Goal: Task Accomplishment & Management: Complete application form

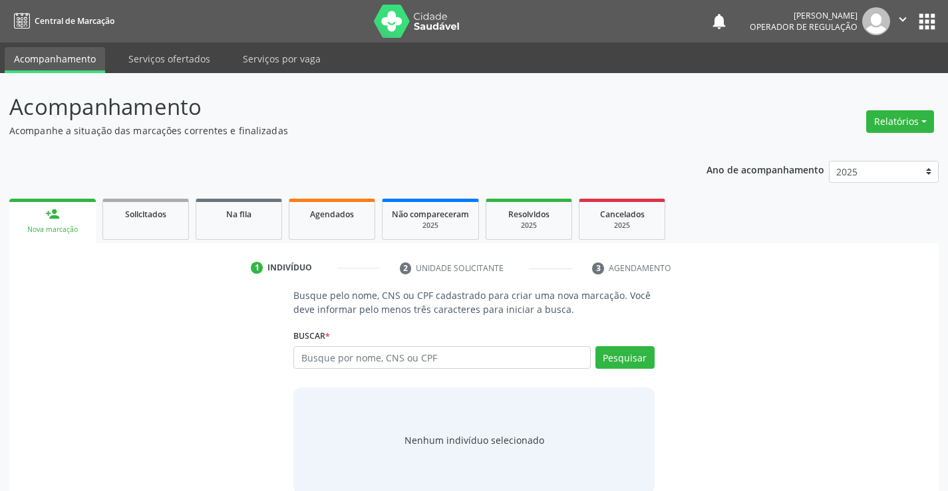
click at [467, 361] on input "text" at bounding box center [441, 357] width 297 height 23
type input "706405677377082"
click at [640, 359] on button "Pesquisar" at bounding box center [624, 357] width 59 height 23
type input "706405677377082"
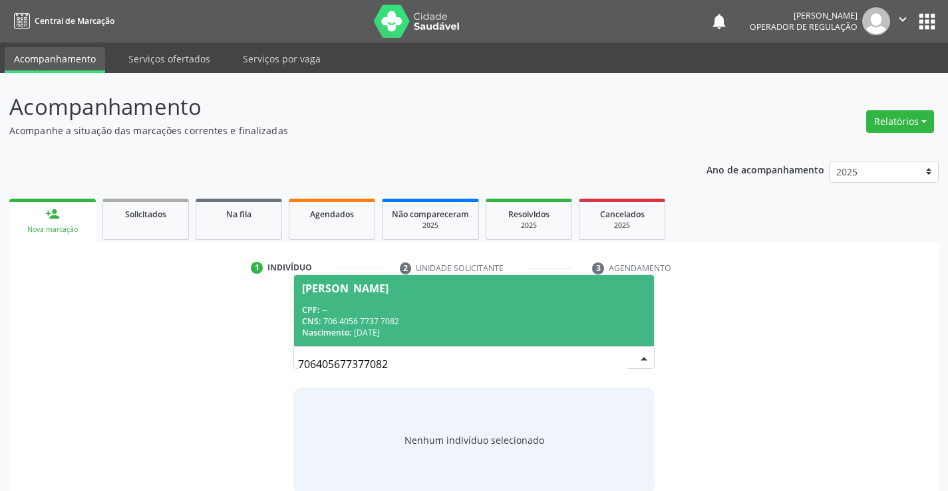
click at [406, 316] on div "CNS: 706 4056 7737 7082" at bounding box center [473, 321] width 343 height 11
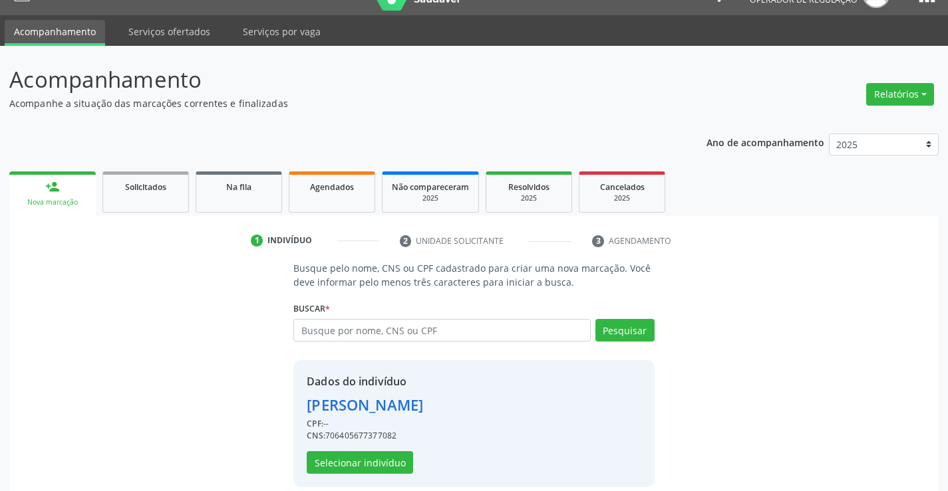
scroll to position [42, 0]
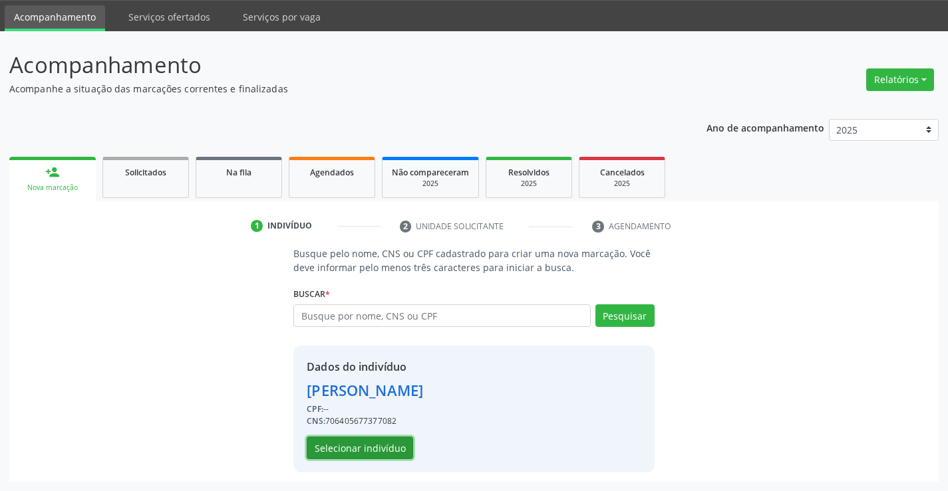
click at [350, 448] on button "Selecionar indivíduo" at bounding box center [360, 448] width 106 height 23
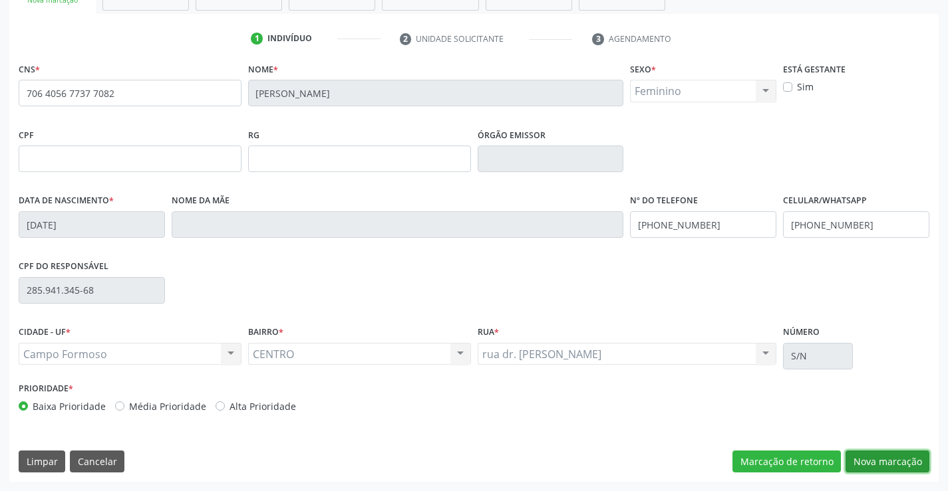
click at [870, 455] on button "Nova marcação" at bounding box center [887, 462] width 84 height 23
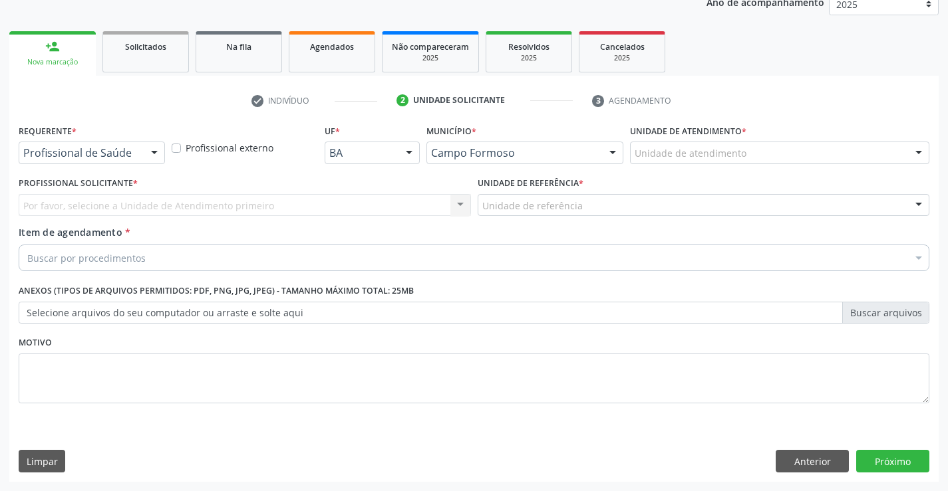
scroll to position [168, 0]
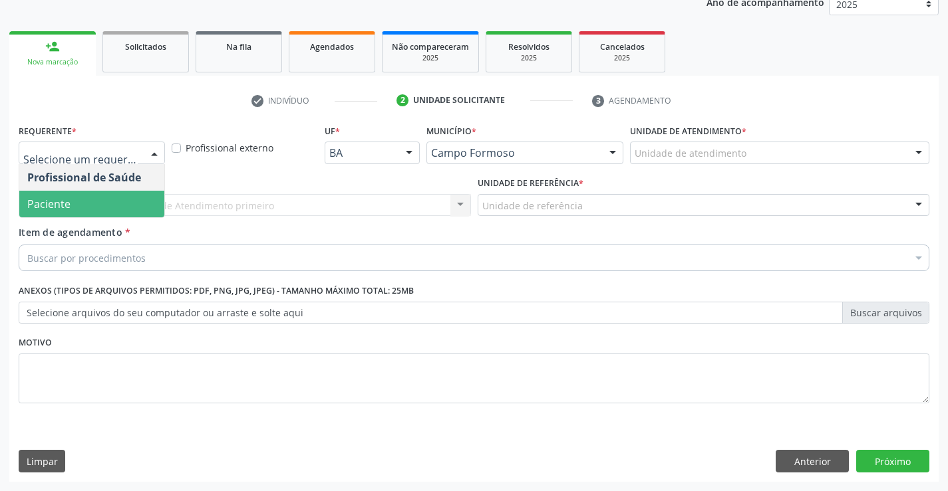
click at [87, 199] on span "Paciente" at bounding box center [91, 204] width 145 height 27
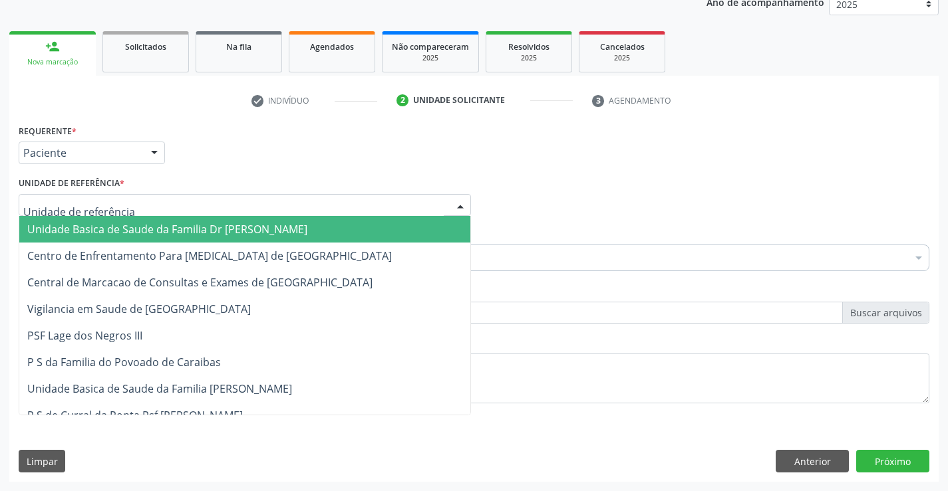
click at [90, 197] on div at bounding box center [245, 205] width 452 height 23
click at [152, 230] on span "Unidade Basica de Saude da Familia Dr [PERSON_NAME]" at bounding box center [167, 229] width 280 height 15
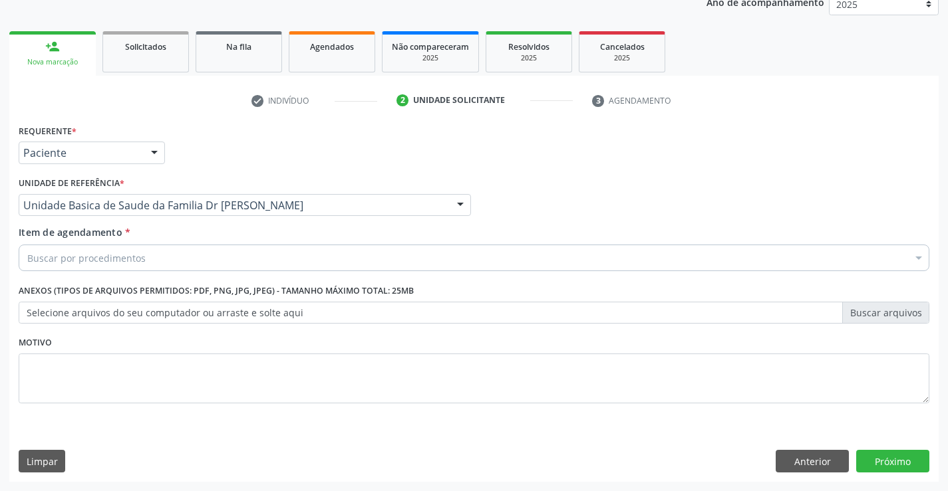
click at [152, 259] on div "Buscar por procedimentos" at bounding box center [474, 258] width 910 height 27
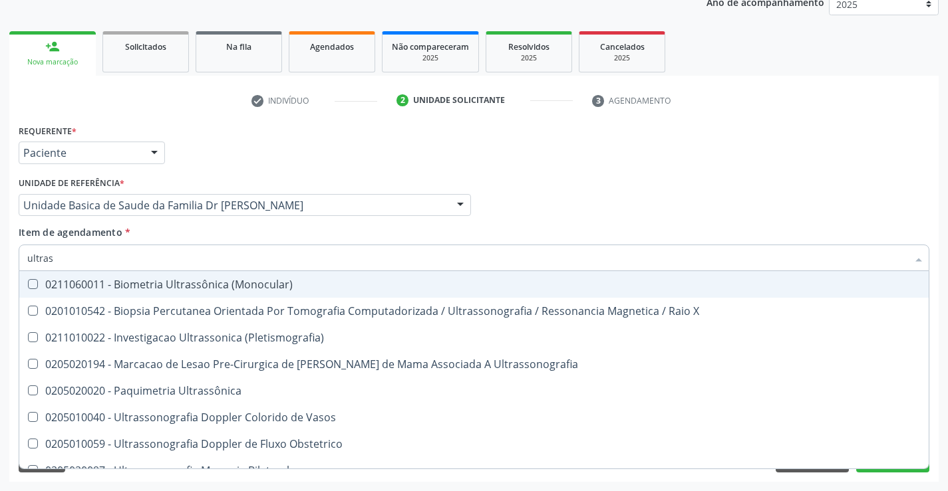
type input "ultrass"
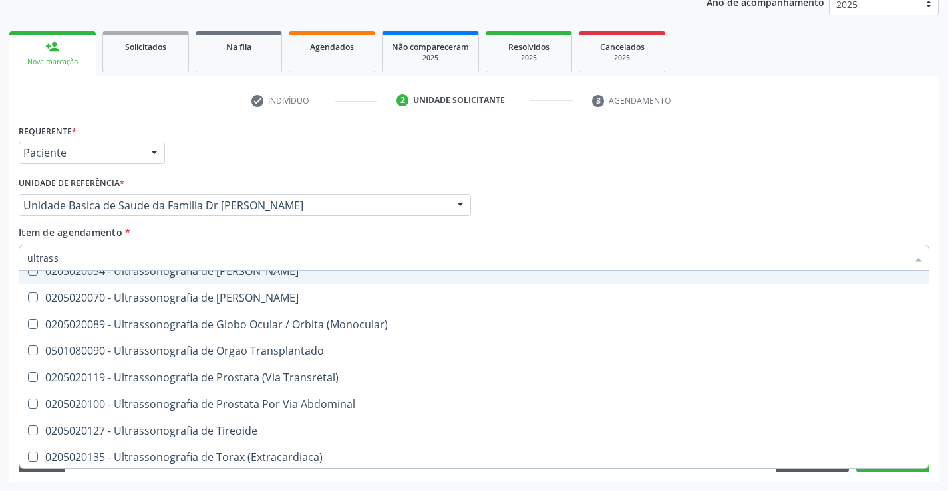
scroll to position [414, 0]
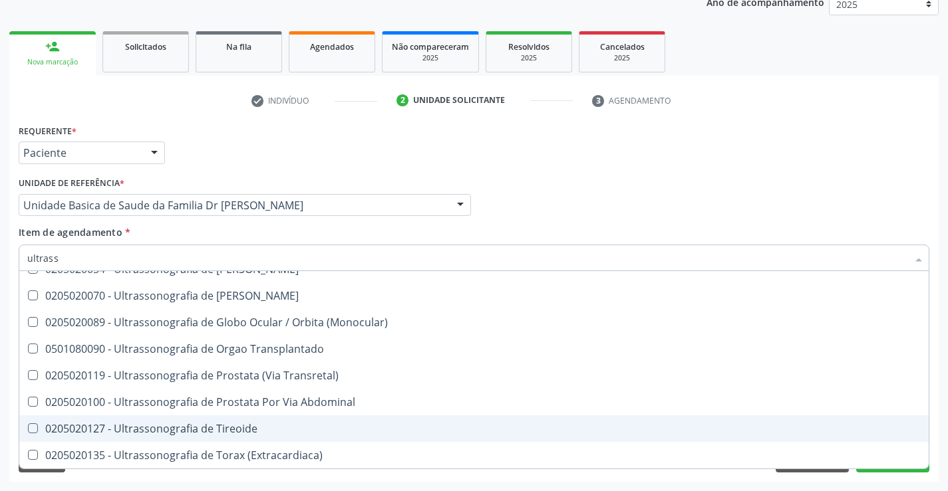
click at [275, 430] on div "0205020127 - Ultrassonografia de Tireoide" at bounding box center [473, 429] width 893 height 11
checkbox Tireoide "true"
click at [933, 410] on div "Requerente * Paciente Profissional de Saúde Paciente Nenhum resultado encontrad…" at bounding box center [473, 301] width 929 height 361
checkbox X "true"
checkbox Tireoide "false"
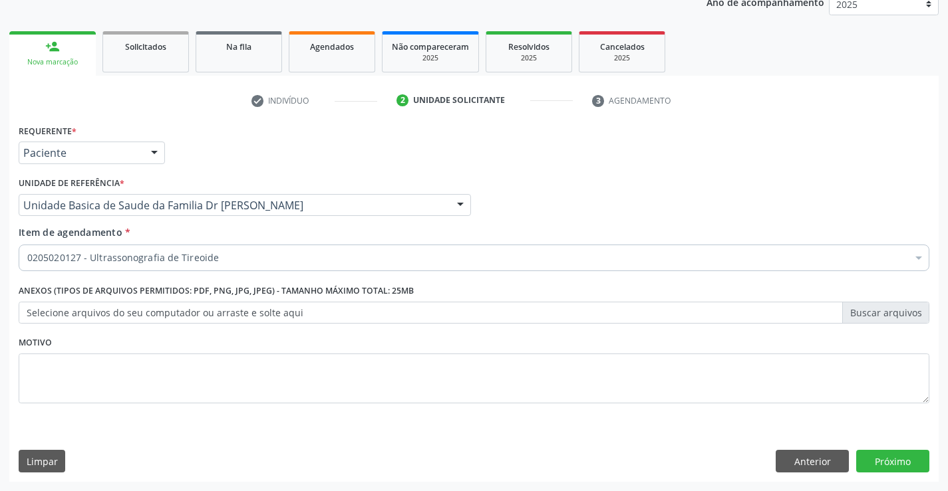
scroll to position [0, 0]
click at [883, 459] on button "Próximo" at bounding box center [892, 461] width 73 height 23
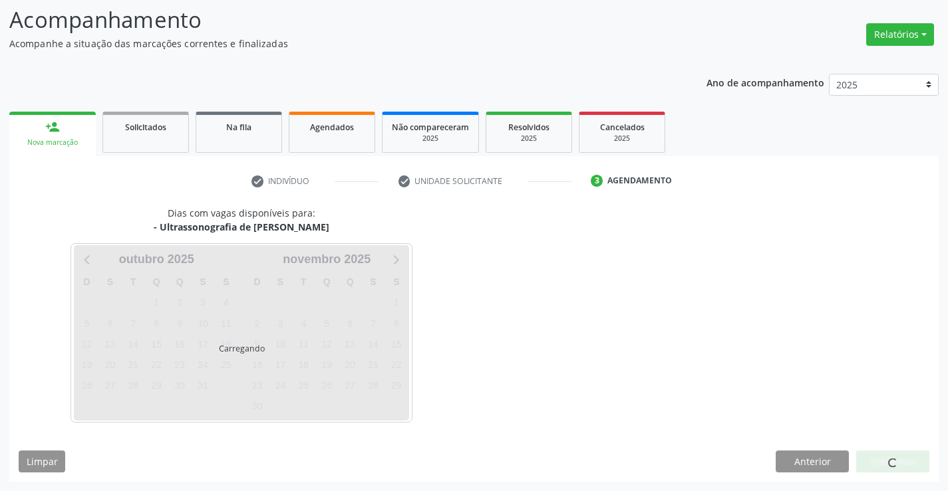
scroll to position [87, 0]
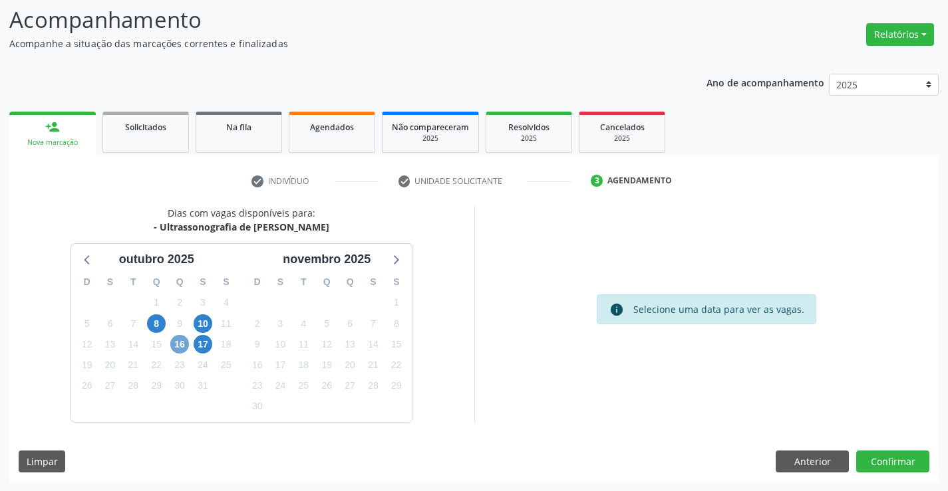
click at [177, 344] on span "16" at bounding box center [179, 344] width 19 height 19
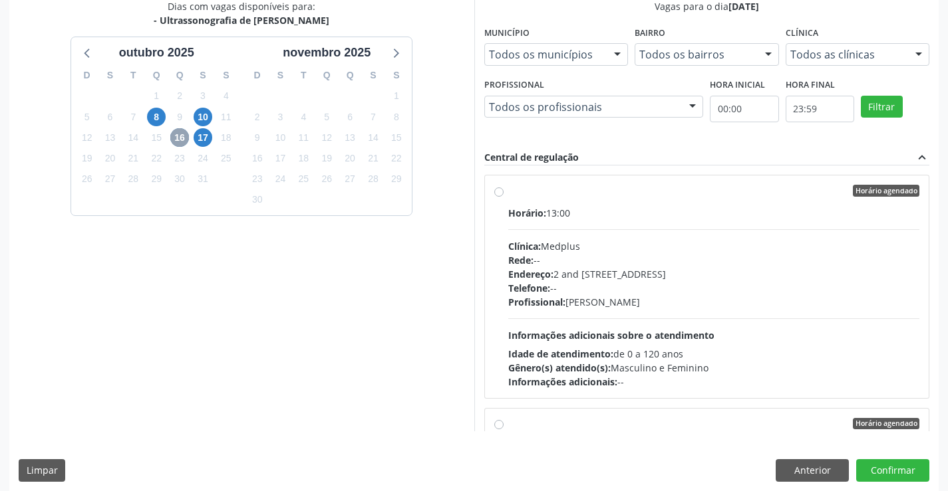
scroll to position [303, 0]
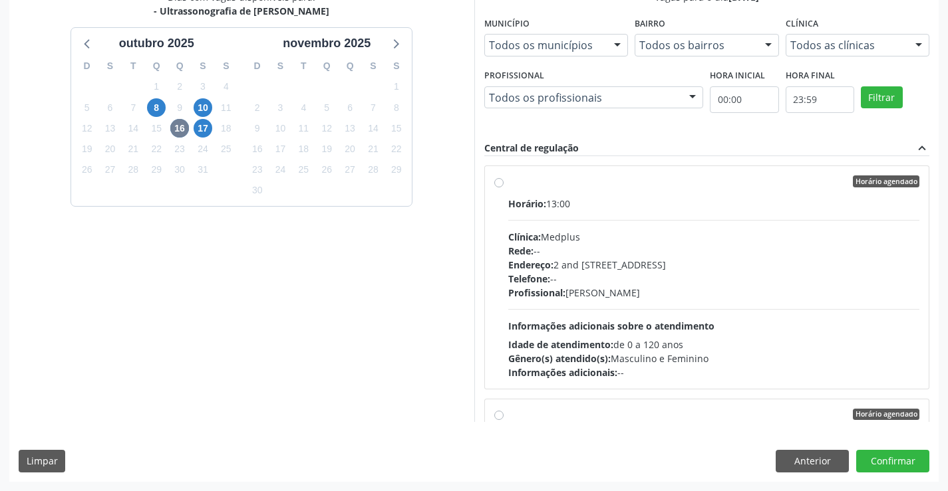
click at [644, 196] on label "Horário agendado Horário: 13:00 Clínica: Medplus Rede: -- Endereço: 2 and S 204…" at bounding box center [714, 278] width 412 height 204
click at [503, 188] on input "Horário agendado Horário: 13:00 Clínica: Medplus Rede: -- Endereço: 2 and S 204…" at bounding box center [498, 182] width 9 height 12
radio input "true"
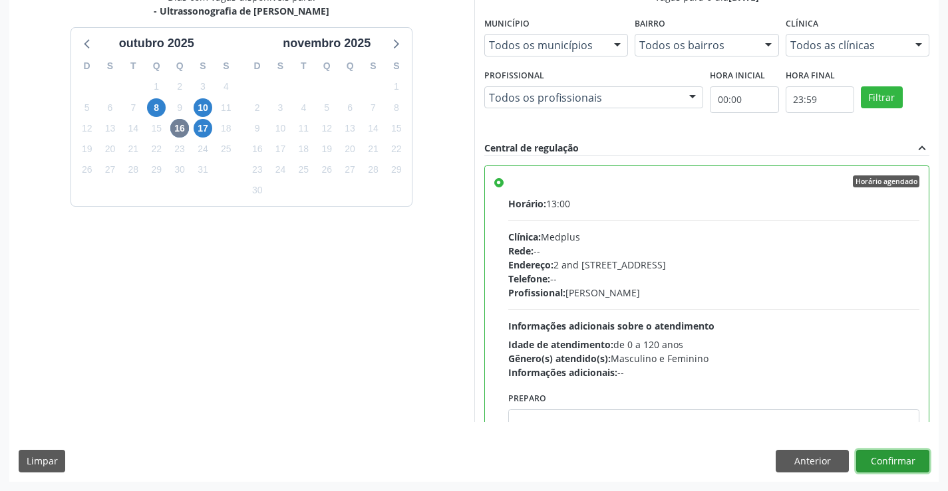
click at [884, 456] on button "Confirmar" at bounding box center [892, 461] width 73 height 23
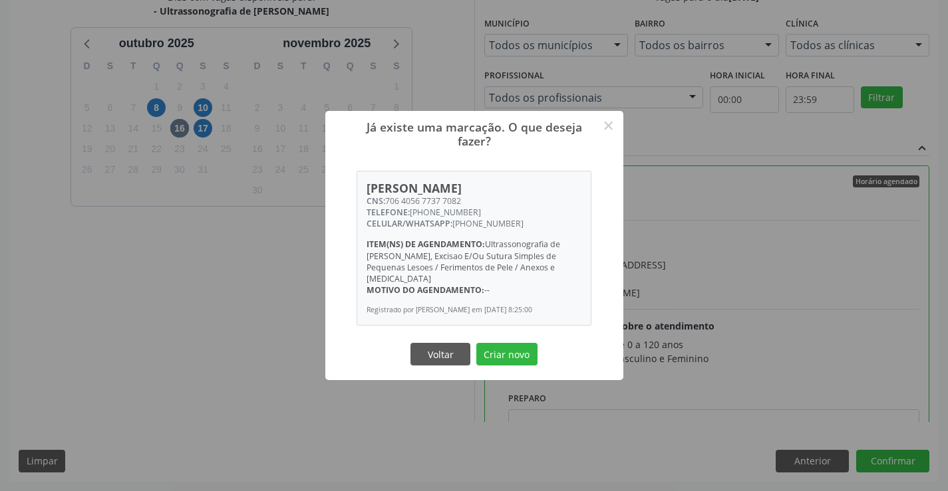
click at [505, 340] on div "Voltar Criar novo" at bounding box center [474, 354] width 133 height 28
click at [505, 343] on button "Criar novo" at bounding box center [506, 354] width 61 height 23
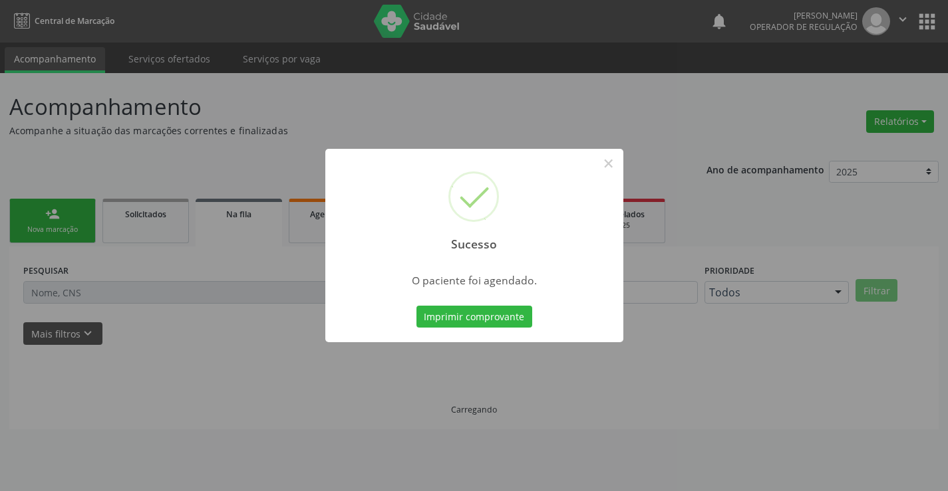
scroll to position [0, 0]
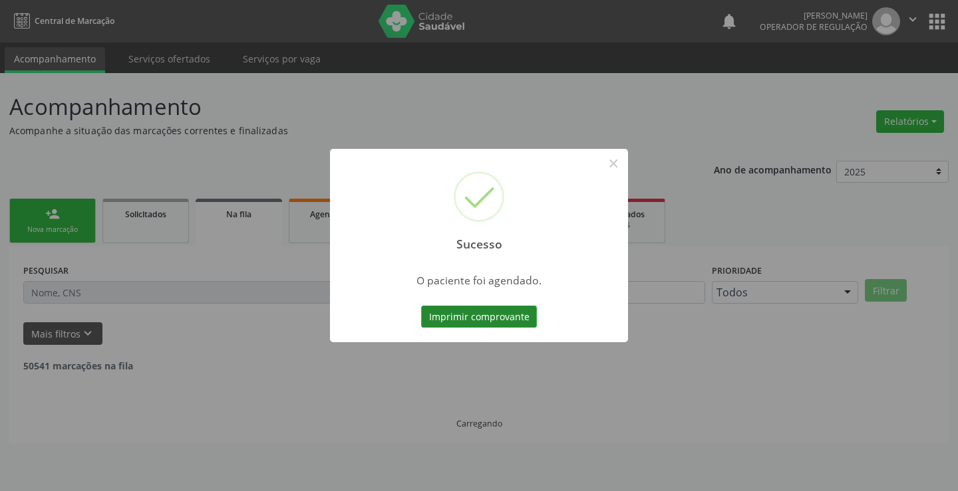
click at [476, 314] on button "Imprimir comprovante" at bounding box center [479, 317] width 116 height 23
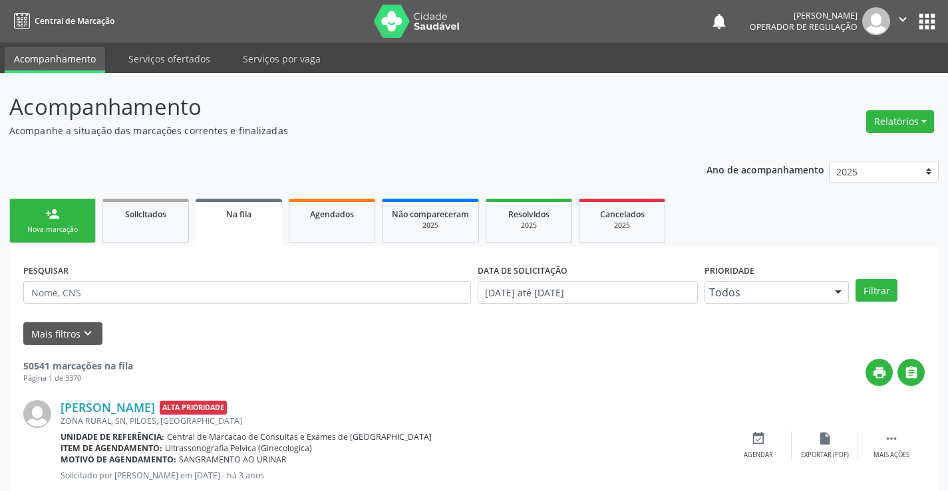
click at [56, 233] on div "Nova marcação" at bounding box center [52, 230] width 66 height 10
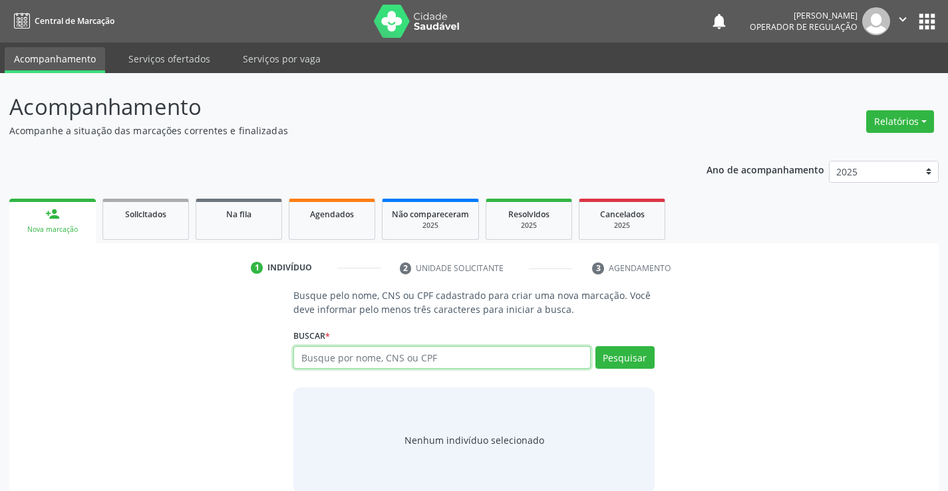
click at [456, 365] on input "text" at bounding box center [441, 357] width 297 height 23
type input "700008514567602"
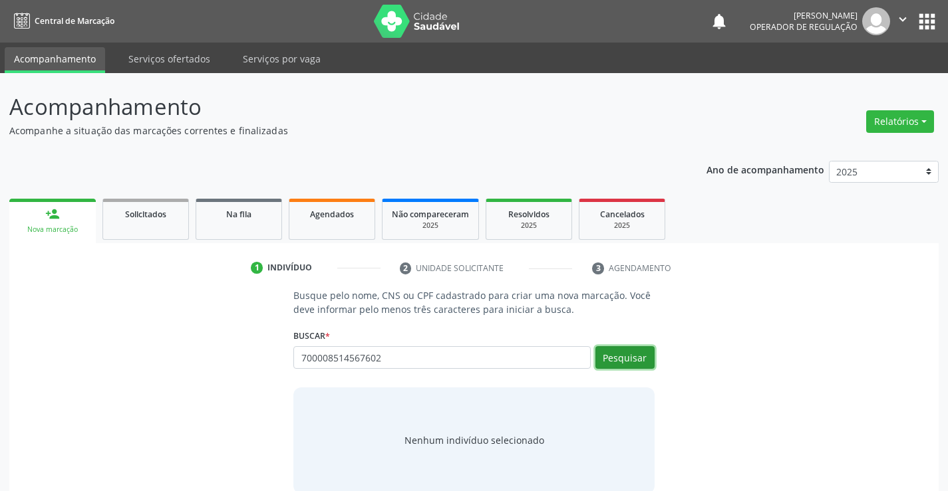
click at [635, 353] on button "Pesquisar" at bounding box center [624, 357] width 59 height 23
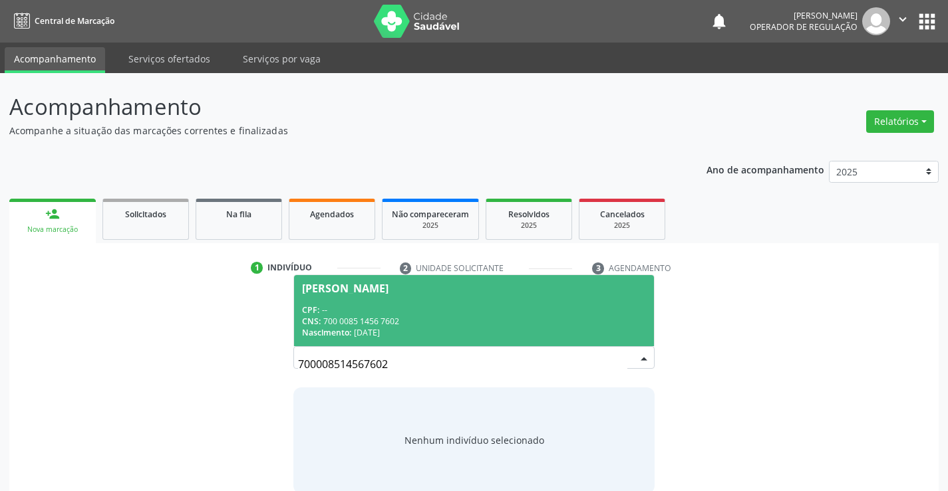
click at [450, 299] on span "Marciane Silva Santos CPF: -- CNS: 700 0085 1456 7602 Nascimento: 24/09/1987" at bounding box center [473, 310] width 359 height 71
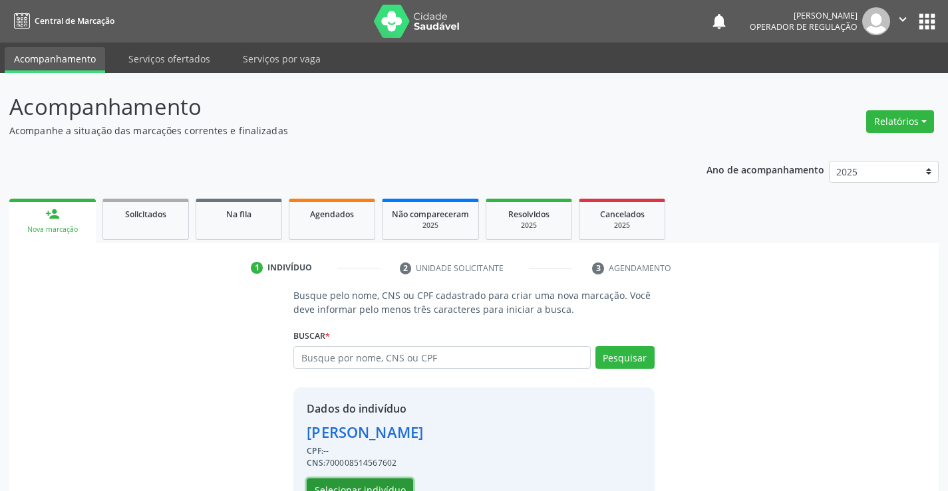
click at [352, 482] on button "Selecionar indivíduo" at bounding box center [360, 490] width 106 height 23
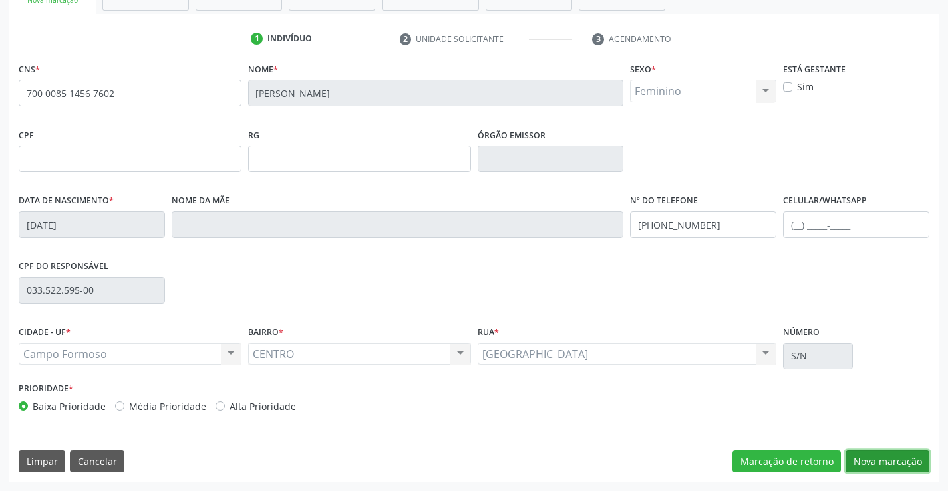
click at [875, 460] on button "Nova marcação" at bounding box center [887, 462] width 84 height 23
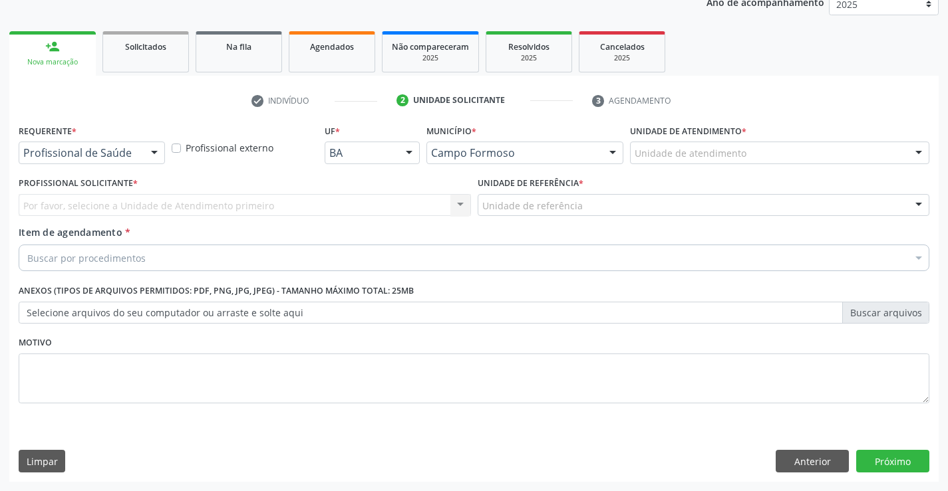
scroll to position [168, 0]
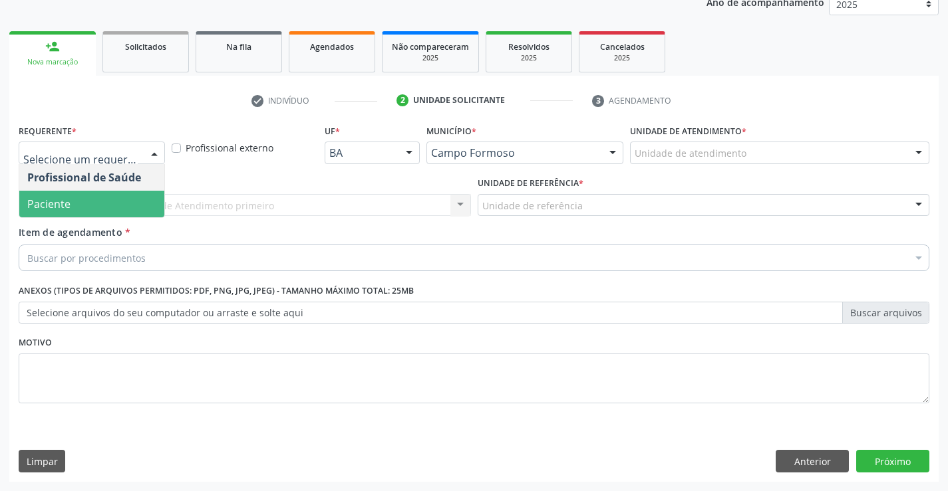
click at [83, 203] on span "Paciente" at bounding box center [91, 204] width 145 height 27
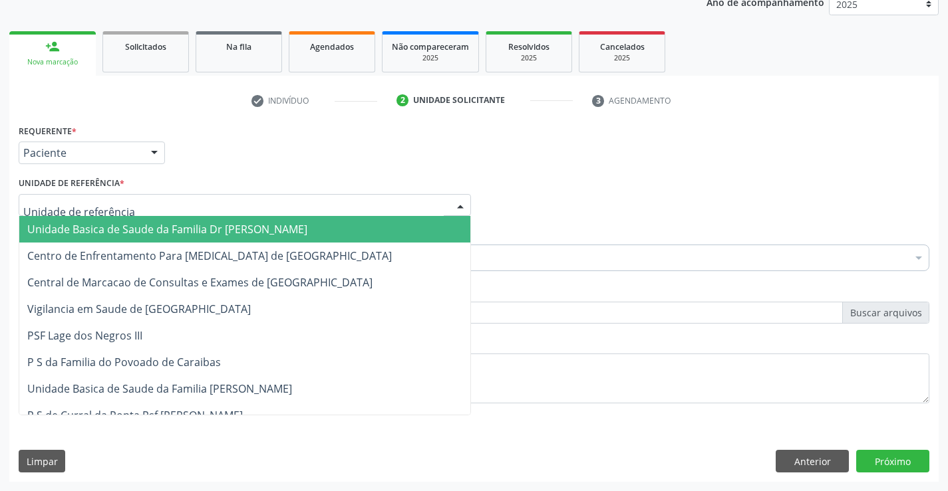
click at [93, 223] on span "Unidade Basica de Saude da Familia Dr [PERSON_NAME]" at bounding box center [167, 229] width 280 height 15
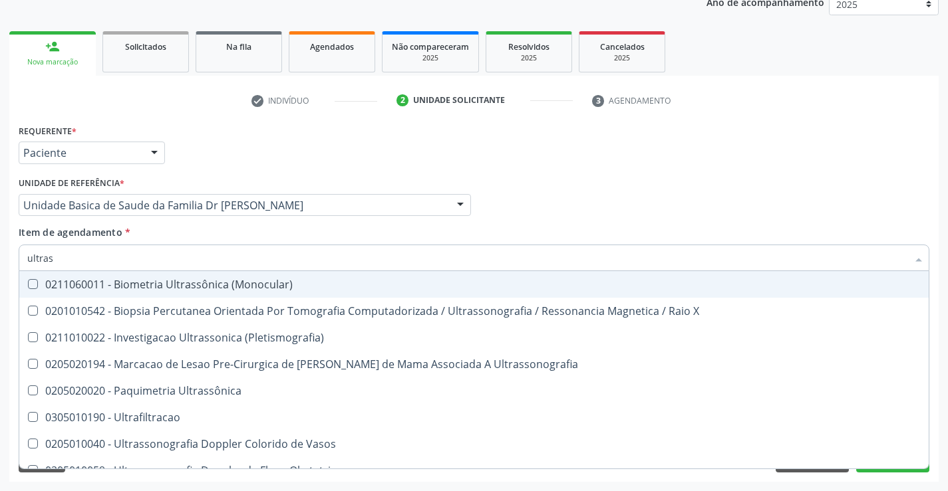
type input "ultrass"
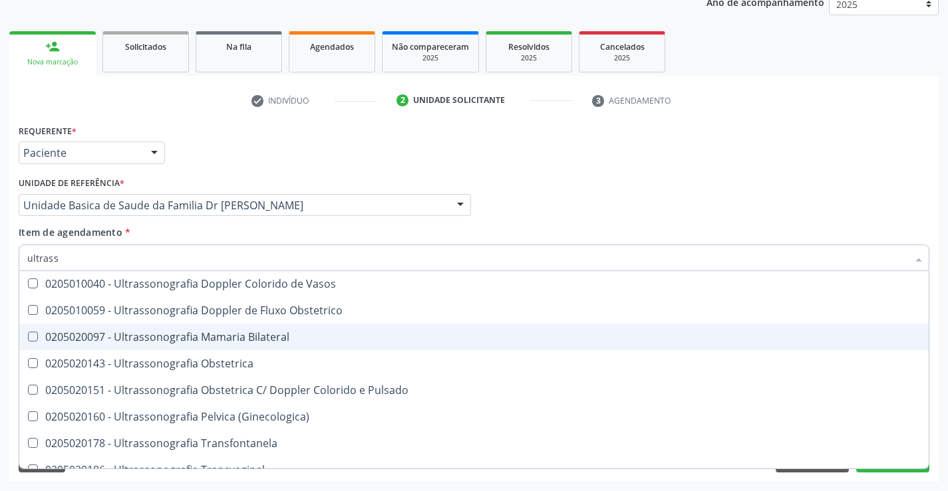
scroll to position [199, 0]
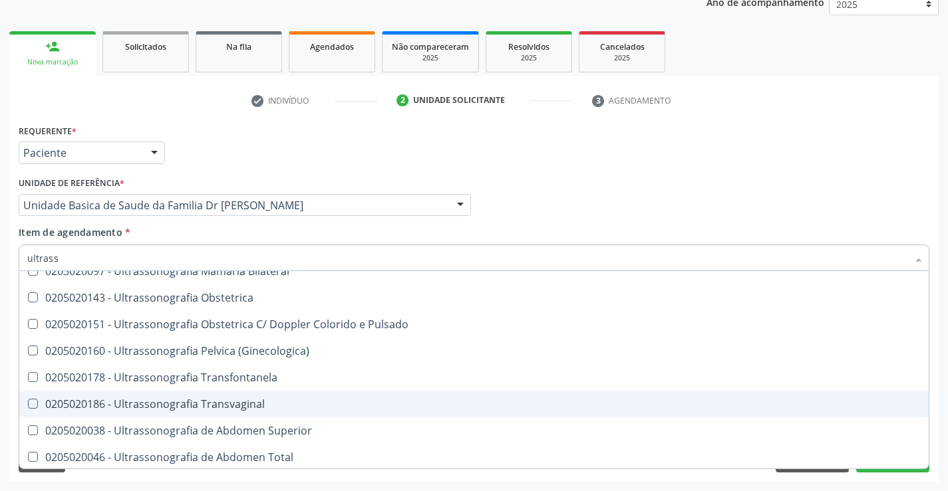
click at [307, 402] on div "0205020186 - Ultrassonografia Transvaginal" at bounding box center [473, 404] width 893 height 11
checkbox Transvaginal "true"
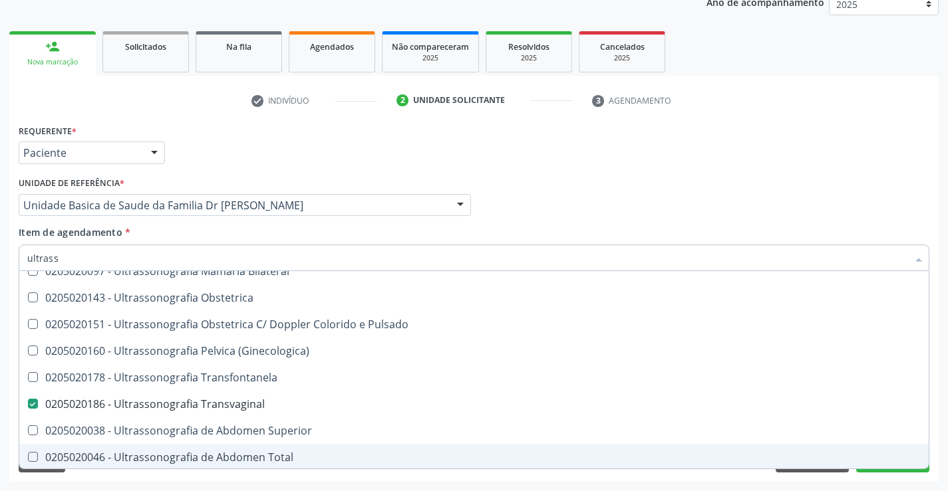
click at [933, 443] on div "Requerente * Paciente Profissional de Saúde Paciente Nenhum resultado encontrad…" at bounding box center [473, 301] width 929 height 361
checkbox X "true"
checkbox Transvaginal "false"
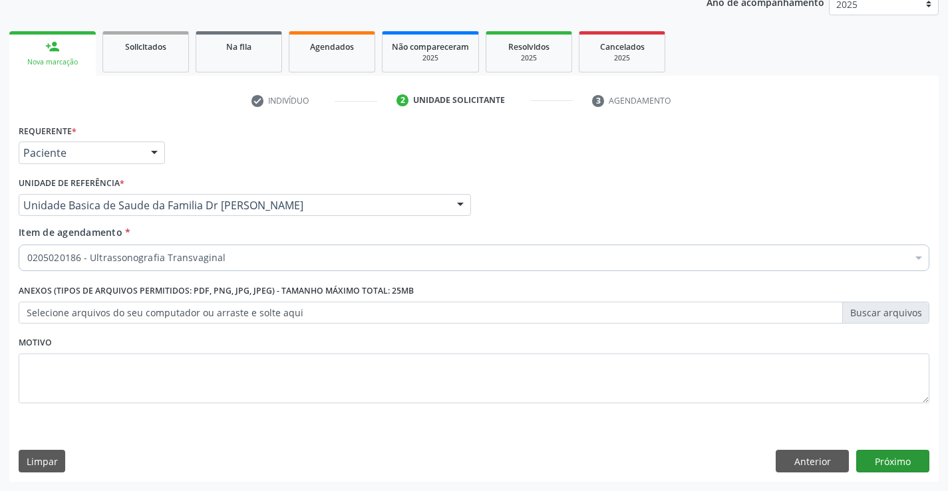
scroll to position [0, 0]
click at [898, 456] on button "Próximo" at bounding box center [892, 461] width 73 height 23
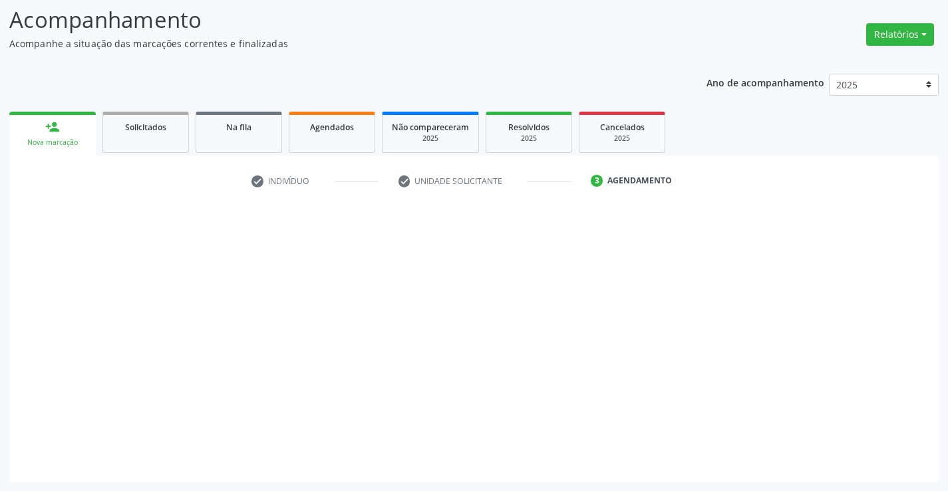
scroll to position [87, 0]
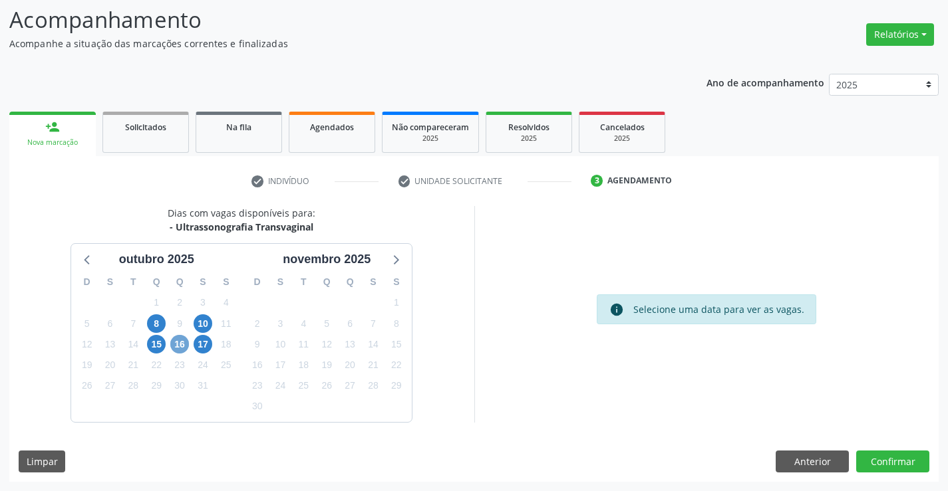
click at [181, 347] on span "16" at bounding box center [179, 344] width 19 height 19
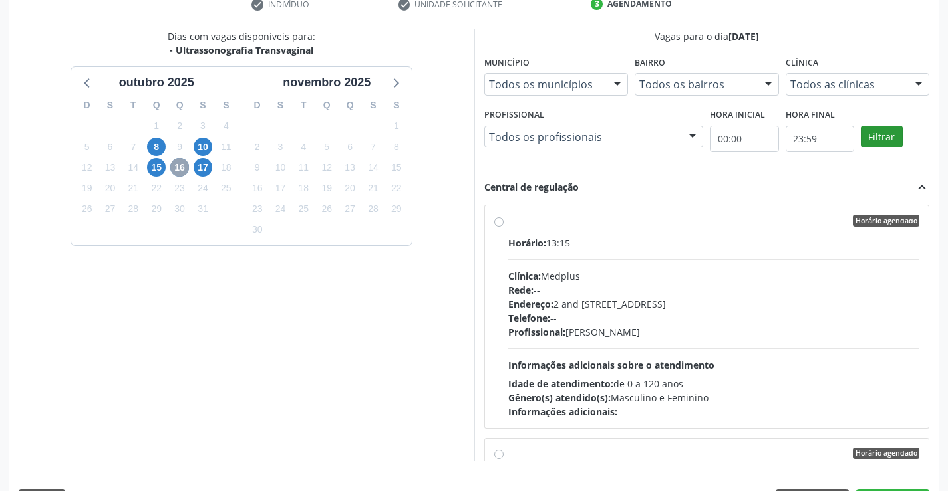
scroll to position [303, 0]
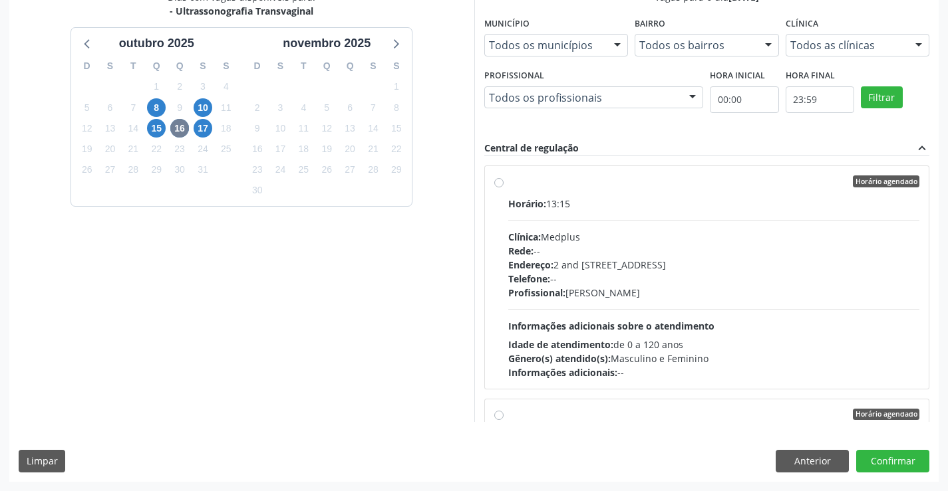
click at [691, 197] on div "Horário: 13:15" at bounding box center [714, 204] width 412 height 14
click at [503, 188] on input "Horário agendado Horário: 13:15 Clínica: Medplus Rede: -- Endereço: 2 and S 204…" at bounding box center [498, 182] width 9 height 12
radio input "true"
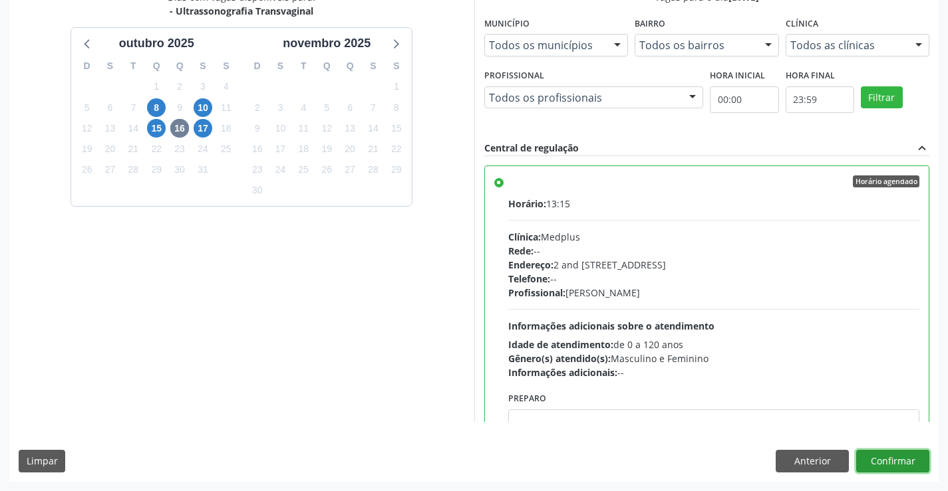
click at [887, 455] on button "Confirmar" at bounding box center [892, 461] width 73 height 23
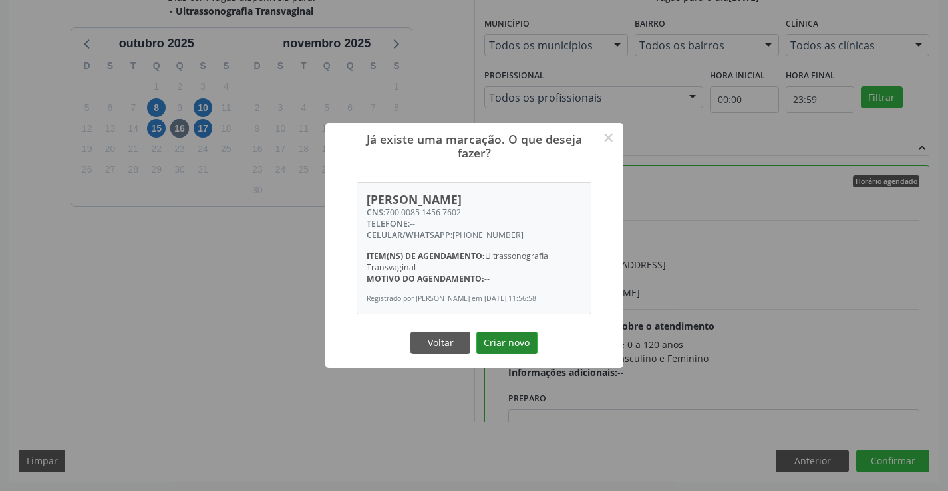
click at [489, 346] on button "Criar novo" at bounding box center [506, 343] width 61 height 23
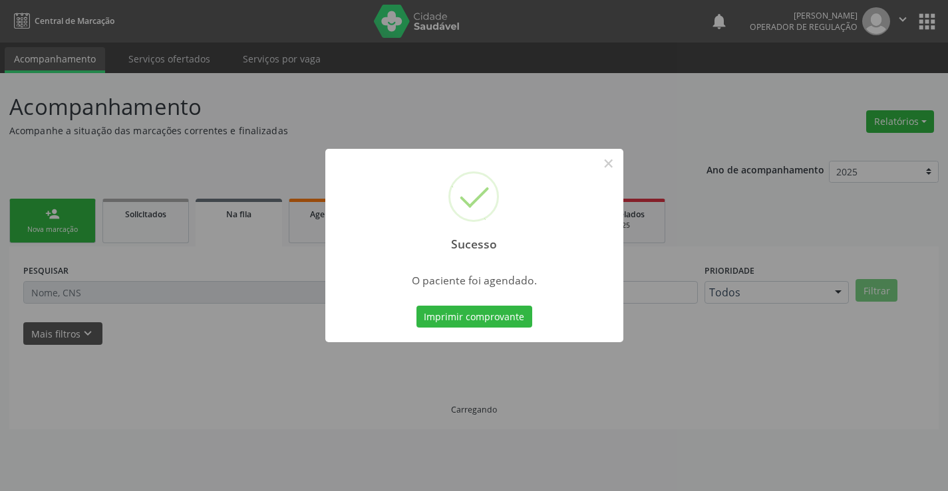
scroll to position [0, 0]
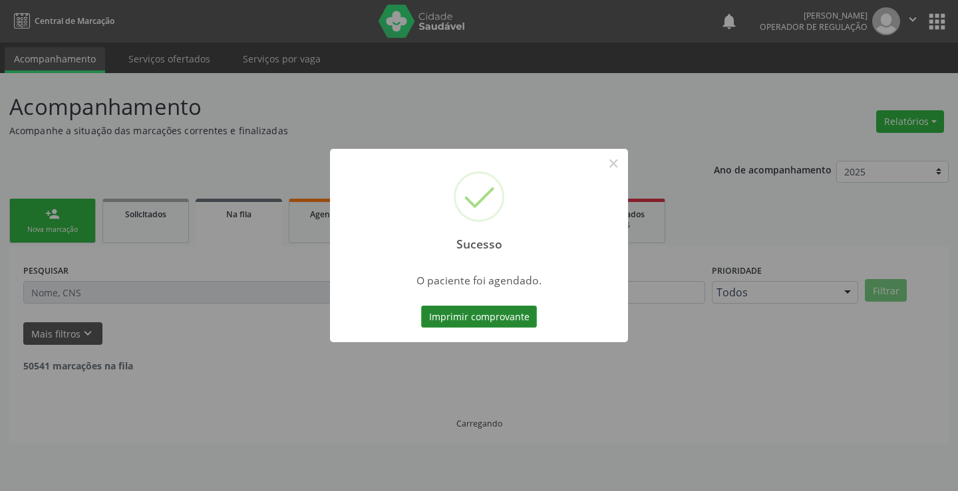
click at [487, 316] on button "Imprimir comprovante" at bounding box center [479, 317] width 116 height 23
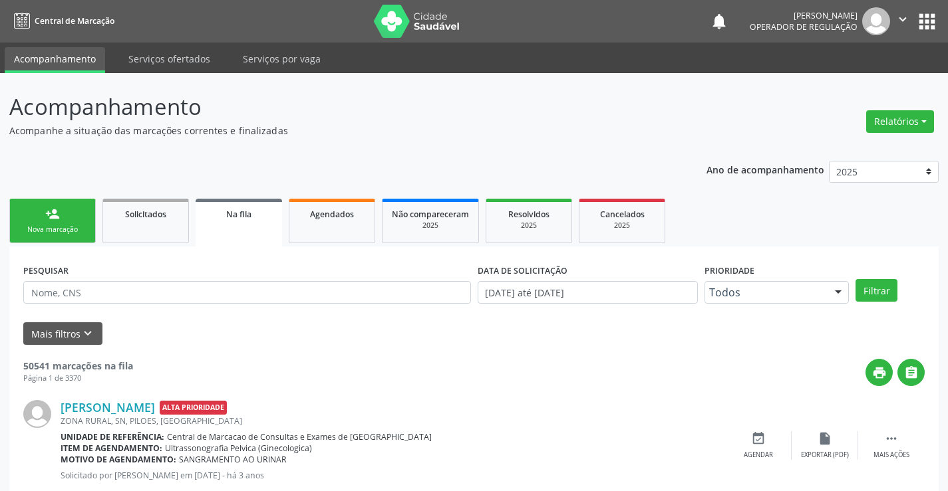
click at [78, 233] on div "Nova marcação" at bounding box center [52, 230] width 66 height 10
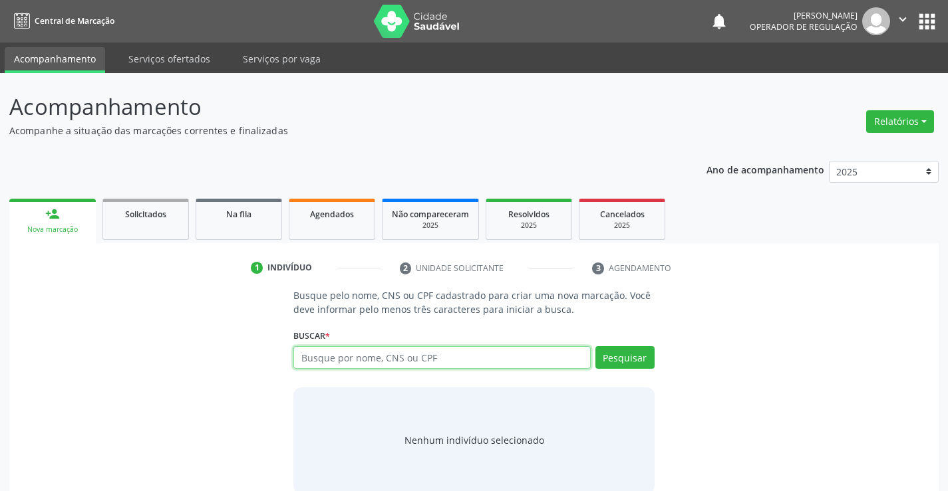
click at [460, 360] on input "text" at bounding box center [441, 357] width 297 height 23
type input "707406091815677"
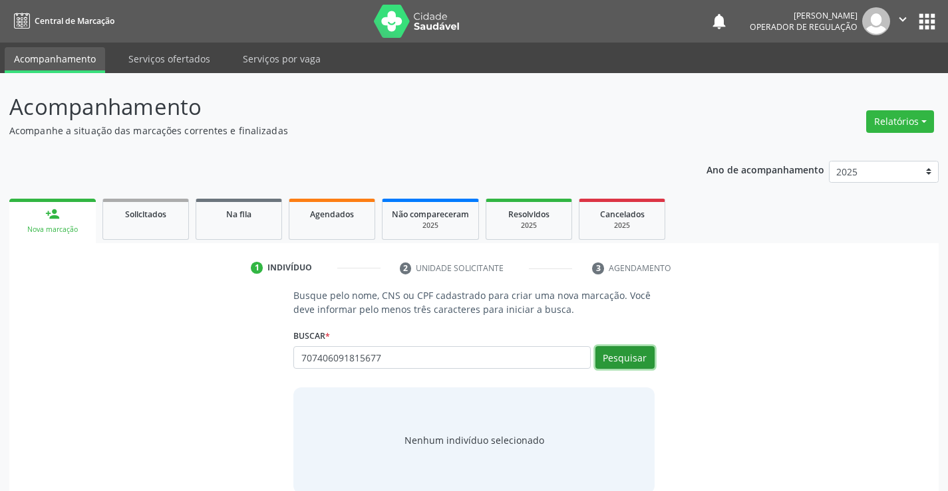
click at [634, 355] on button "Pesquisar" at bounding box center [624, 357] width 59 height 23
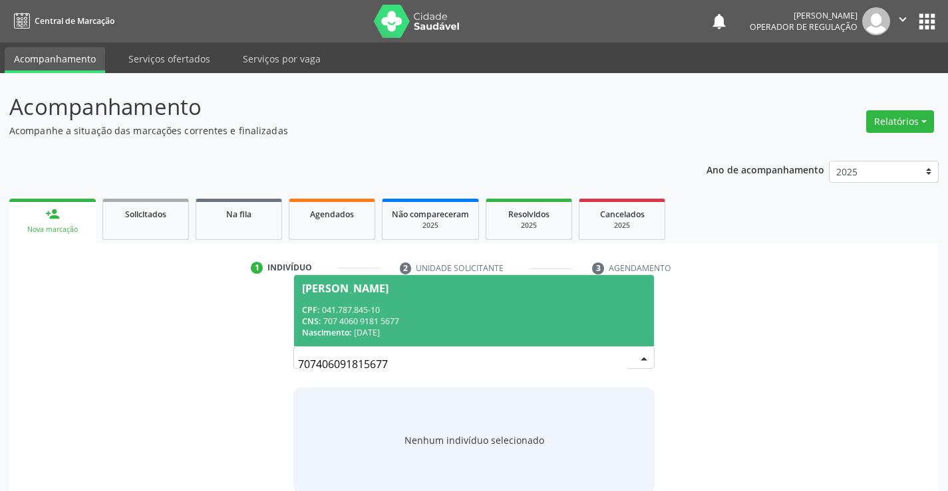
click at [413, 315] on div "CPF: 041.787.845-10" at bounding box center [473, 310] width 343 height 11
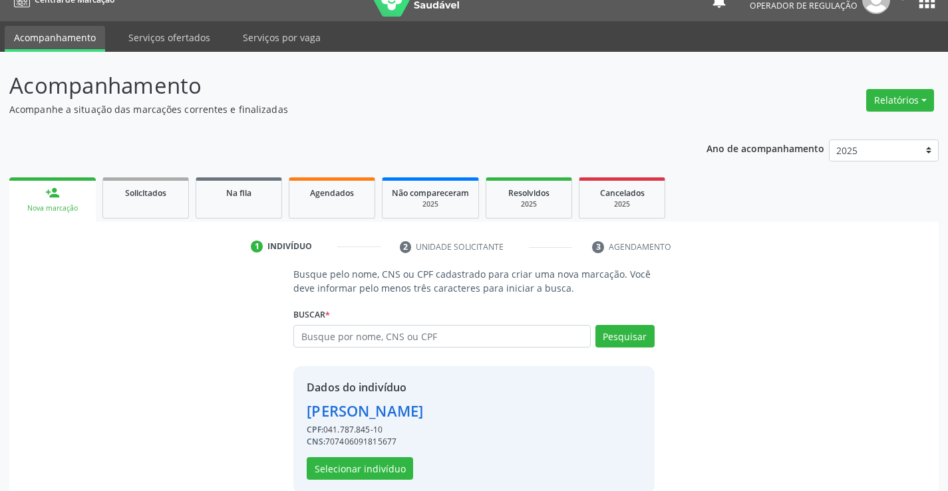
scroll to position [42, 0]
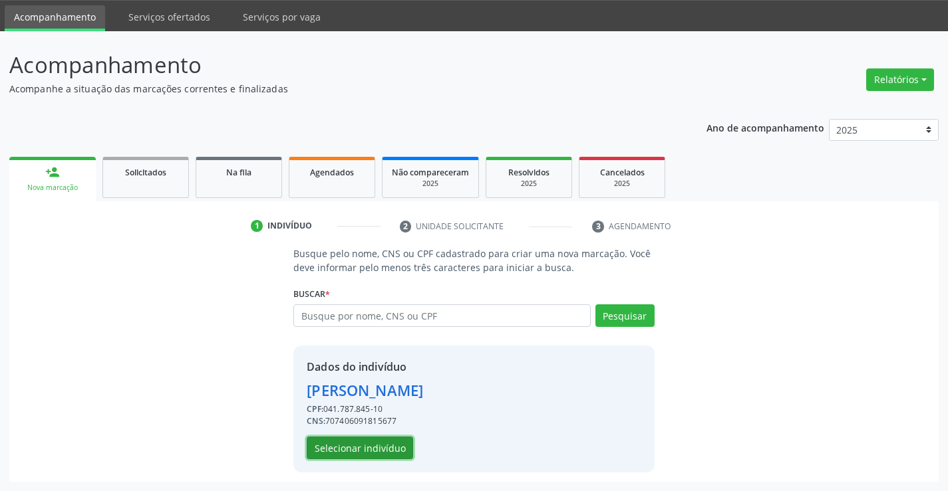
click at [353, 450] on button "Selecionar indivíduo" at bounding box center [360, 448] width 106 height 23
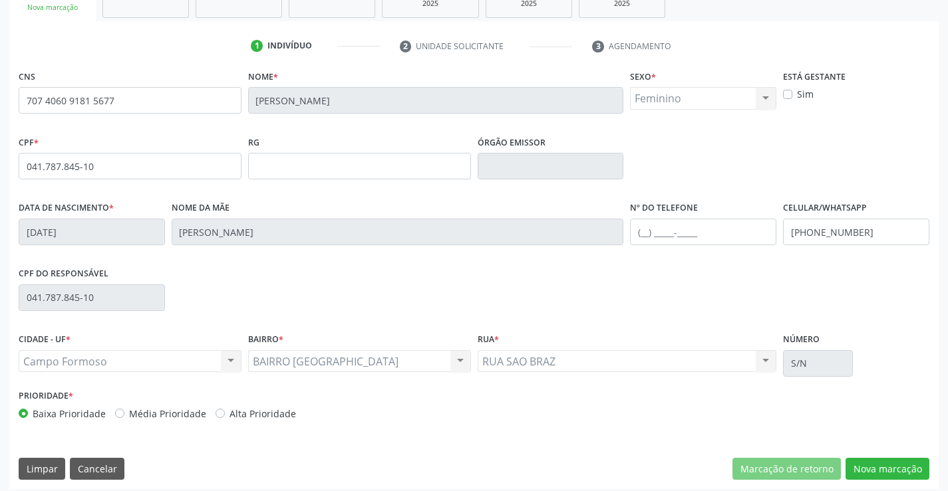
scroll to position [229, 0]
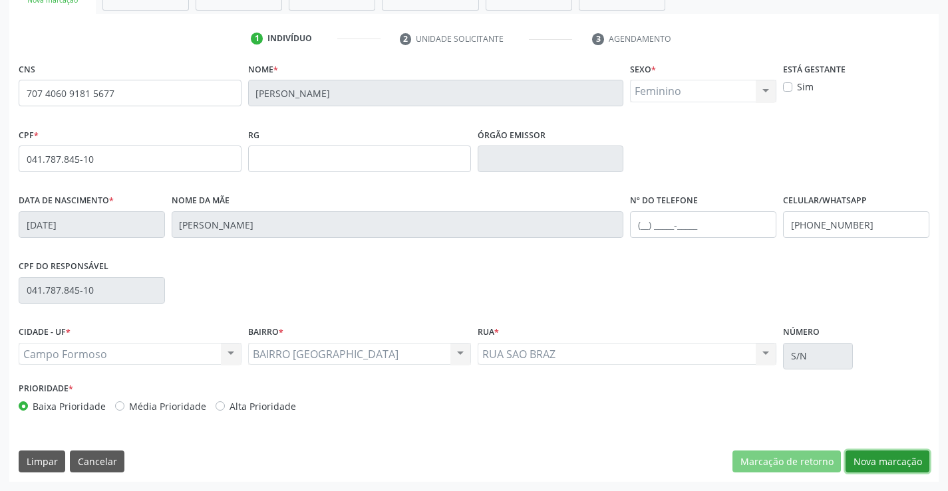
click at [879, 464] on button "Nova marcação" at bounding box center [887, 462] width 84 height 23
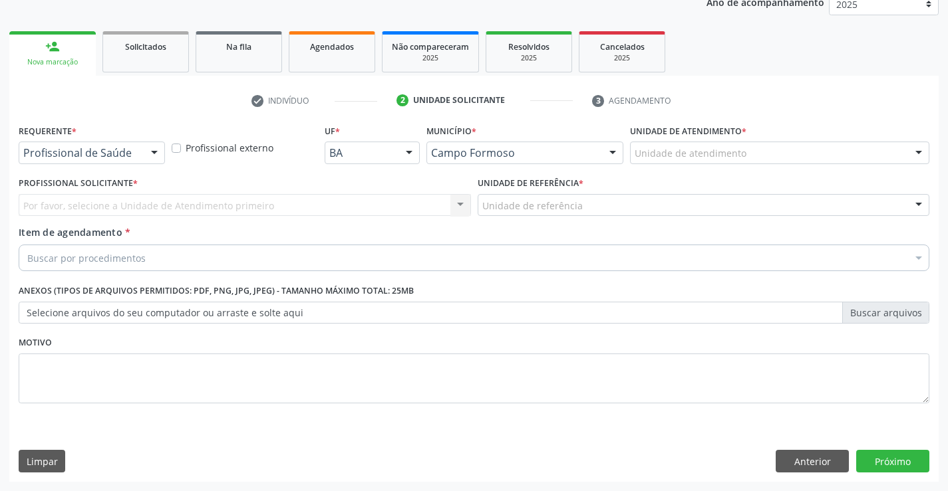
scroll to position [168, 0]
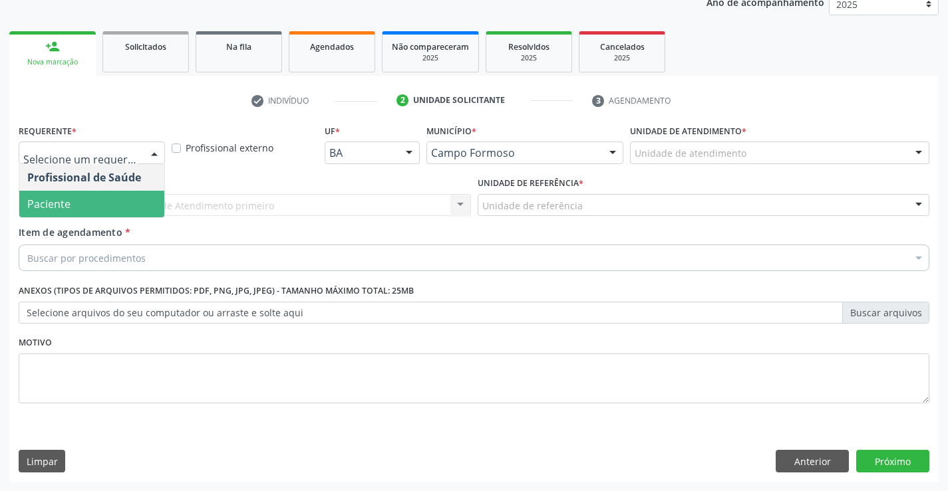
click at [78, 200] on span "Paciente" at bounding box center [91, 204] width 145 height 27
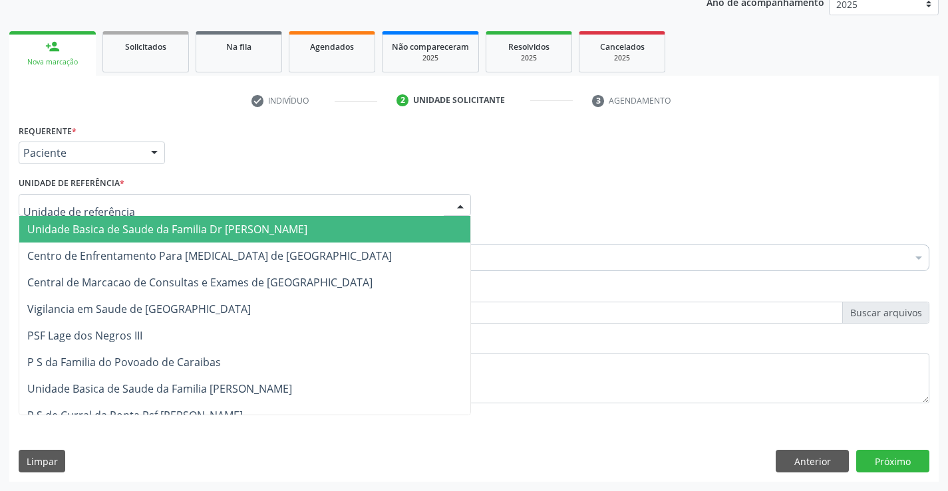
click at [94, 228] on span "Unidade Basica de Saude da Familia Dr [PERSON_NAME]" at bounding box center [167, 229] width 280 height 15
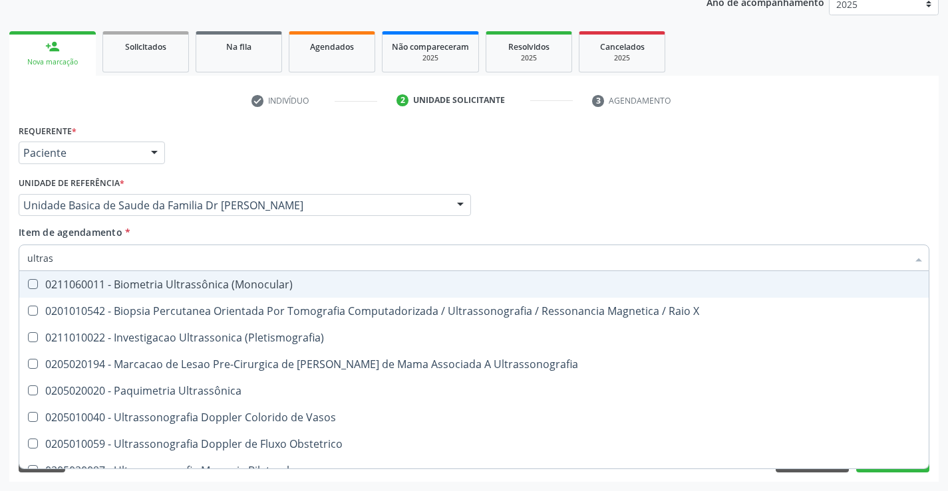
type input "ultrass"
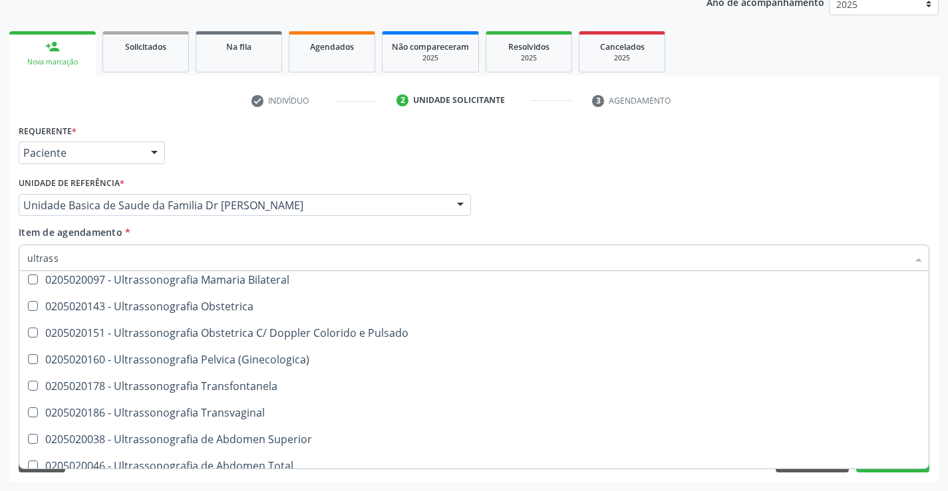
scroll to position [148, 0]
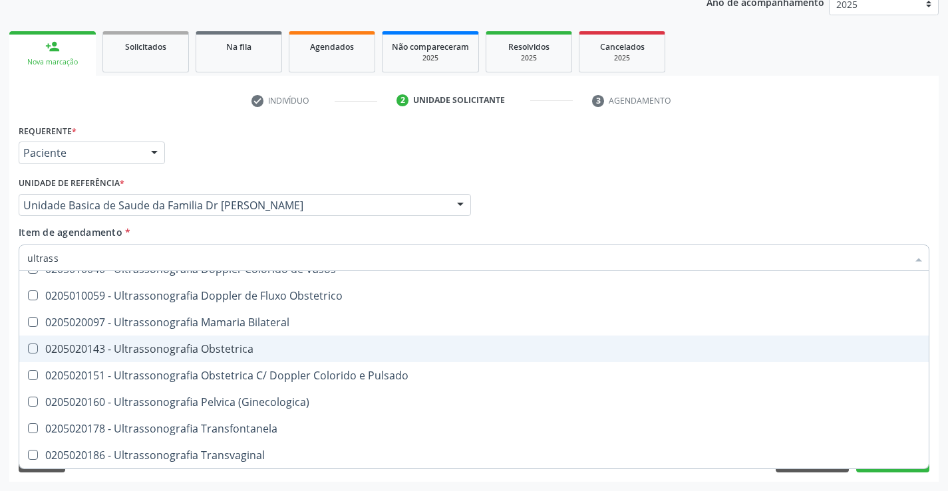
click at [267, 352] on div "0205020143 - Ultrassonografia Obstetrica" at bounding box center [473, 349] width 893 height 11
checkbox Obstetrica "true"
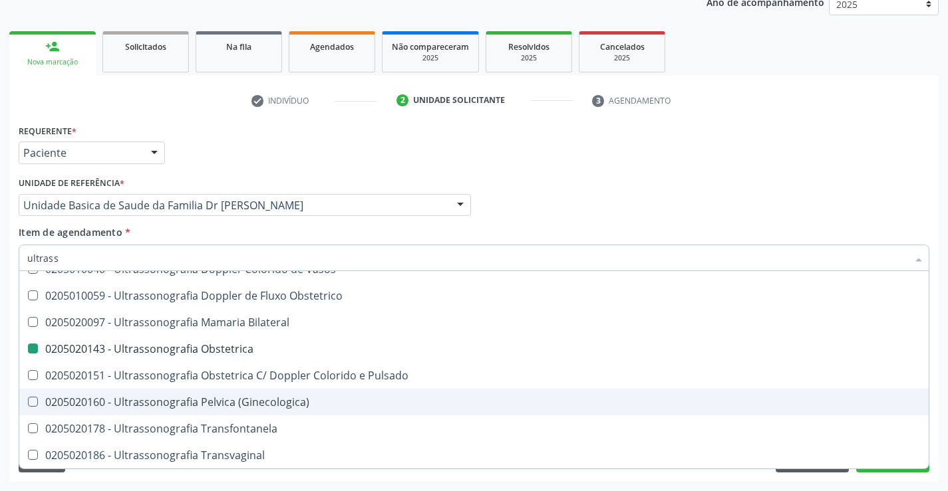
click at [940, 414] on div "Acompanhamento Acompanhe a situação das marcações correntes e finalizadas Relat…" at bounding box center [474, 199] width 948 height 586
checkbox X "true"
checkbox Obstetrica "false"
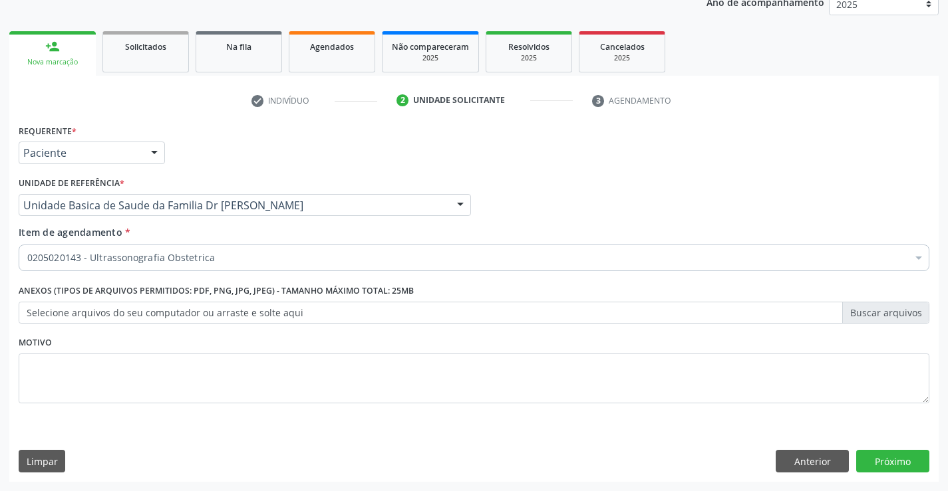
scroll to position [0, 0]
click at [875, 453] on button "Próximo" at bounding box center [892, 461] width 73 height 23
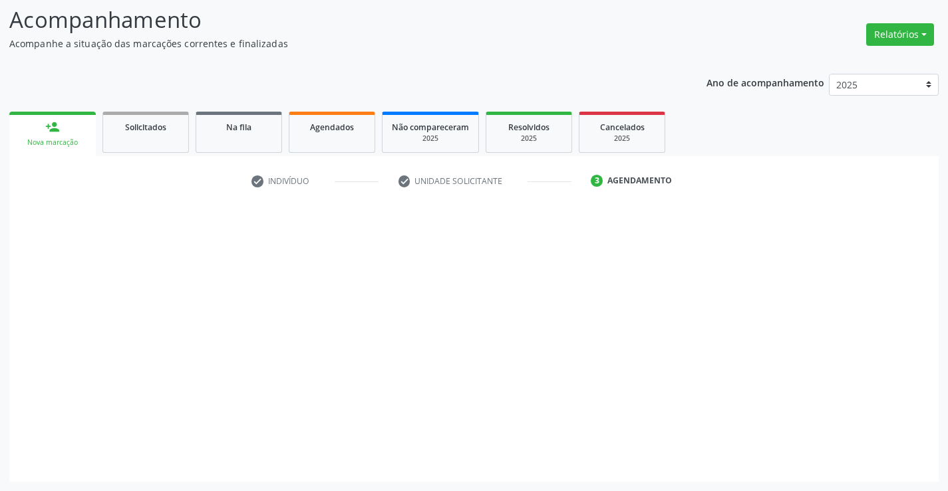
scroll to position [87, 0]
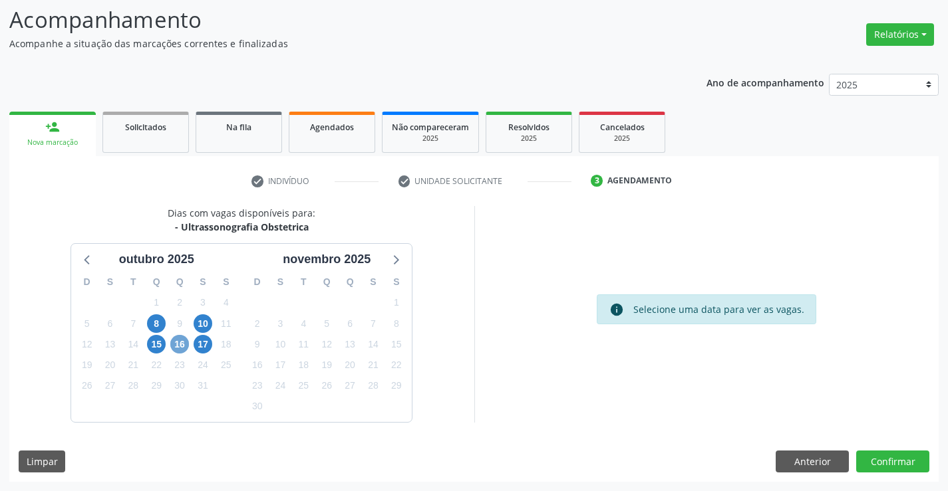
click at [176, 340] on span "16" at bounding box center [179, 344] width 19 height 19
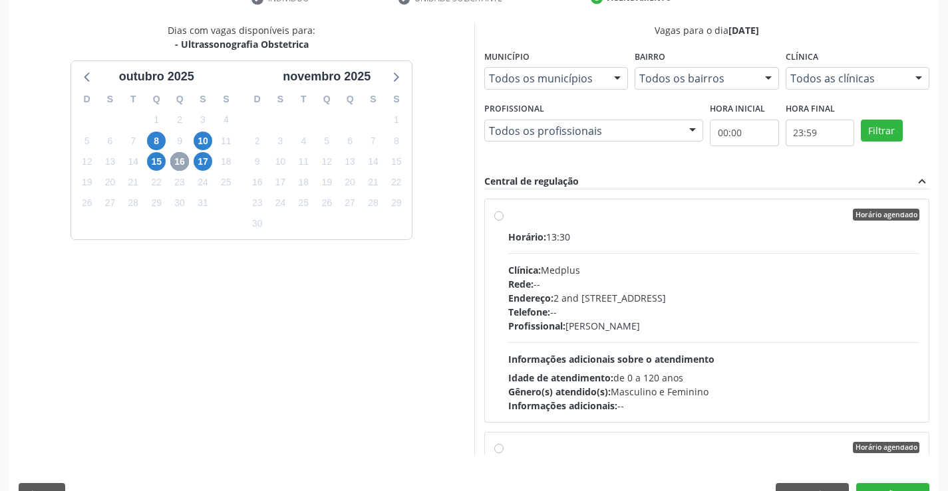
scroll to position [303, 0]
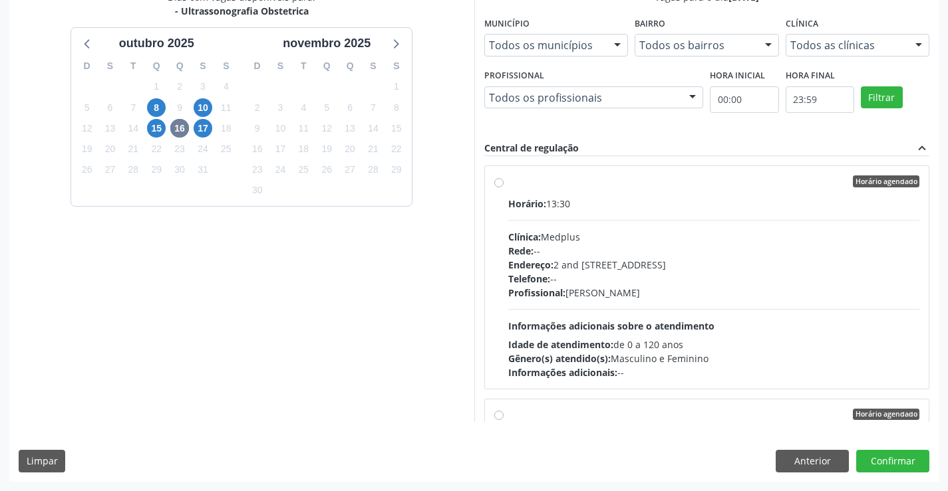
click at [627, 194] on label "Horário agendado Horário: 13:30 Clínica: Medplus Rede: -- Endereço: 2 and S 204…" at bounding box center [714, 278] width 412 height 204
click at [503, 188] on input "Horário agendado Horário: 13:30 Clínica: Medplus Rede: -- Endereço: 2 and S 204…" at bounding box center [498, 182] width 9 height 12
radio input "true"
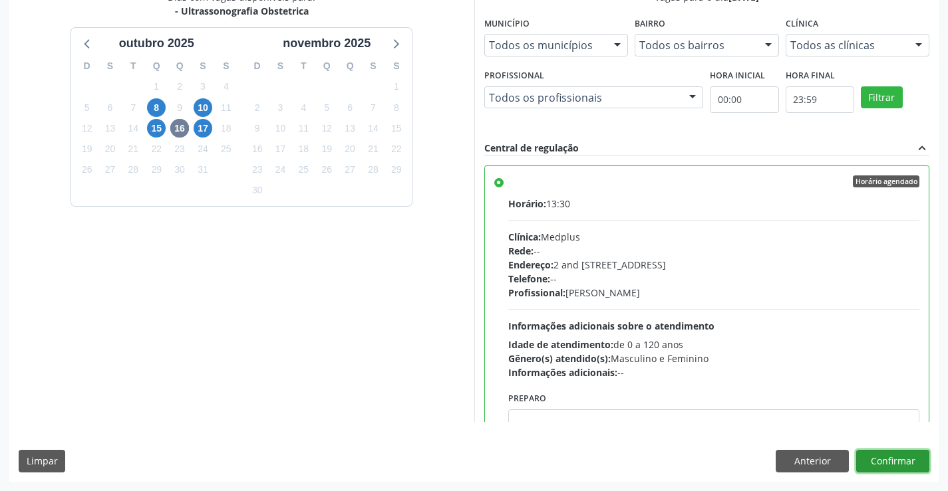
click at [887, 462] on button "Confirmar" at bounding box center [892, 461] width 73 height 23
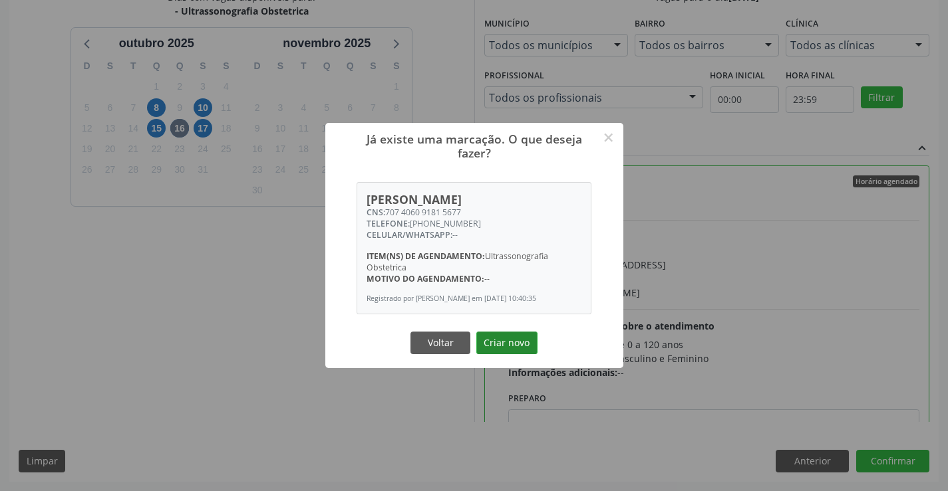
click at [493, 344] on button "Criar novo" at bounding box center [506, 343] width 61 height 23
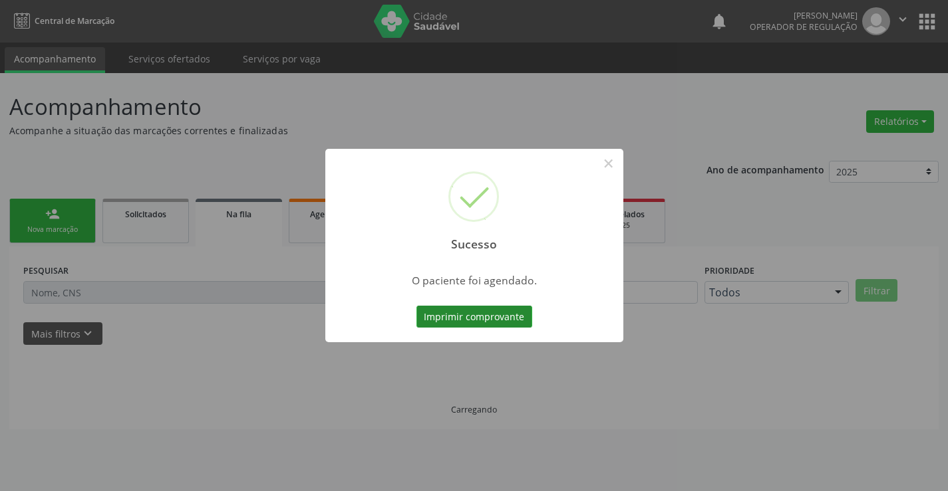
scroll to position [0, 0]
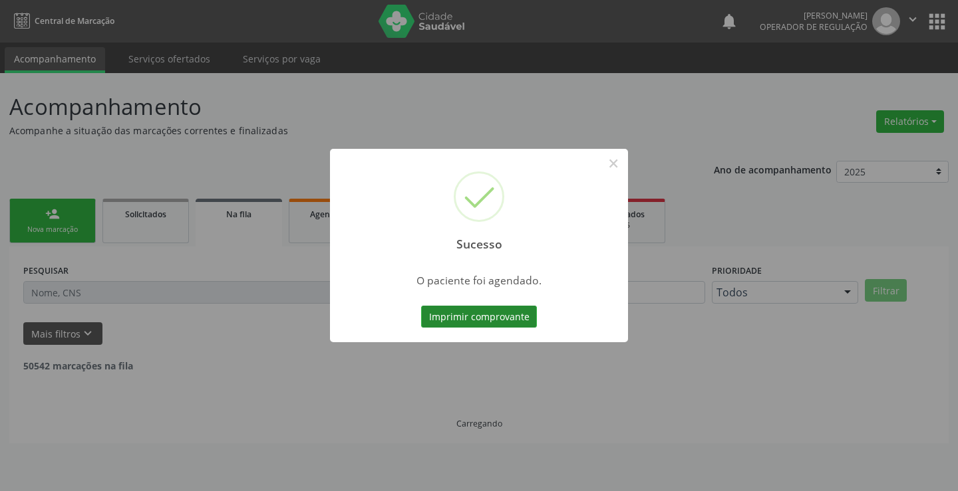
click at [473, 307] on button "Imprimir comprovante" at bounding box center [479, 317] width 116 height 23
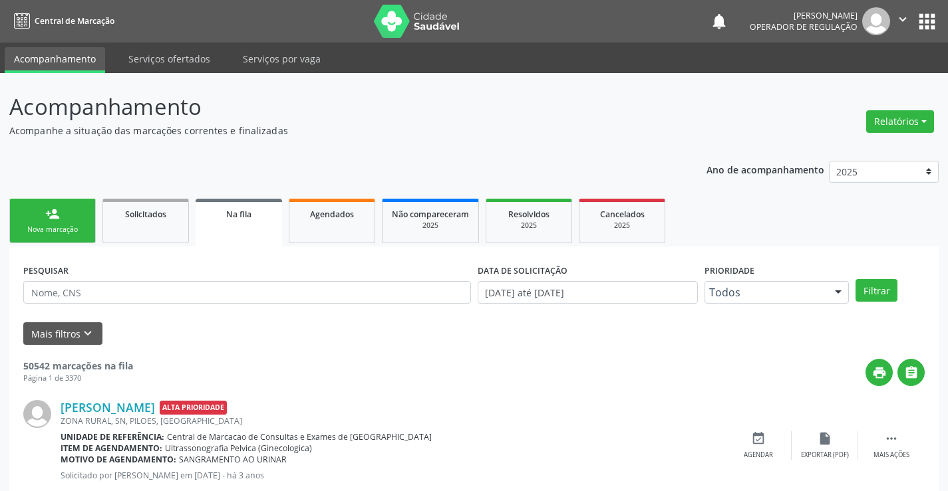
click at [83, 221] on link "person_add Nova marcação" at bounding box center [52, 221] width 86 height 45
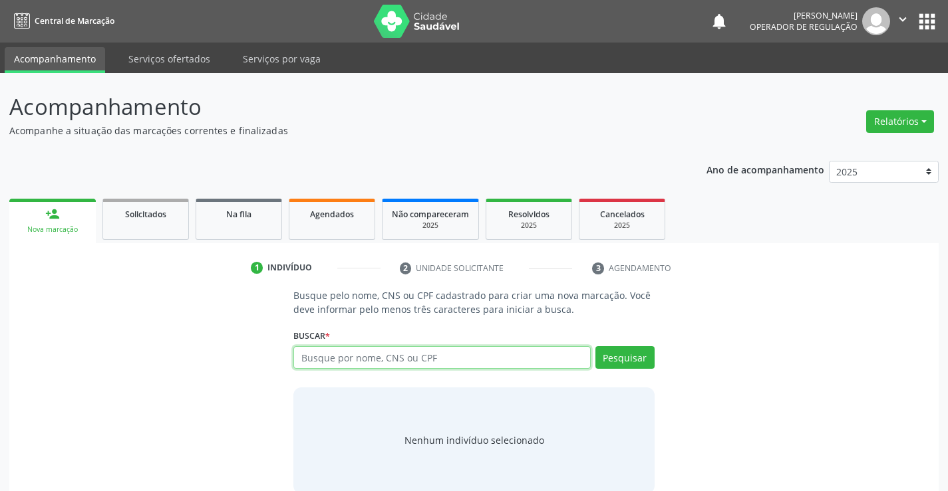
click at [516, 354] on input "text" at bounding box center [441, 357] width 297 height 23
type input "702805148677167"
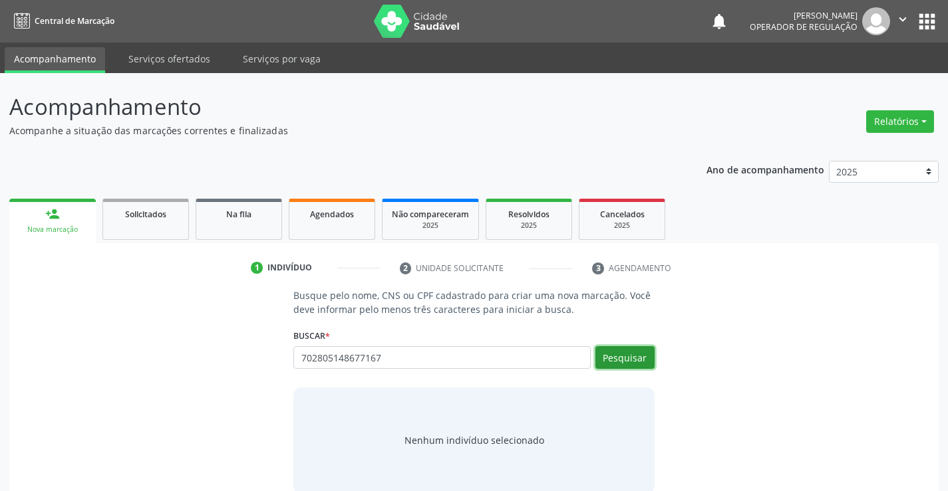
click at [632, 357] on button "Pesquisar" at bounding box center [624, 357] width 59 height 23
type input "702805148677167"
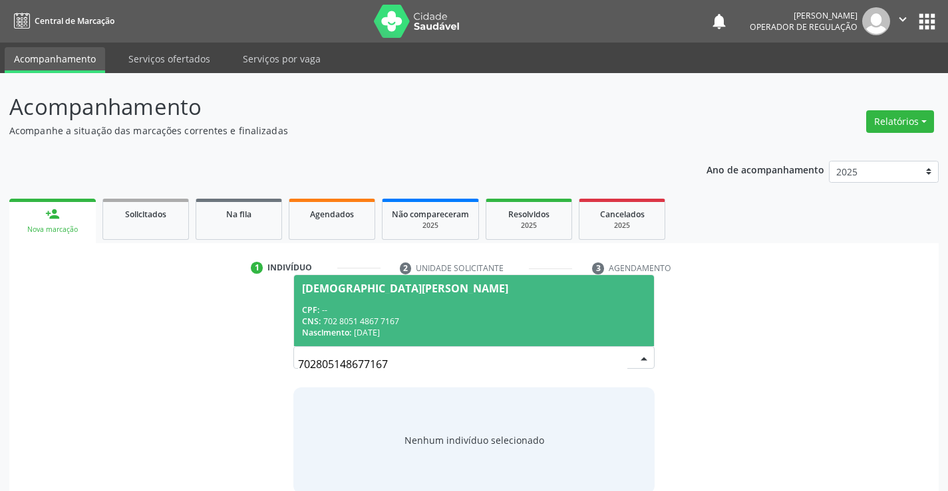
click at [436, 312] on div "CPF: --" at bounding box center [473, 310] width 343 height 11
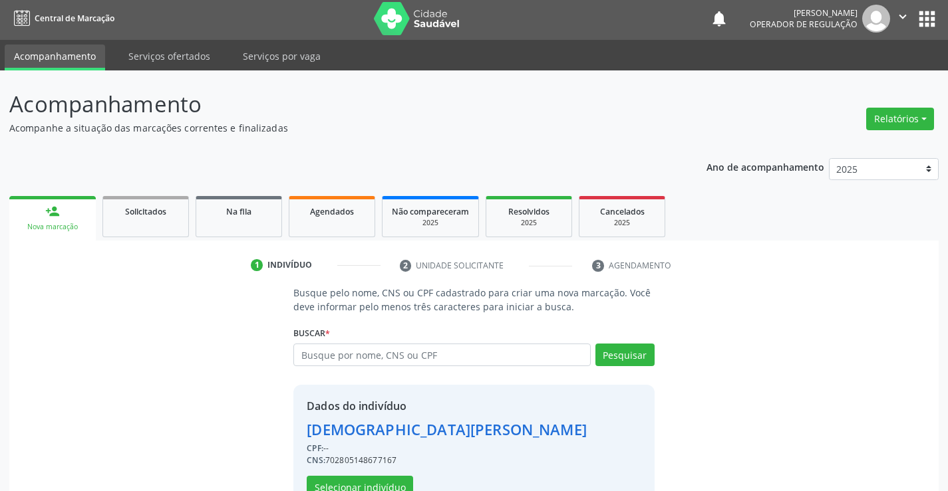
scroll to position [42, 0]
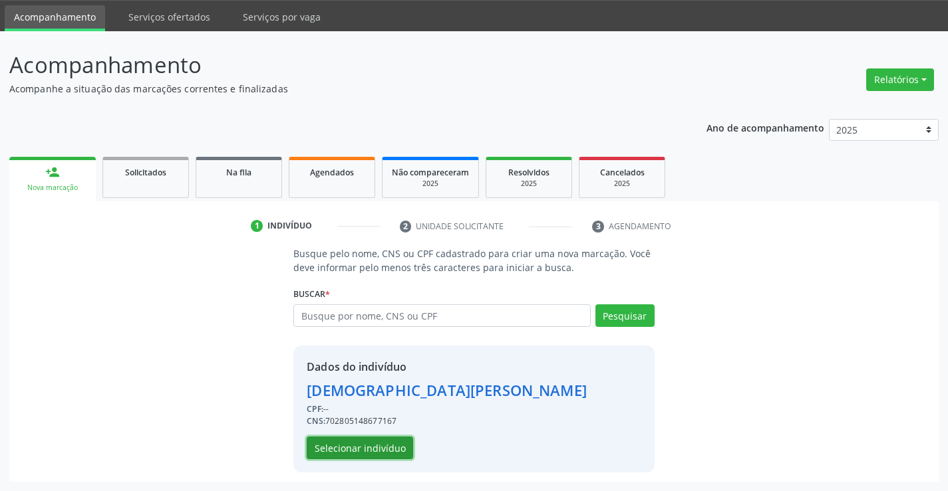
click at [357, 449] on button "Selecionar indivíduo" at bounding box center [360, 448] width 106 height 23
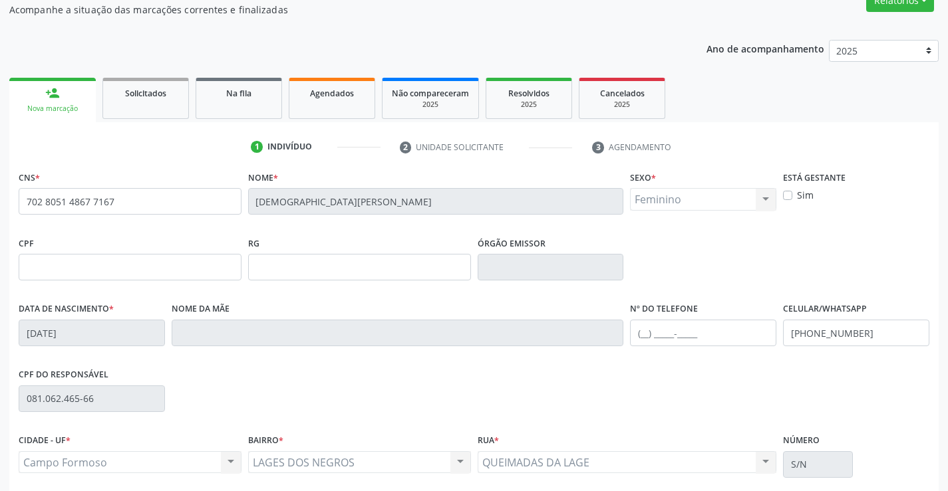
scroll to position [229, 0]
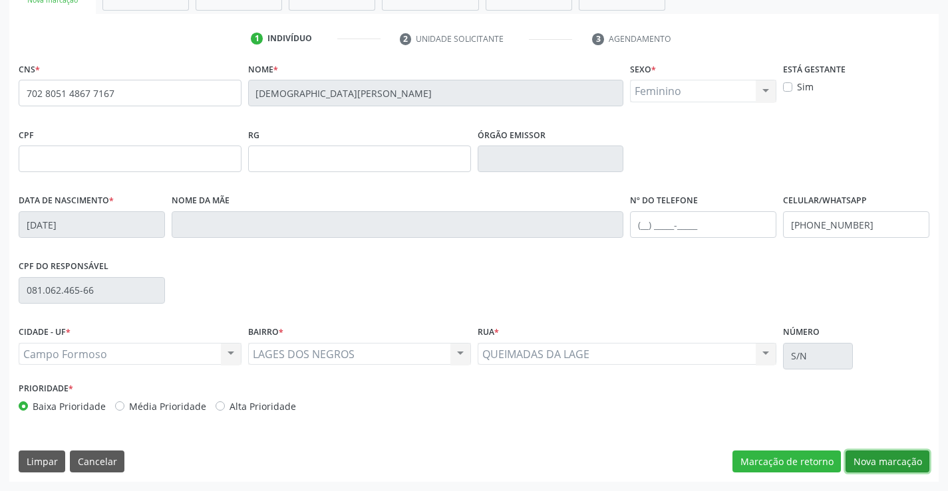
click at [879, 460] on button "Nova marcação" at bounding box center [887, 462] width 84 height 23
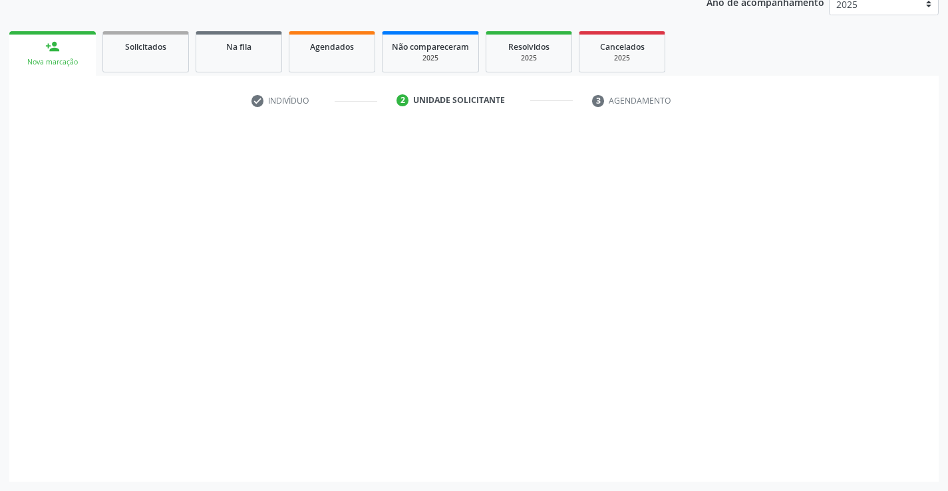
scroll to position [168, 0]
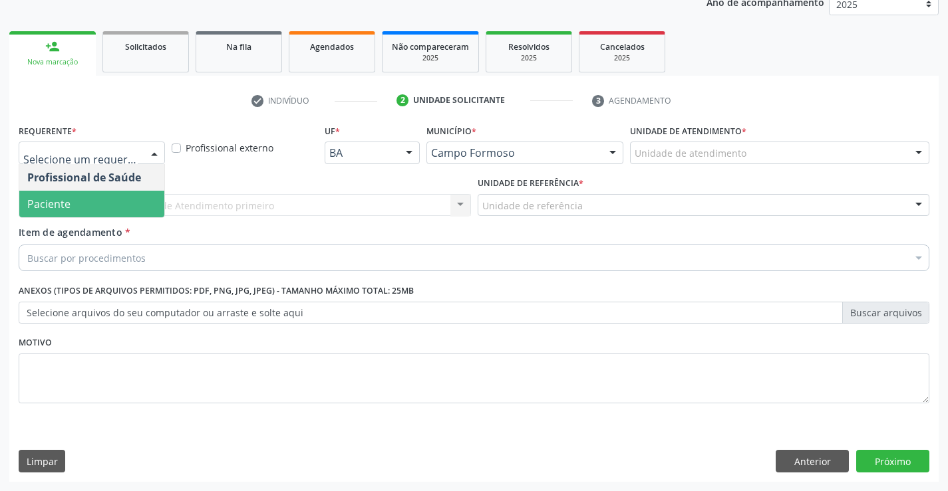
click at [86, 202] on span "Paciente" at bounding box center [91, 204] width 145 height 27
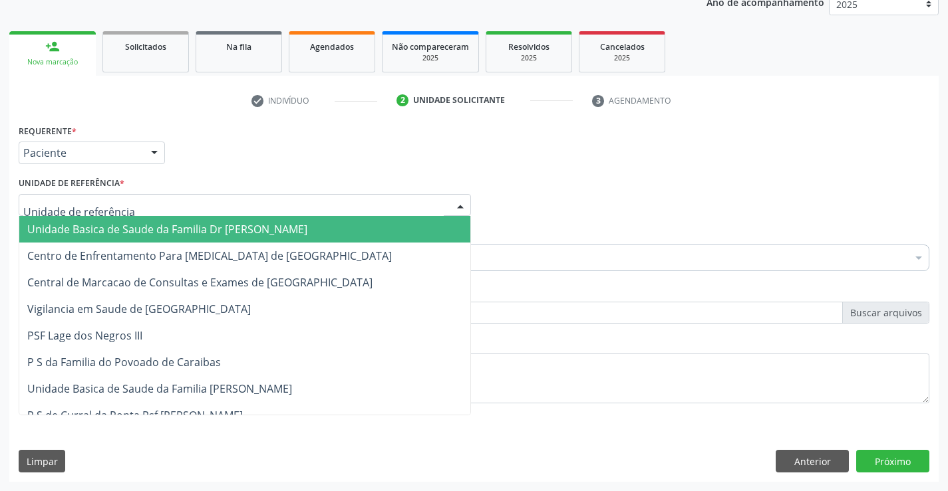
click at [101, 227] on span "Unidade Basica de Saude da Familia Dr [PERSON_NAME]" at bounding box center [167, 229] width 280 height 15
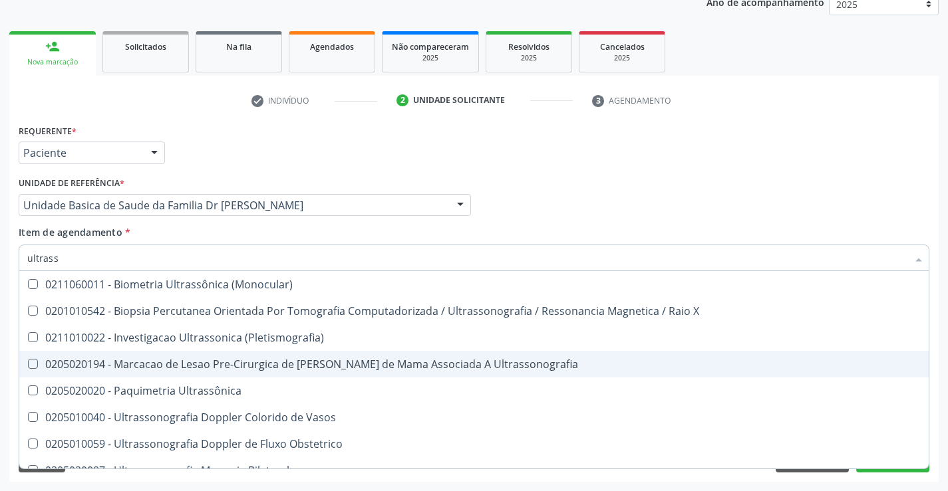
type input "ultrass"
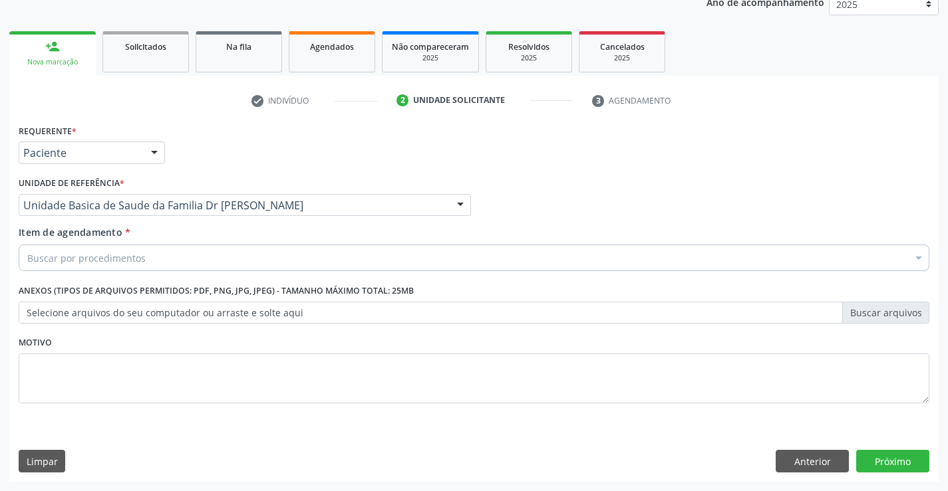
click at [192, 257] on div "Buscar por procedimentos" at bounding box center [474, 258] width 910 height 27
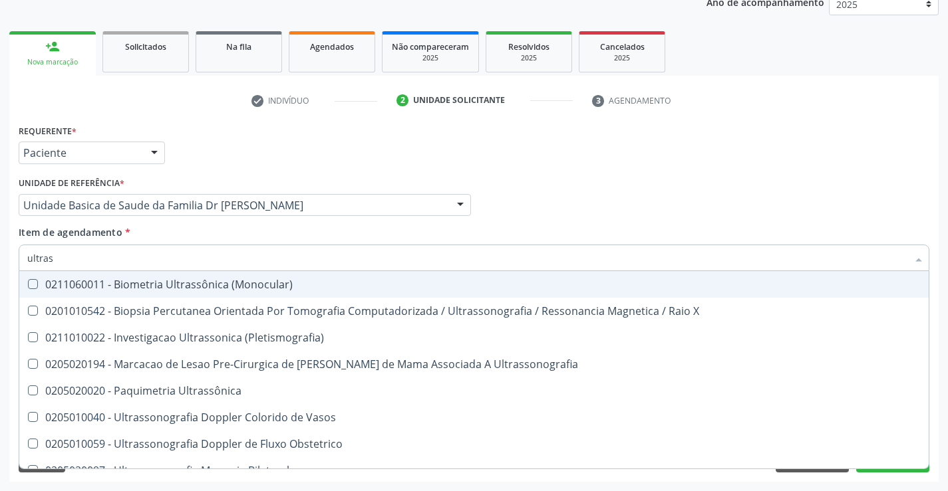
type input "ultrass"
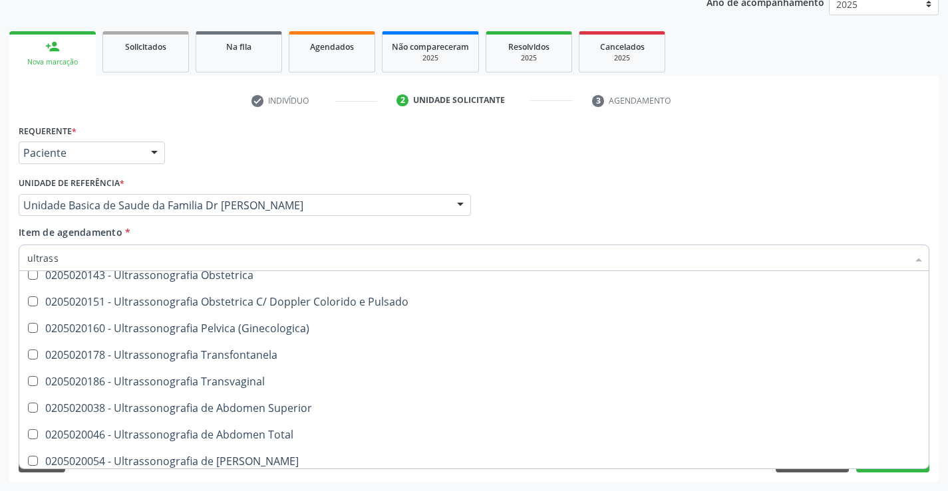
scroll to position [215, 0]
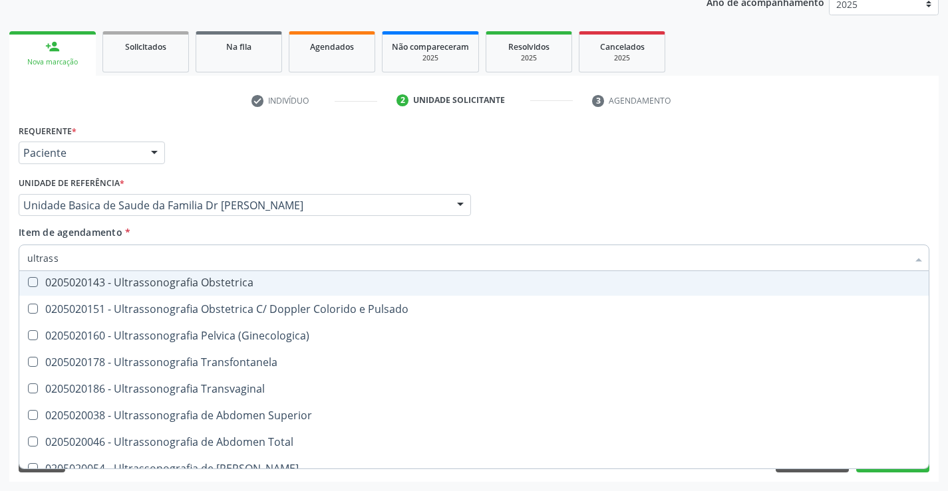
click at [235, 282] on div "0205020143 - Ultrassonografia Obstetrica" at bounding box center [473, 282] width 893 height 11
checkbox Obstetrica "true"
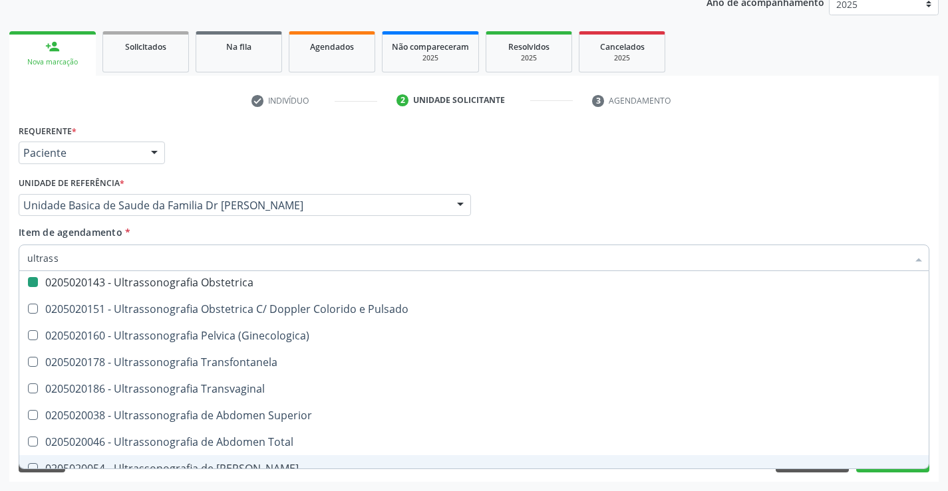
click at [939, 418] on div "Acompanhamento Acompanhe a situação das marcações correntes e finalizadas Relat…" at bounding box center [474, 199] width 948 height 586
checkbox X "true"
checkbox Obstetrica "false"
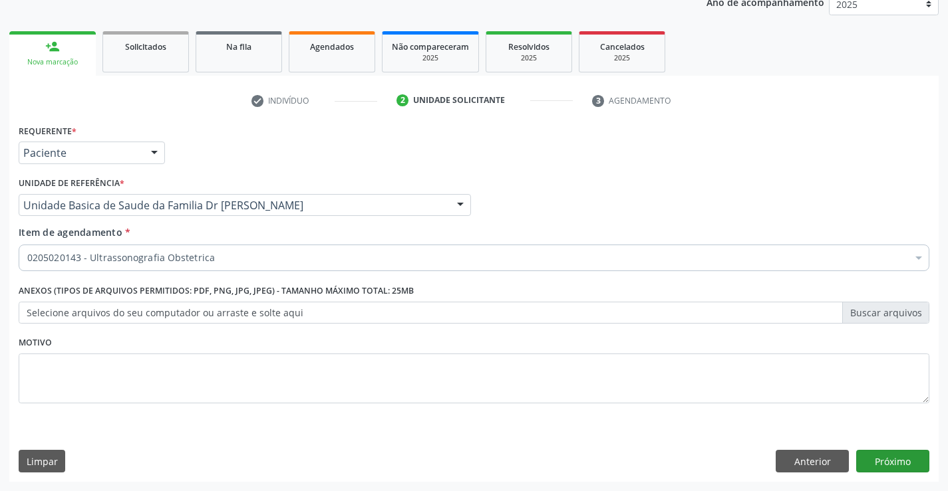
scroll to position [0, 0]
click at [888, 461] on button "Próximo" at bounding box center [892, 461] width 73 height 23
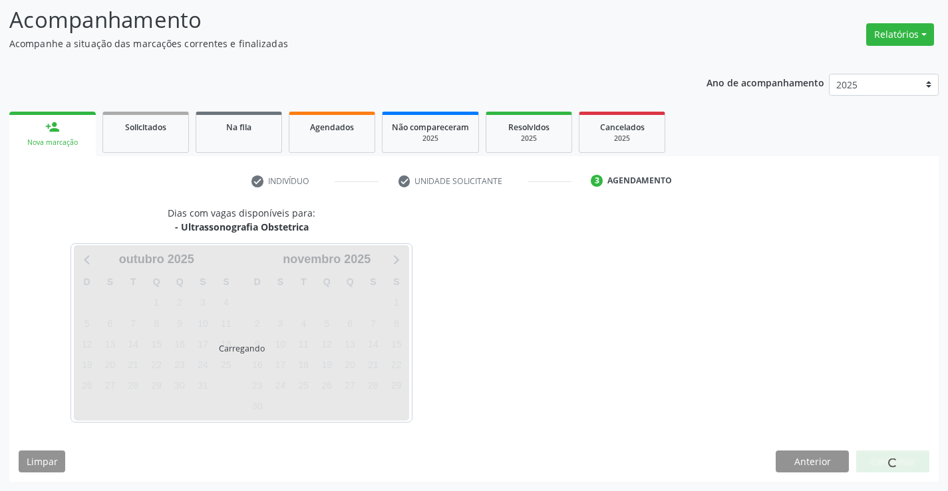
scroll to position [87, 0]
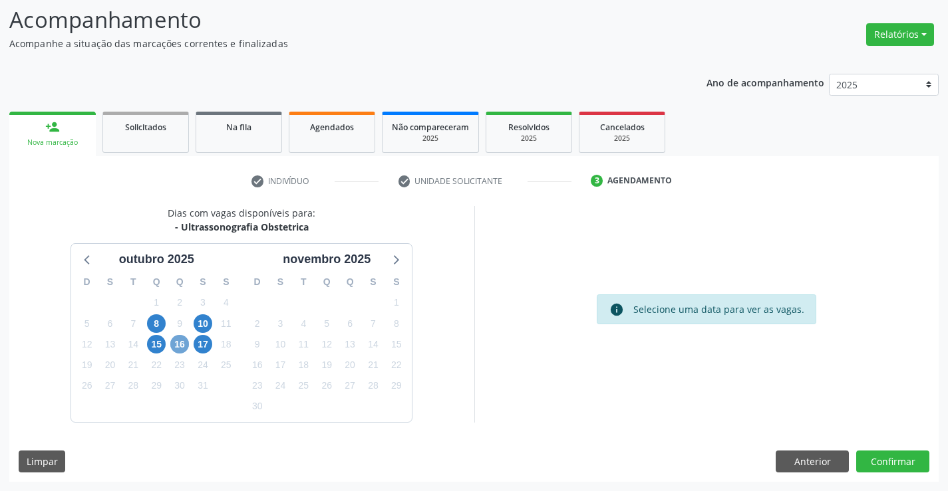
click at [184, 345] on span "16" at bounding box center [179, 344] width 19 height 19
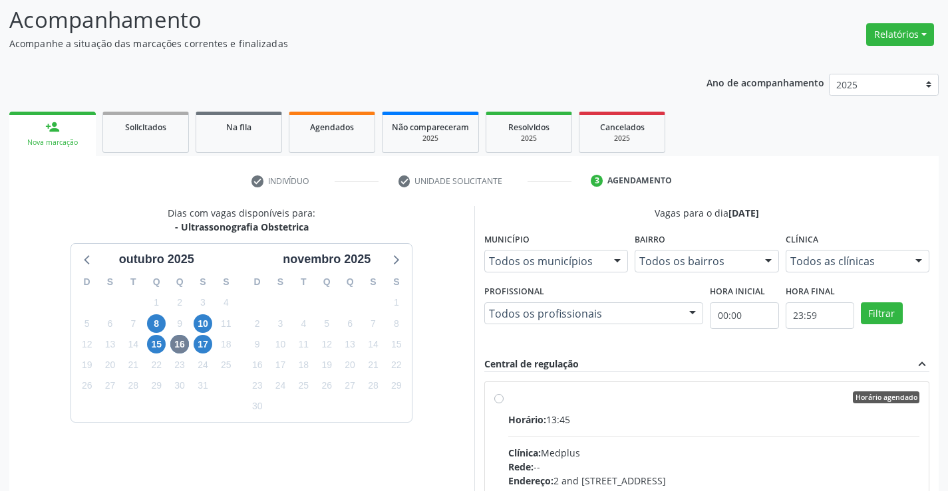
click at [657, 410] on label "Horário agendado Horário: 13:45 Clínica: Medplus Rede: -- Endereço: 2 and S 204…" at bounding box center [714, 494] width 412 height 204
click at [503, 404] on input "Horário agendado Horário: 13:45 Clínica: Medplus Rede: -- Endereço: 2 and S 204…" at bounding box center [498, 398] width 9 height 12
radio input "true"
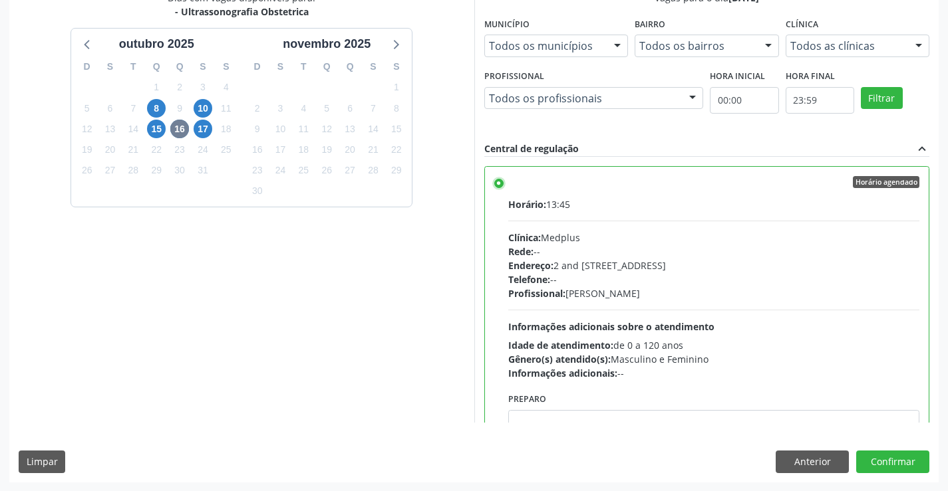
scroll to position [303, 0]
click at [884, 463] on button "Confirmar" at bounding box center [892, 461] width 73 height 23
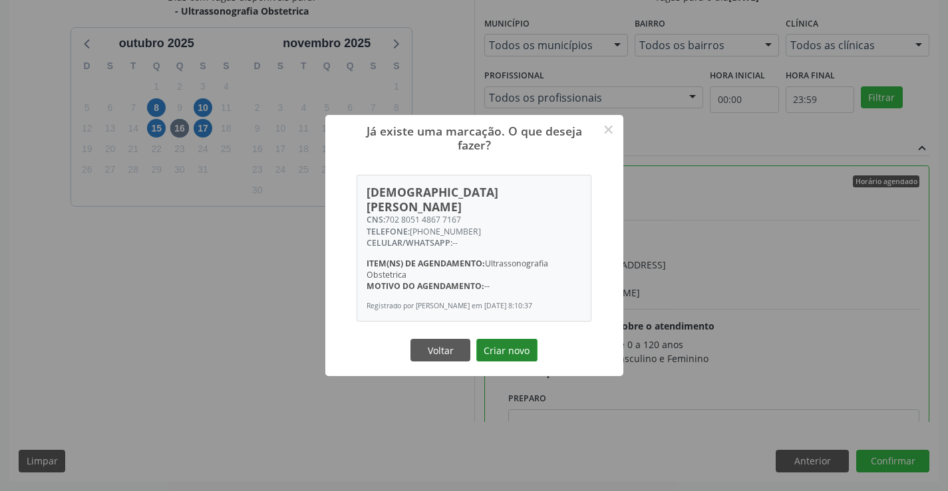
click at [498, 352] on button "Criar novo" at bounding box center [506, 350] width 61 height 23
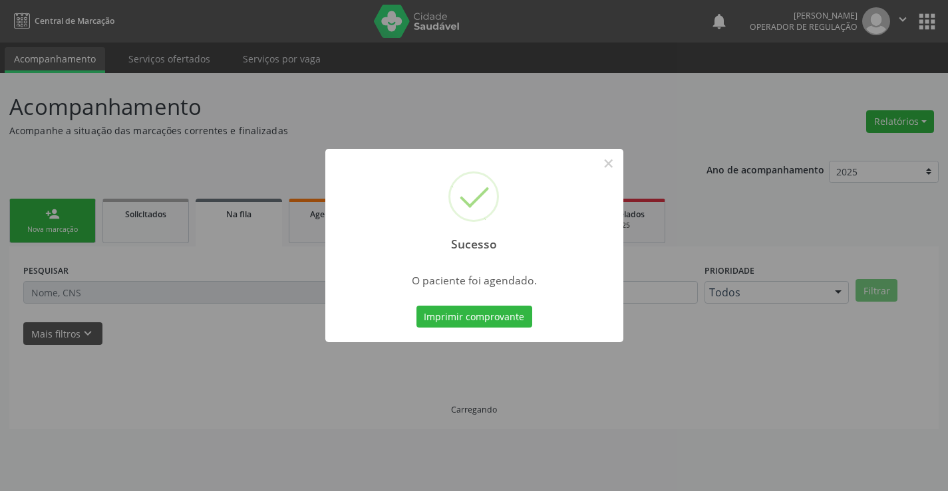
scroll to position [0, 0]
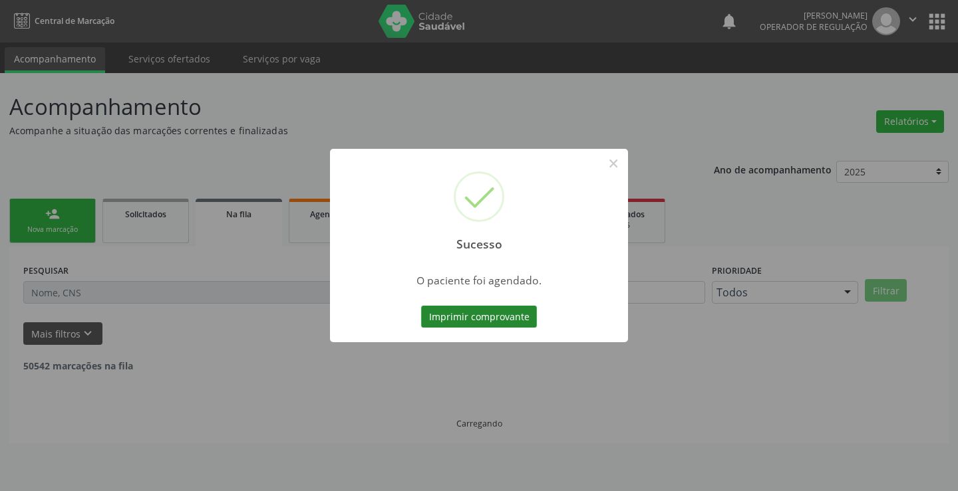
click at [483, 313] on button "Imprimir comprovante" at bounding box center [479, 317] width 116 height 23
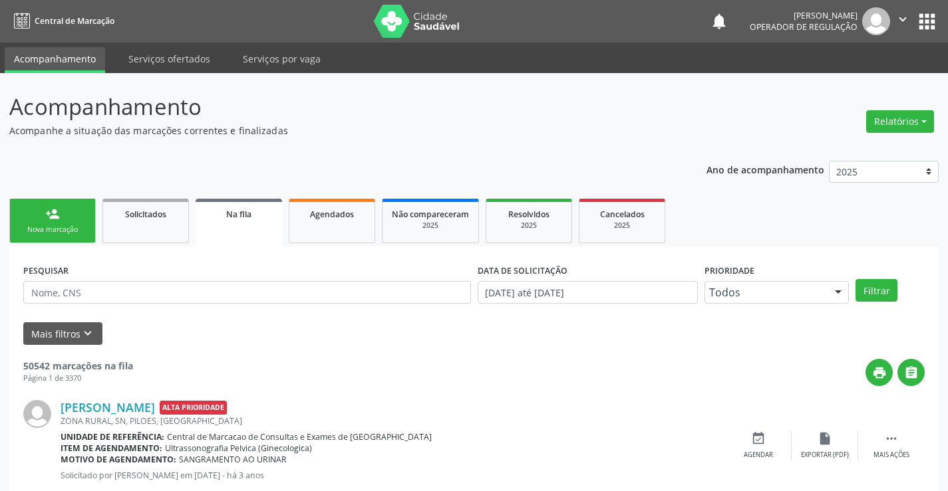
click at [50, 219] on div "person_add" at bounding box center [52, 214] width 15 height 15
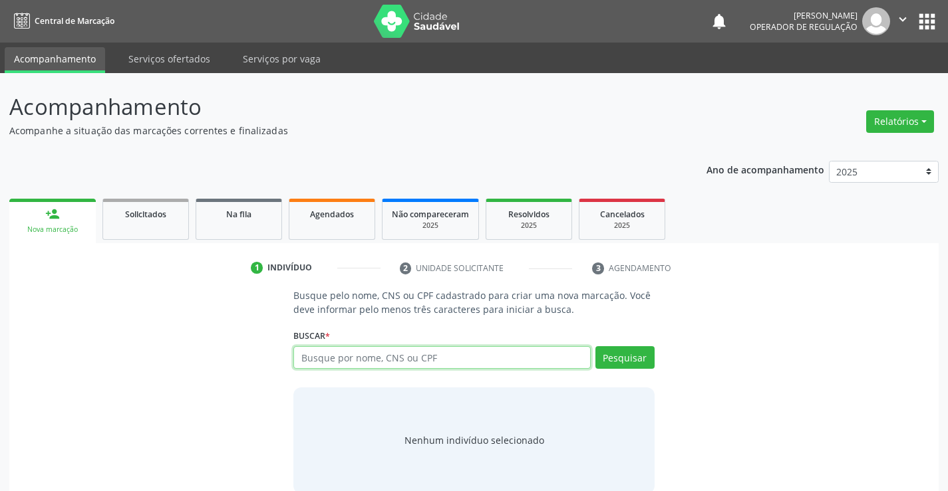
click at [467, 360] on input "text" at bounding box center [441, 357] width 297 height 23
type input "700706975330571"
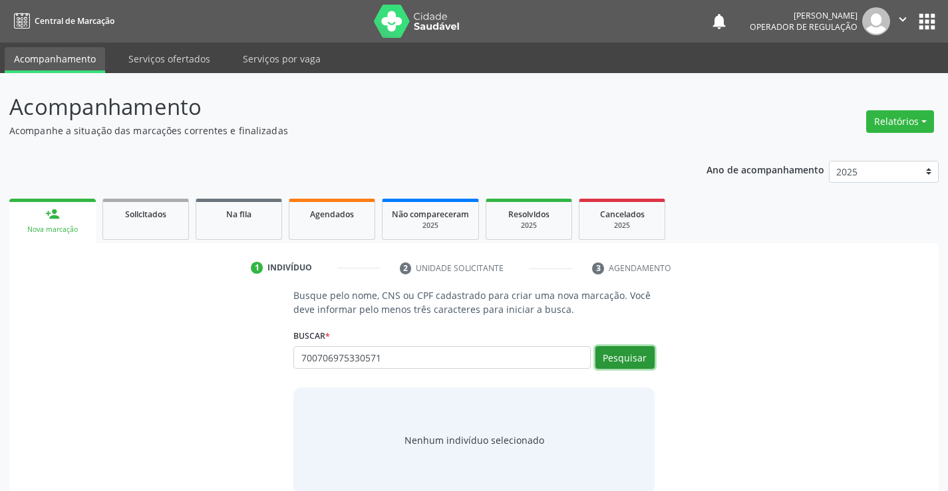
click at [626, 353] on button "Pesquisar" at bounding box center [624, 357] width 59 height 23
type input "700706975330571"
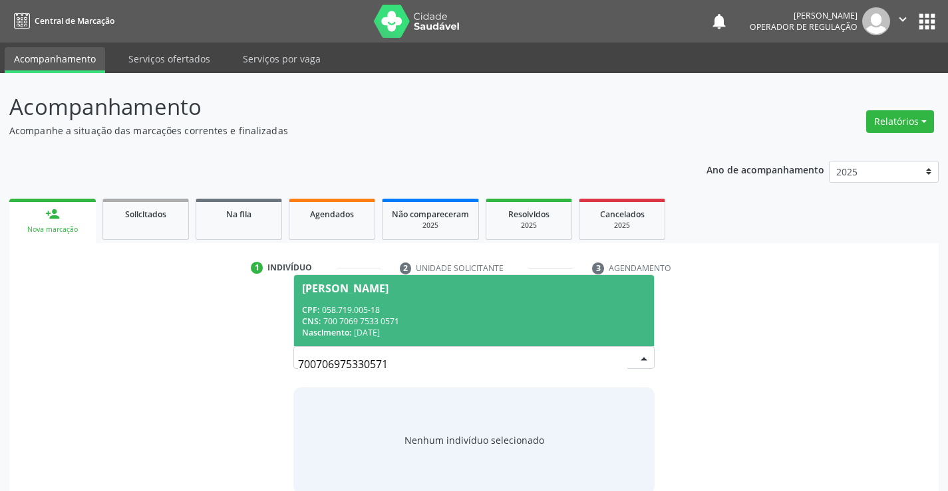
click at [459, 292] on div "Catia Miranda Vieira" at bounding box center [473, 288] width 343 height 11
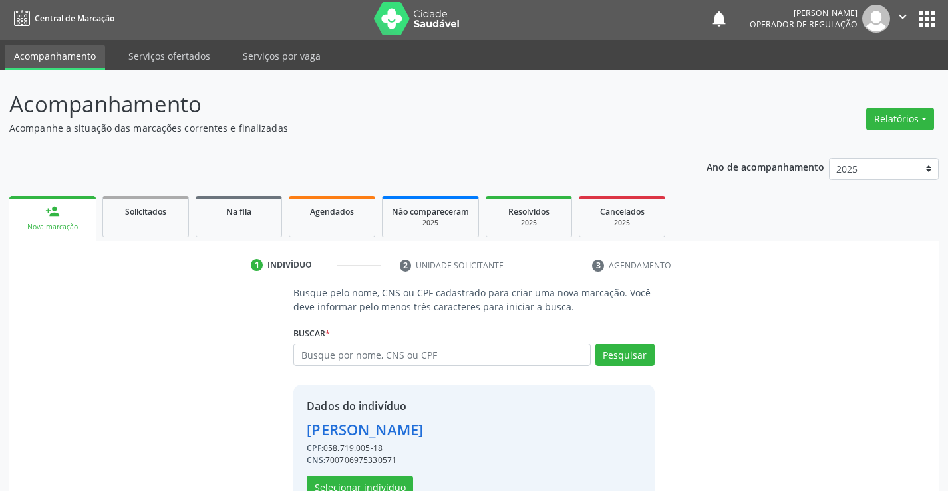
scroll to position [42, 0]
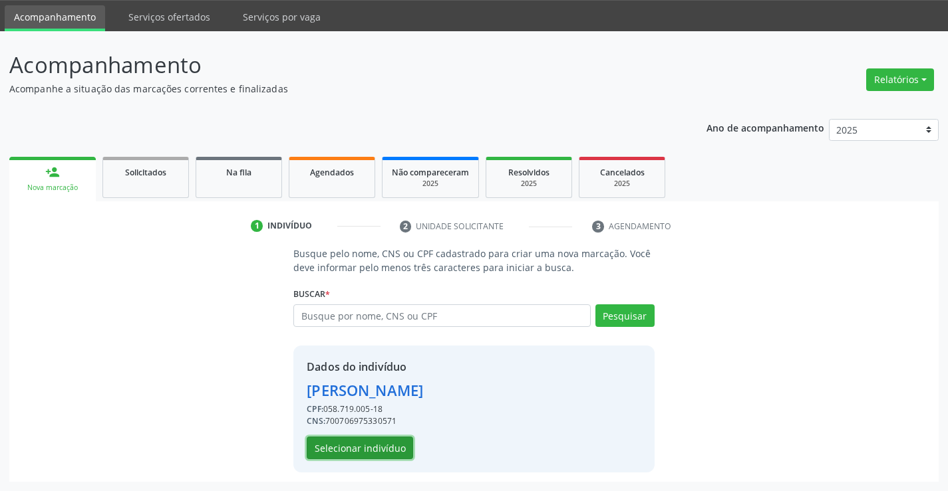
click at [360, 448] on button "Selecionar indivíduo" at bounding box center [360, 448] width 106 height 23
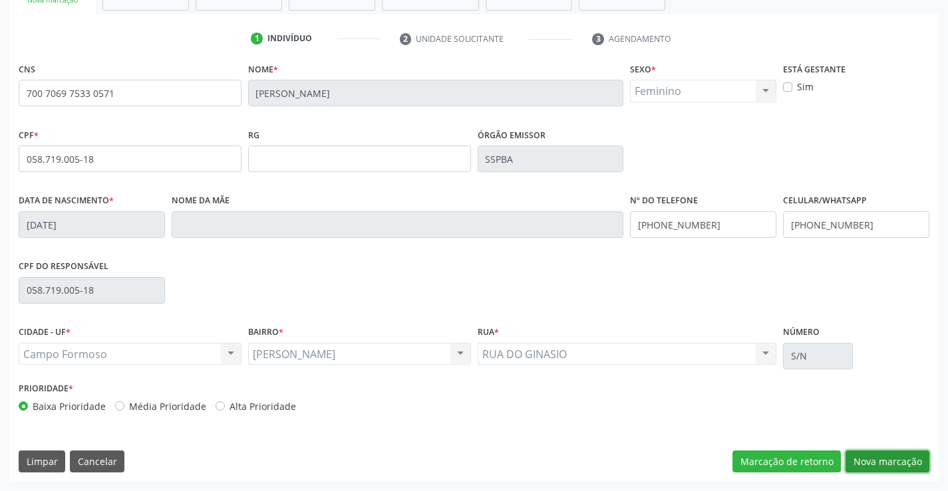
click at [886, 462] on button "Nova marcação" at bounding box center [887, 462] width 84 height 23
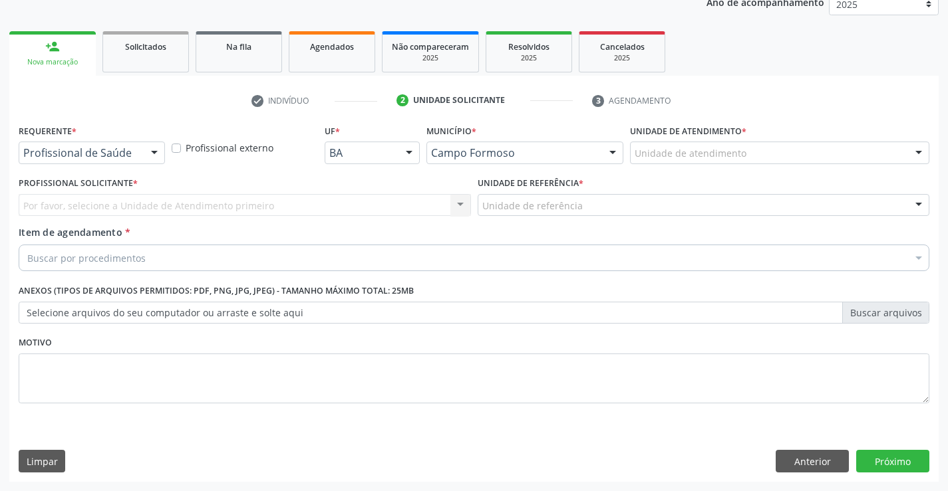
scroll to position [168, 0]
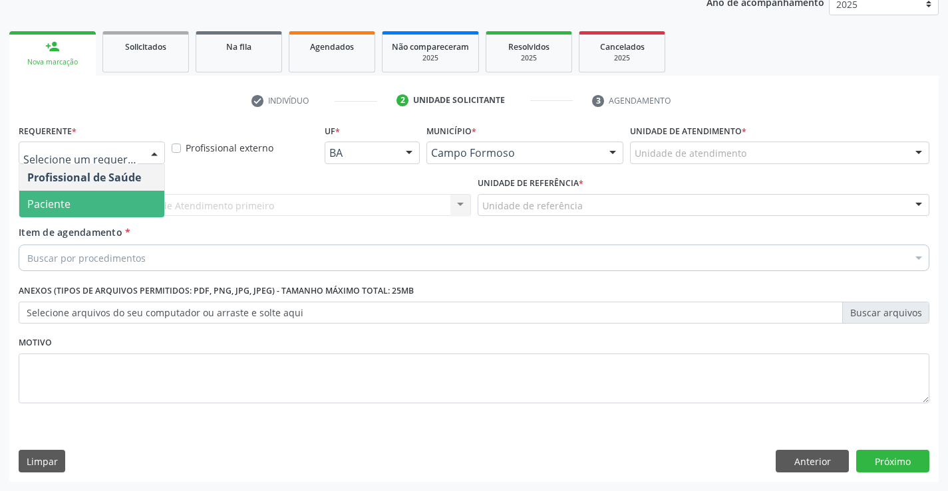
click at [75, 201] on span "Paciente" at bounding box center [91, 204] width 145 height 27
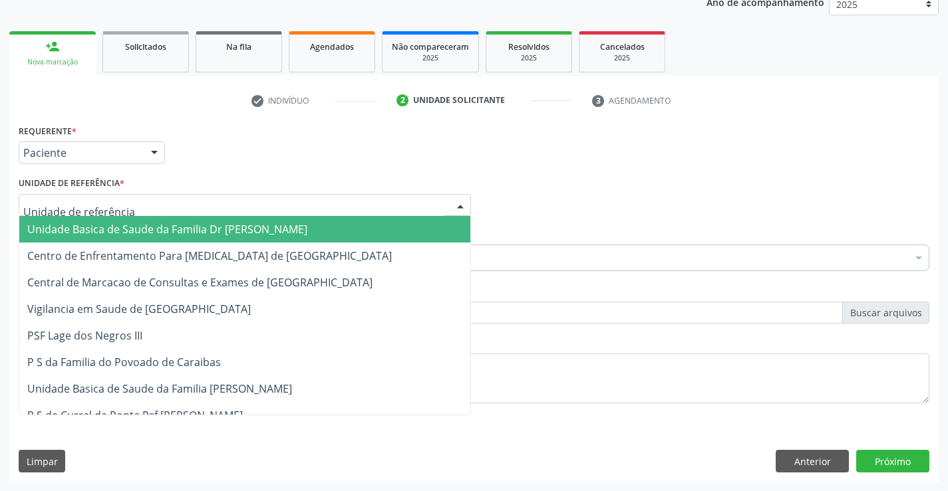
click at [112, 225] on span "Unidade Basica de Saude da Familia Dr [PERSON_NAME]" at bounding box center [167, 229] width 280 height 15
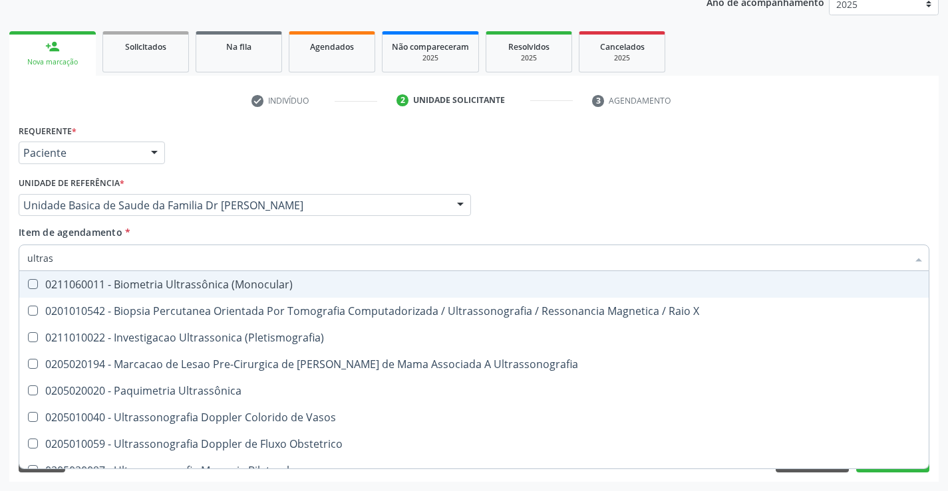
type input "ultrass"
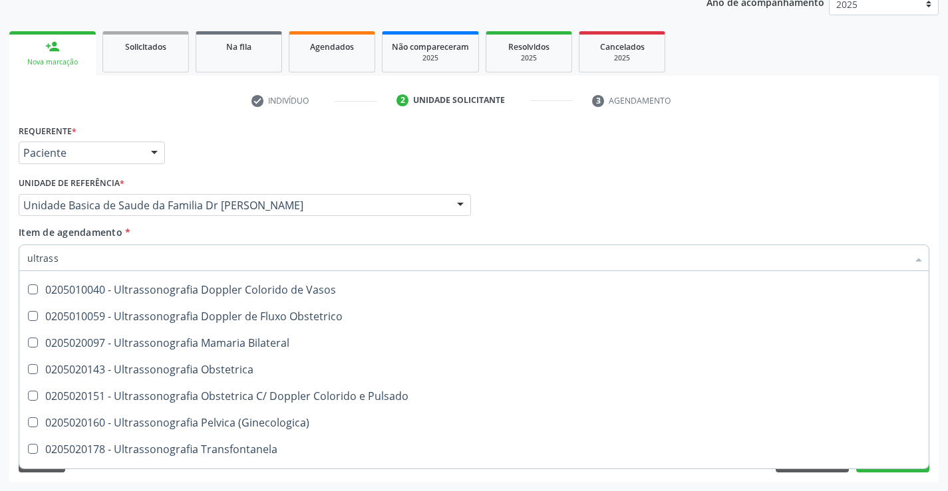
scroll to position [133, 0]
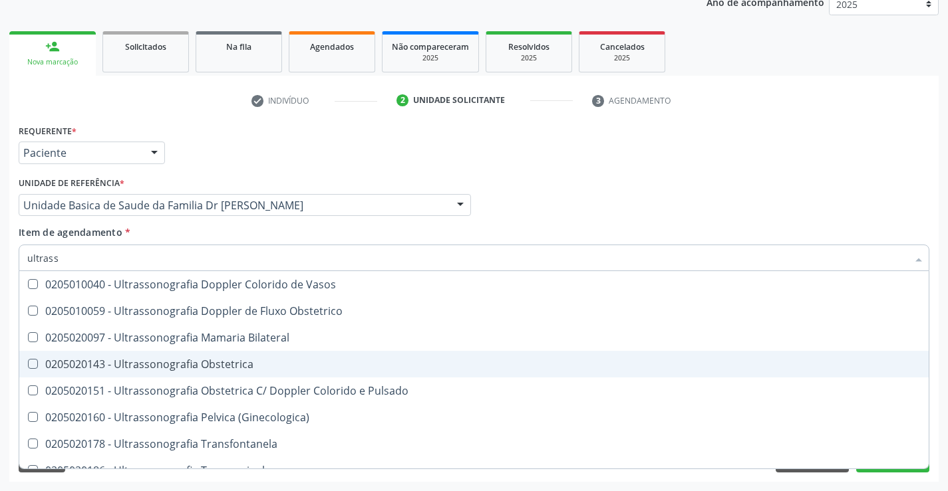
click at [258, 363] on div "0205020143 - Ultrassonografia Obstetrica" at bounding box center [473, 364] width 893 height 11
checkbox Obstetrica "true"
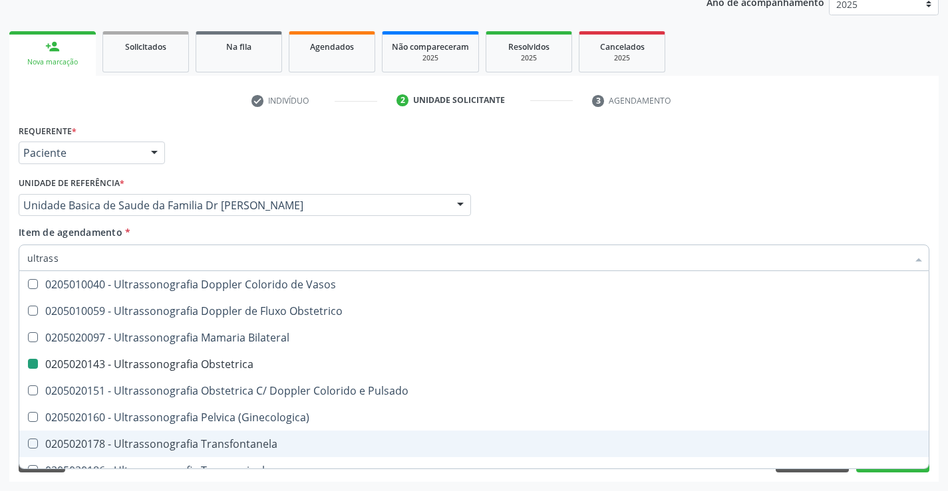
click at [940, 442] on div "Acompanhamento Acompanhe a situação das marcações correntes e finalizadas Relat…" at bounding box center [474, 199] width 948 height 586
checkbox X "true"
checkbox Obstetrica "false"
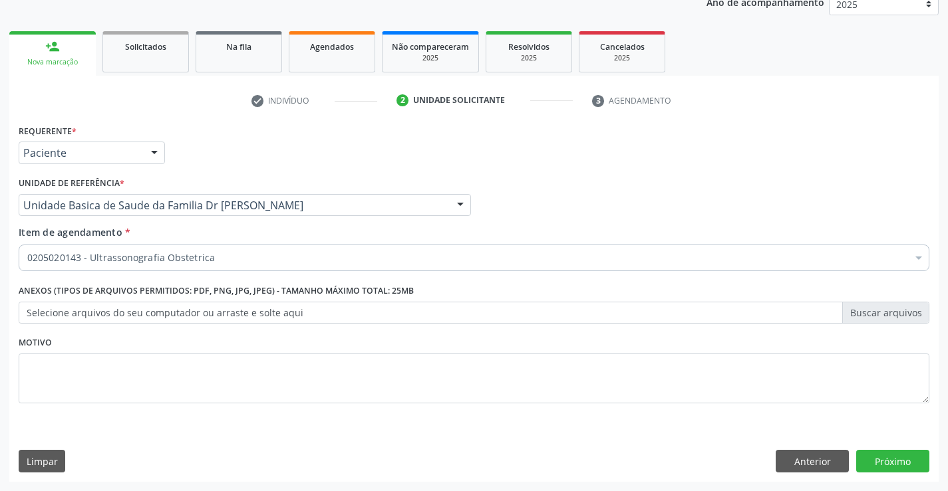
scroll to position [0, 0]
click at [879, 457] on button "Próximo" at bounding box center [892, 461] width 73 height 23
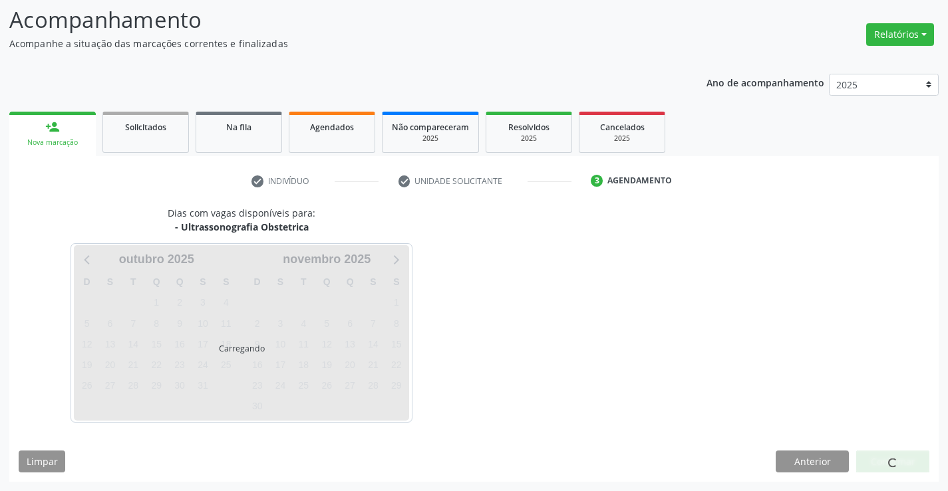
scroll to position [87, 0]
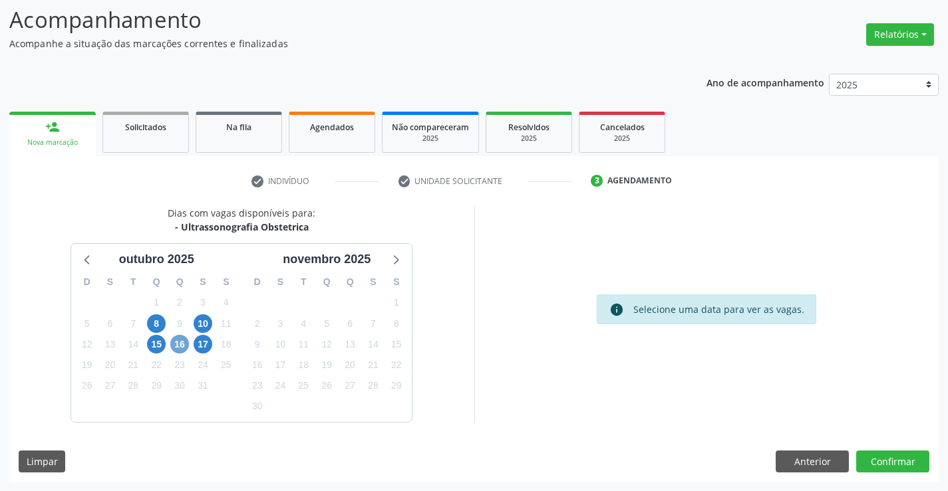
click at [178, 342] on span "16" at bounding box center [179, 344] width 19 height 19
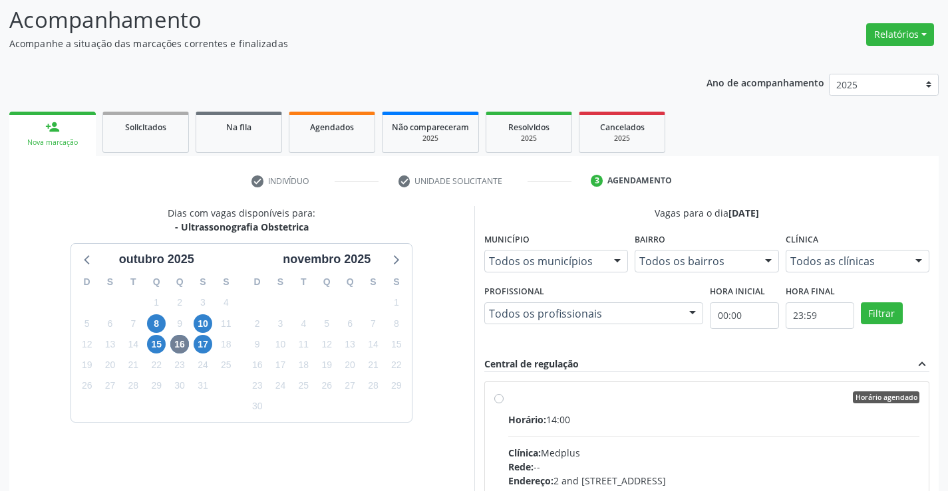
click at [654, 415] on div "Horário: 14:00" at bounding box center [714, 420] width 412 height 14
click at [503, 404] on input "Horário agendado Horário: 14:00 Clínica: Medplus Rede: -- Endereço: 2 and S 204…" at bounding box center [498, 398] width 9 height 12
radio input "true"
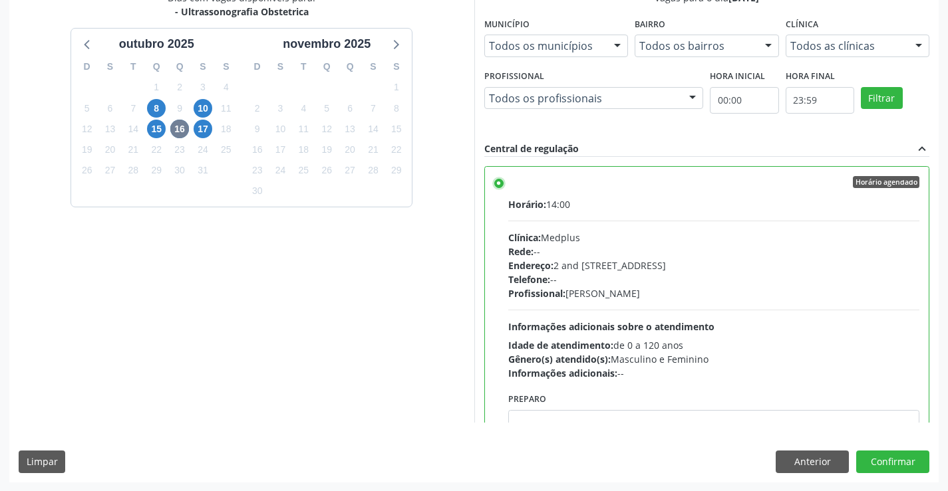
scroll to position [303, 0]
click at [888, 459] on button "Confirmar" at bounding box center [892, 461] width 73 height 23
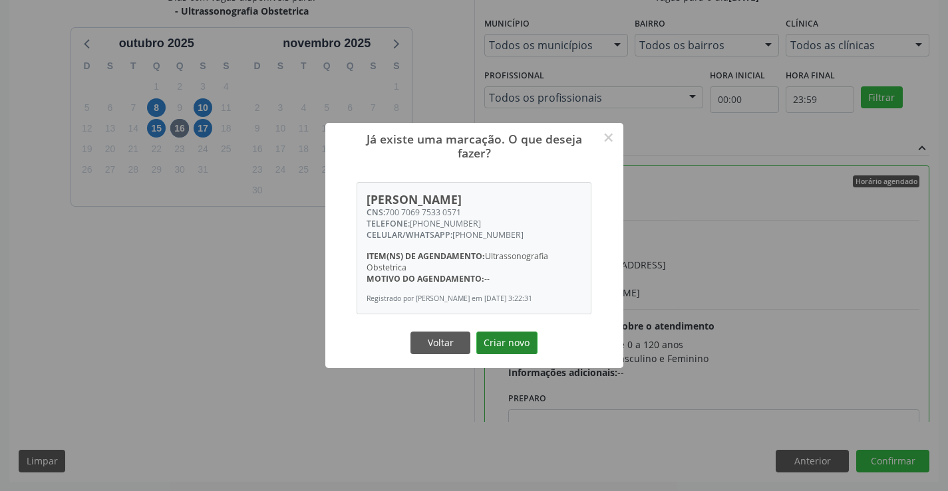
click at [511, 340] on button "Criar novo" at bounding box center [506, 343] width 61 height 23
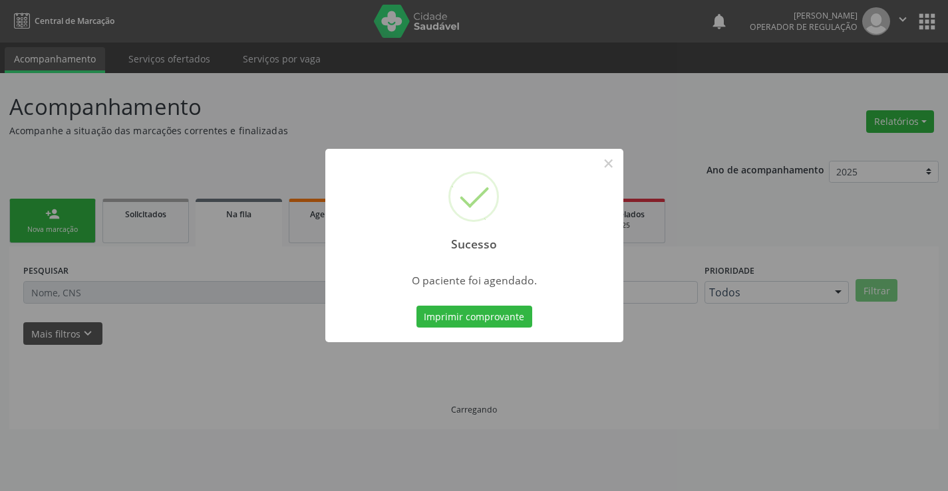
scroll to position [0, 0]
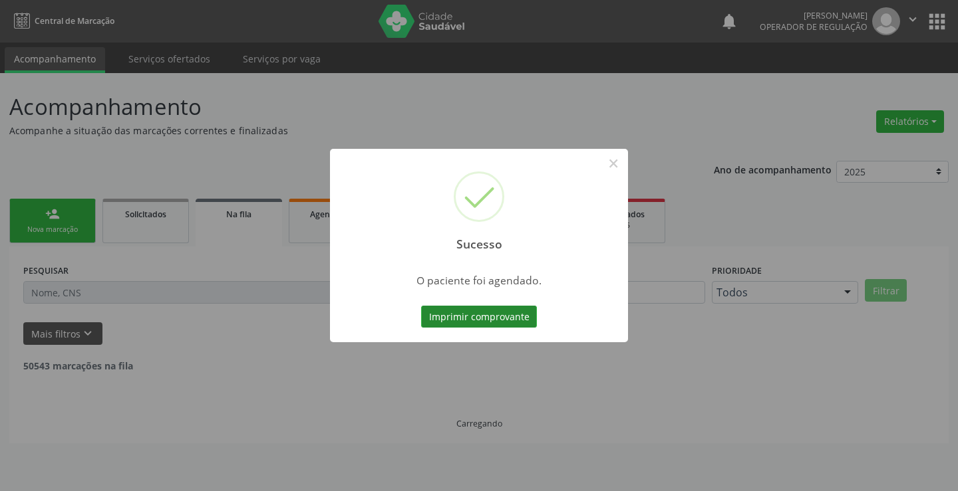
click at [495, 313] on button "Imprimir comprovante" at bounding box center [479, 317] width 116 height 23
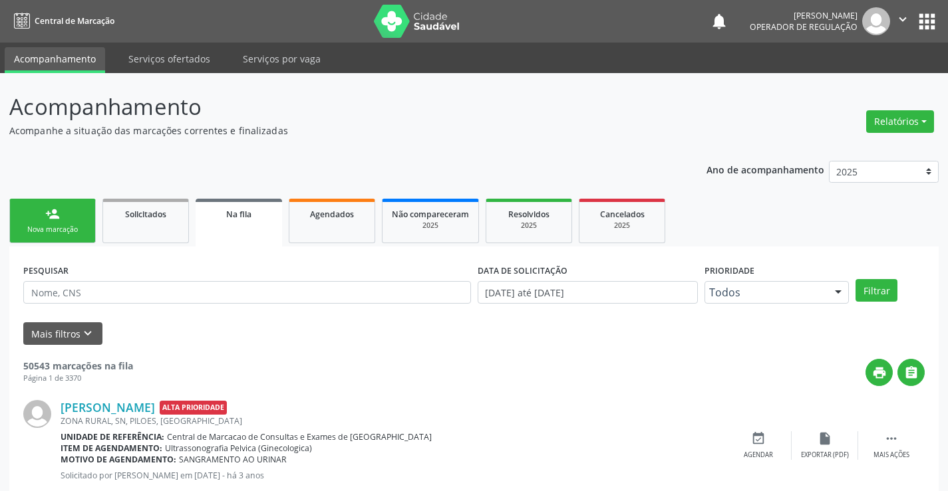
click at [53, 222] on link "person_add Nova marcação" at bounding box center [52, 221] width 86 height 45
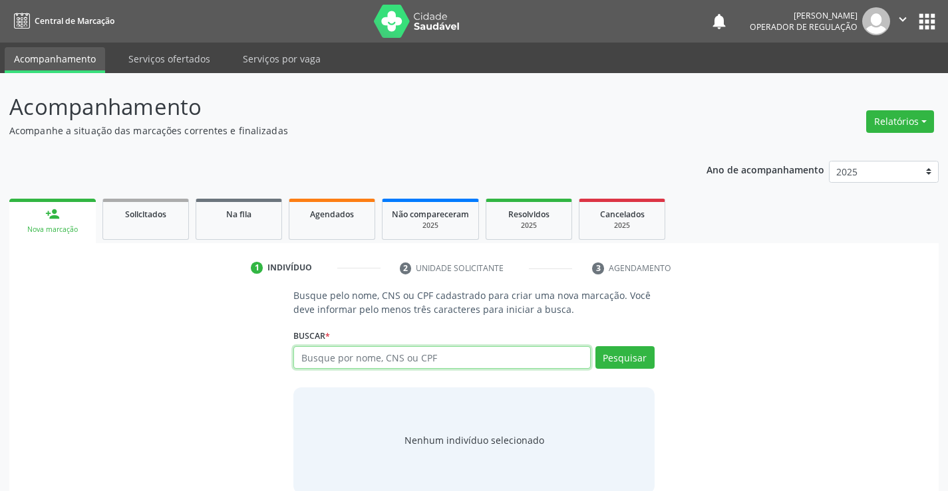
click at [442, 361] on input "text" at bounding box center [441, 357] width 297 height 23
type input "700007993376801"
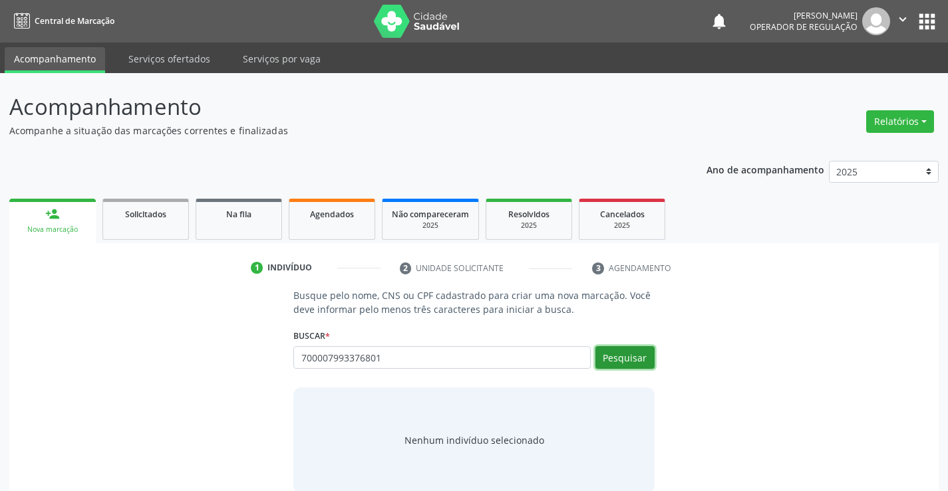
click at [630, 351] on button "Pesquisar" at bounding box center [624, 357] width 59 height 23
type input "700007993376801"
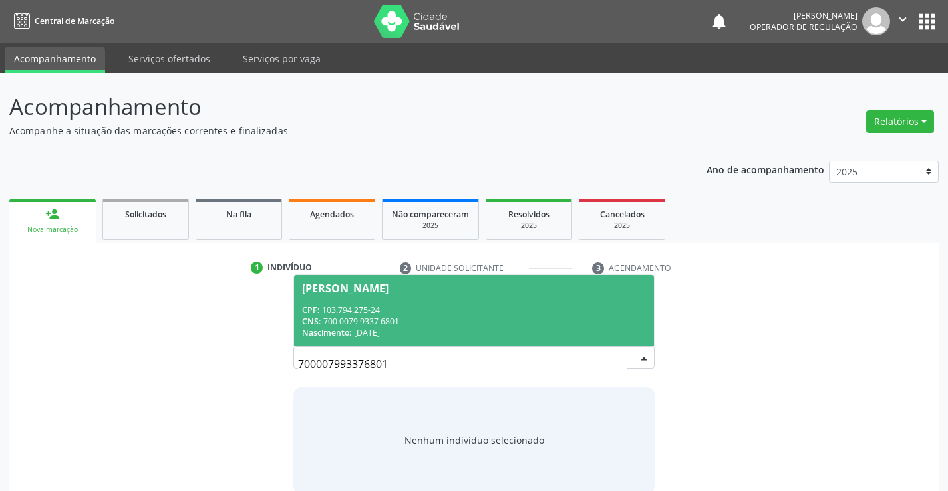
click at [376, 275] on span "[PERSON_NAME] CPF: 103.794.275-24 CNS: 700 0079 9337 6801 Nascimento: [DATE]" at bounding box center [473, 310] width 359 height 71
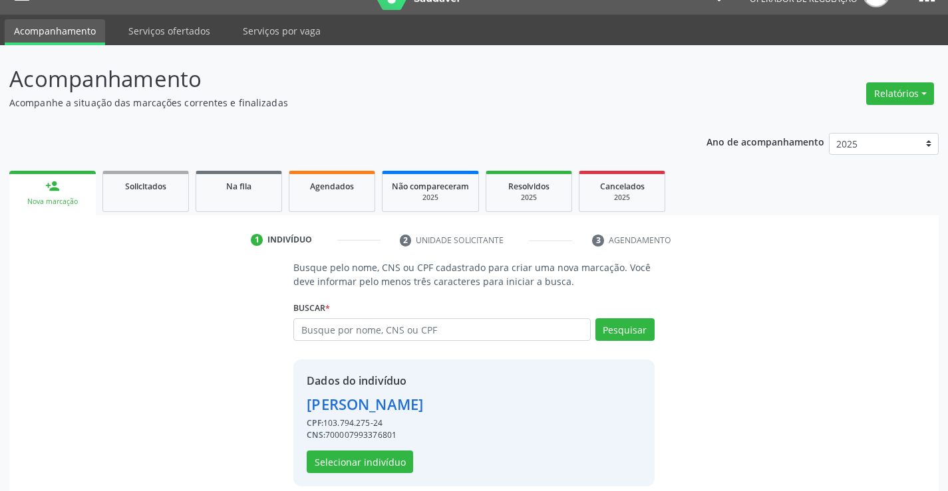
scroll to position [42, 0]
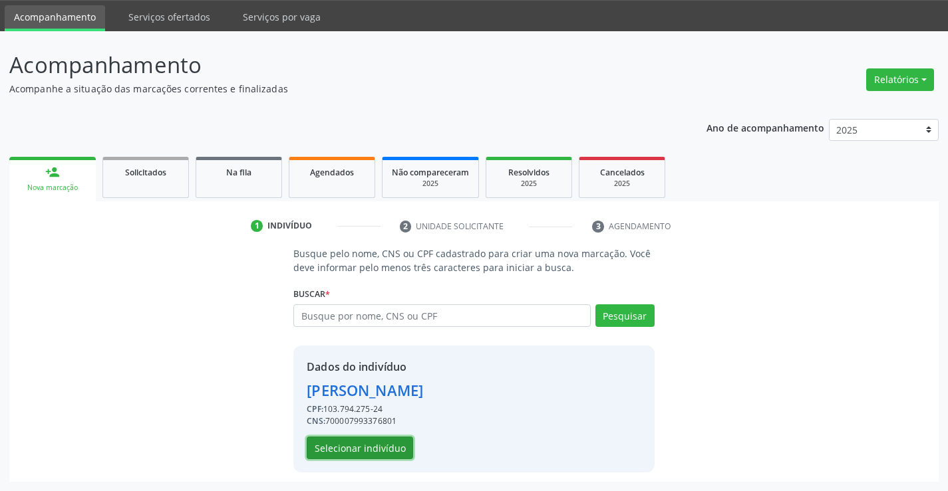
click at [349, 447] on button "Selecionar indivíduo" at bounding box center [360, 448] width 106 height 23
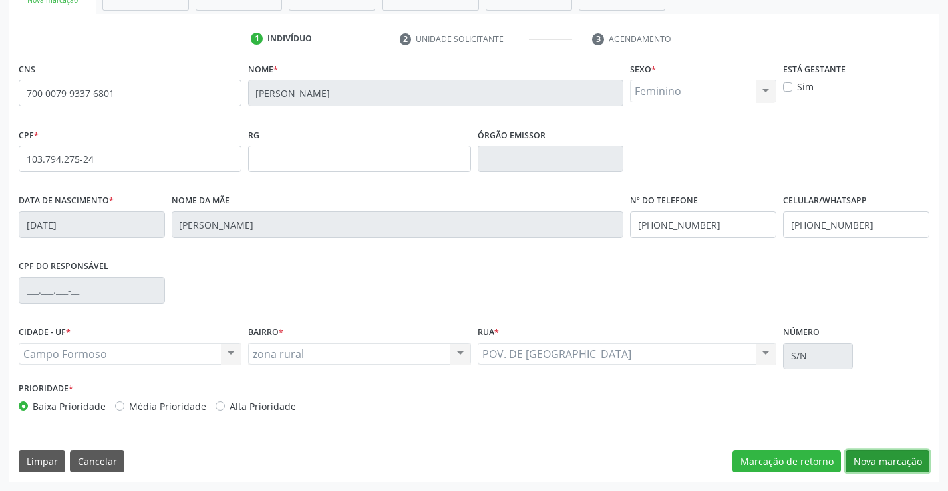
click at [895, 457] on button "Nova marcação" at bounding box center [887, 462] width 84 height 23
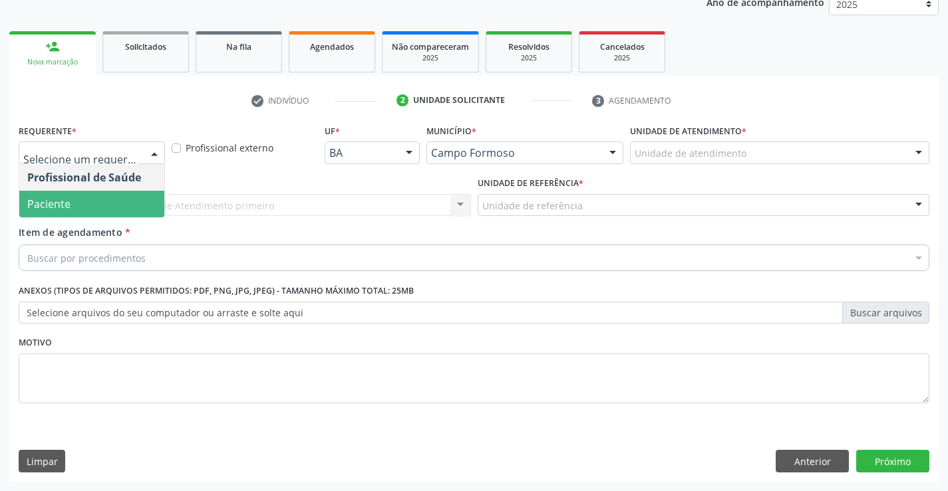
click at [90, 213] on span "Paciente" at bounding box center [91, 204] width 145 height 27
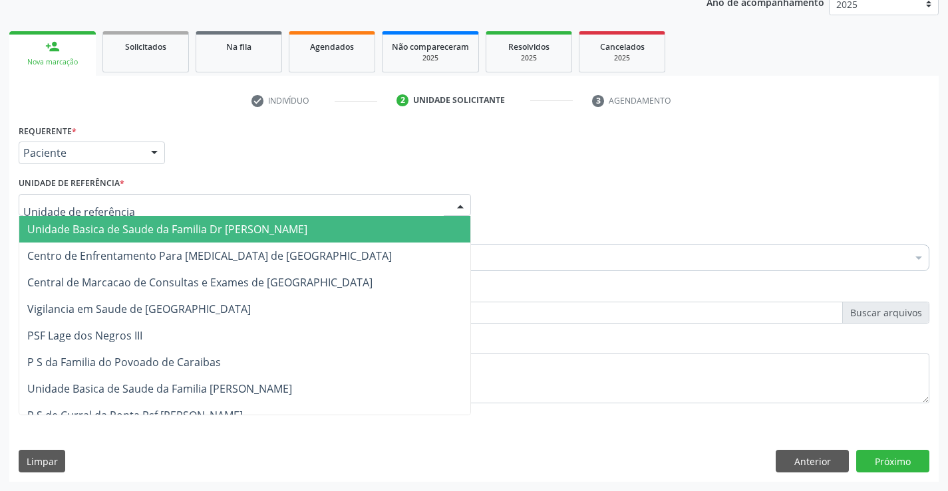
click at [144, 223] on span "Unidade Basica de Saude da Familia Dr [PERSON_NAME]" at bounding box center [167, 229] width 280 height 15
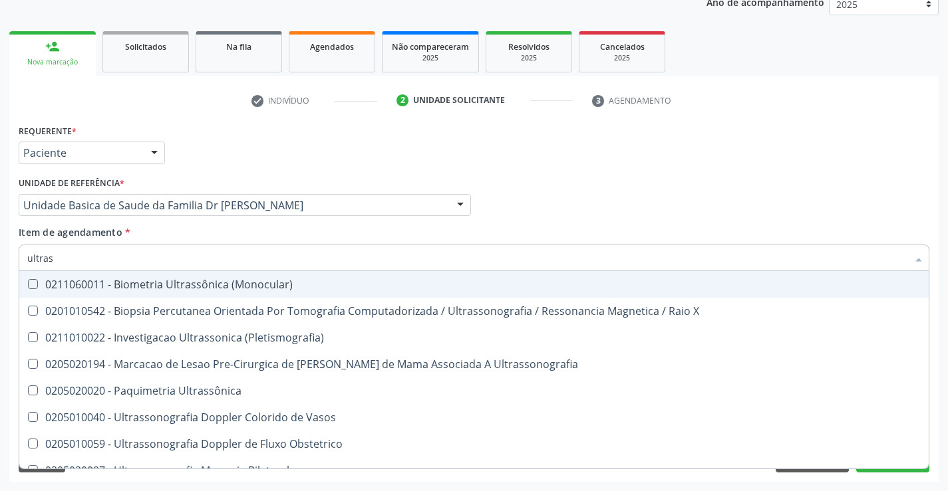
type input "ultrass"
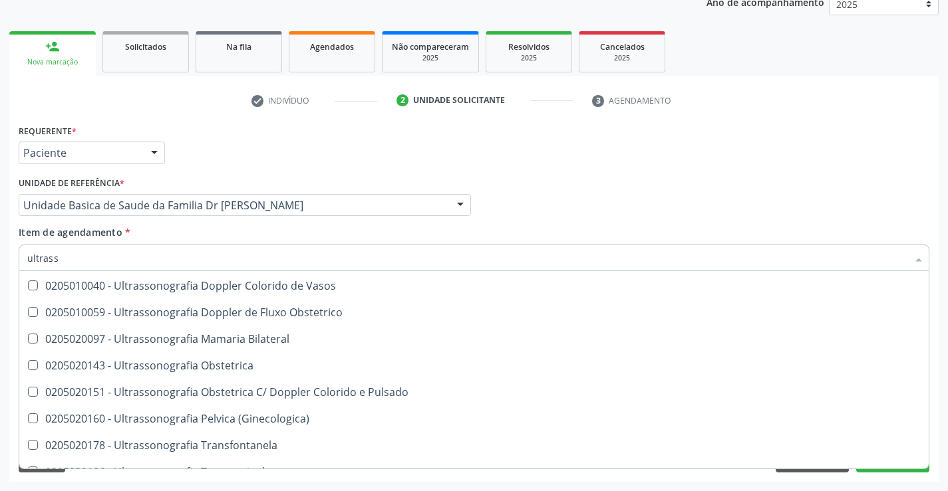
scroll to position [133, 0]
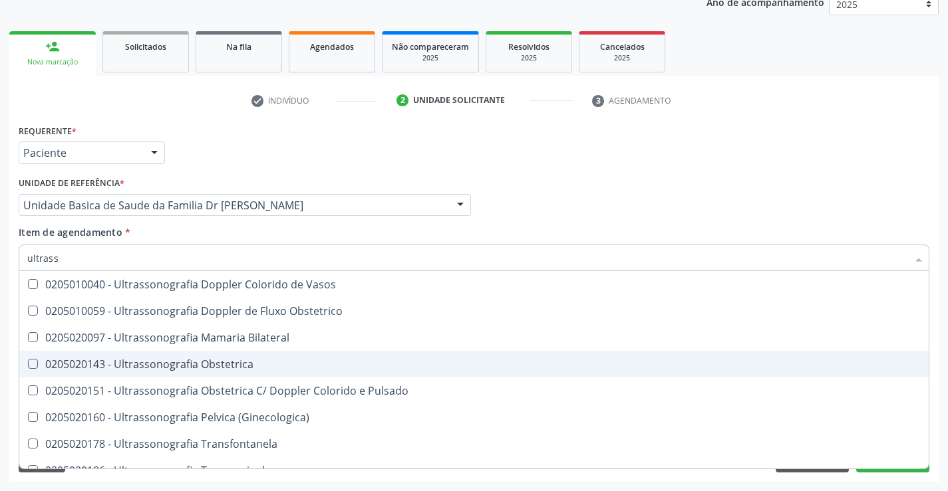
click at [313, 364] on div "0205020143 - Ultrassonografia Obstetrica" at bounding box center [473, 364] width 893 height 11
checkbox Obstetrica "true"
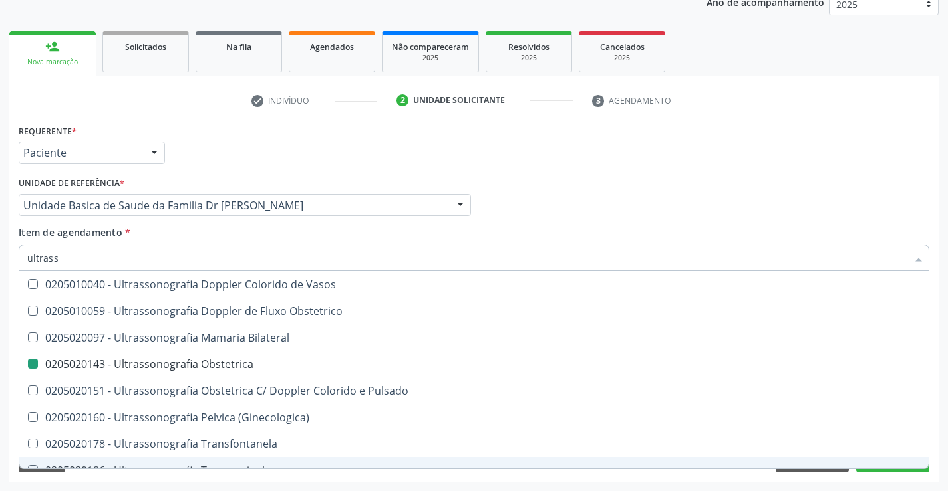
click at [940, 434] on div "Acompanhamento Acompanhe a situação das marcações correntes e finalizadas Relat…" at bounding box center [474, 199] width 948 height 586
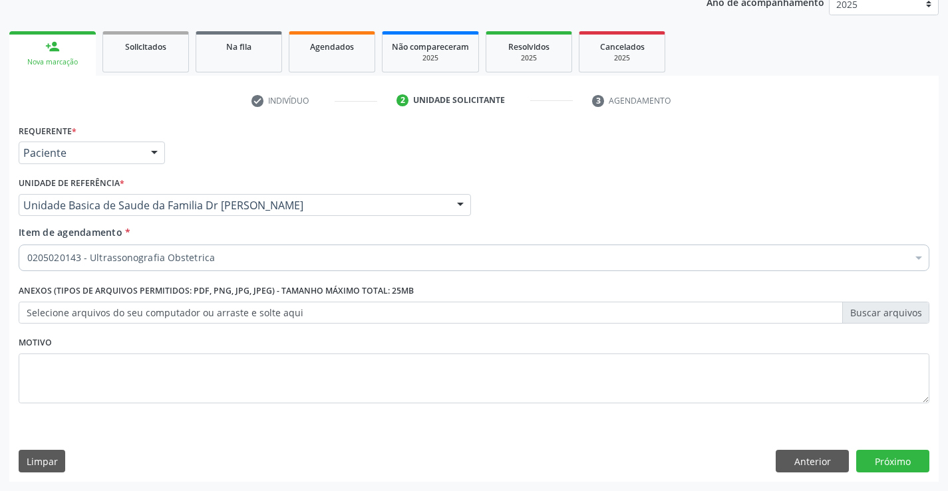
scroll to position [0, 0]
click at [886, 456] on div "Requerente * Paciente Profissional de Saúde Paciente Nenhum resultado encontrad…" at bounding box center [473, 301] width 929 height 361
click at [886, 458] on button "Próximo" at bounding box center [892, 461] width 73 height 23
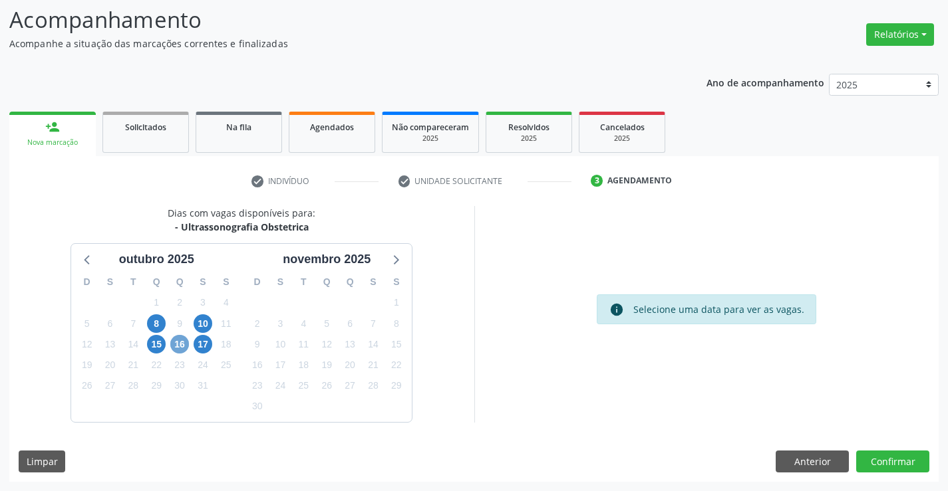
click at [180, 344] on span "16" at bounding box center [179, 344] width 19 height 19
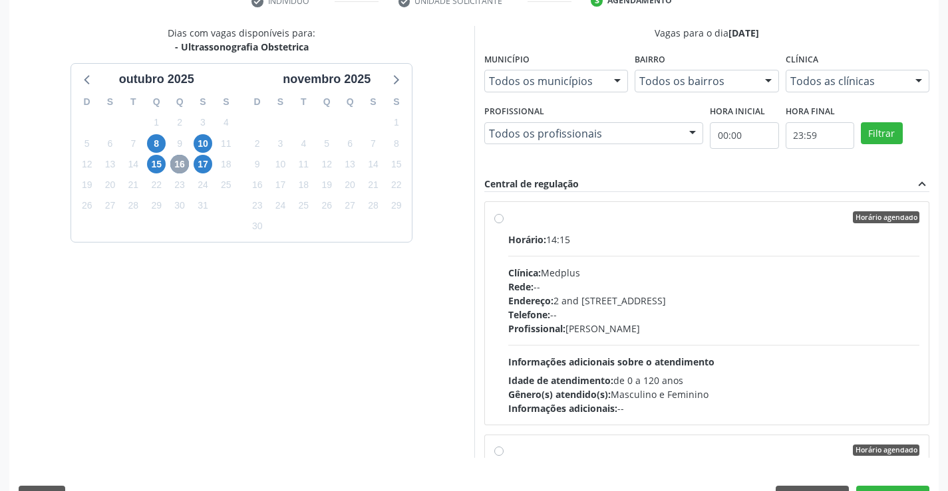
scroll to position [287, 0]
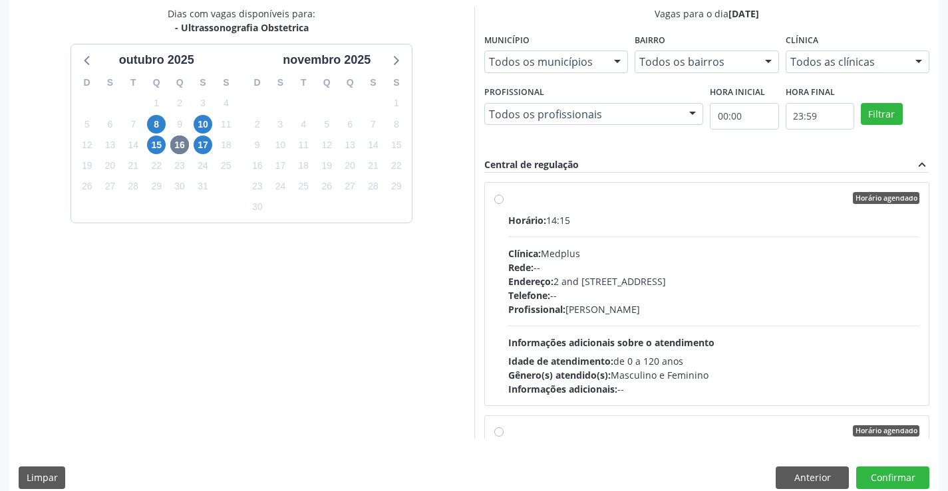
click at [670, 201] on div "Horário agendado" at bounding box center [714, 198] width 412 height 12
click at [503, 201] on input "Horário agendado Horário: 14:15 Clínica: Medplus Rede: -- Endereço: 2 and [STRE…" at bounding box center [498, 198] width 9 height 12
radio input "true"
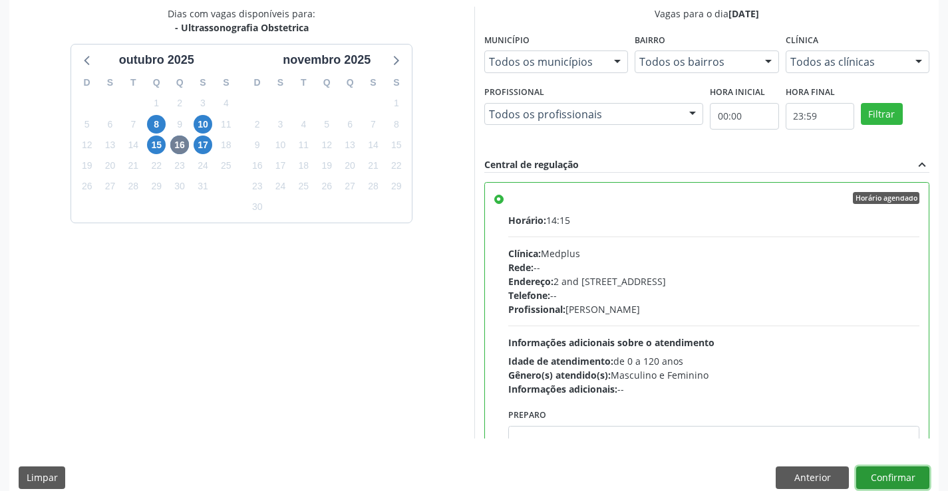
click at [889, 475] on button "Confirmar" at bounding box center [892, 478] width 73 height 23
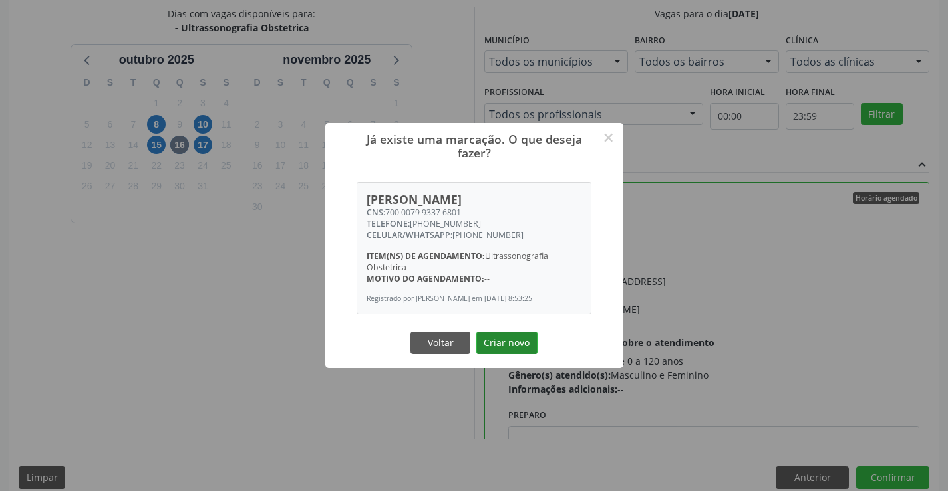
click at [502, 338] on button "Criar novo" at bounding box center [506, 343] width 61 height 23
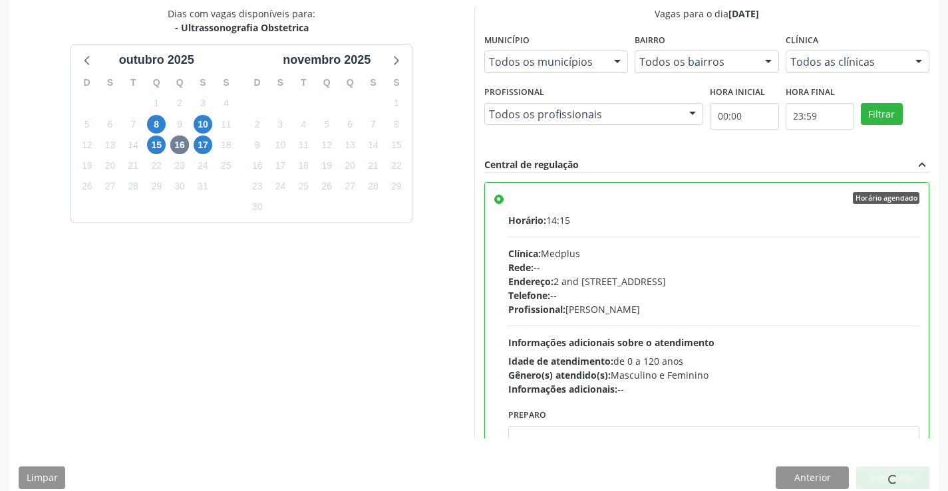
scroll to position [0, 0]
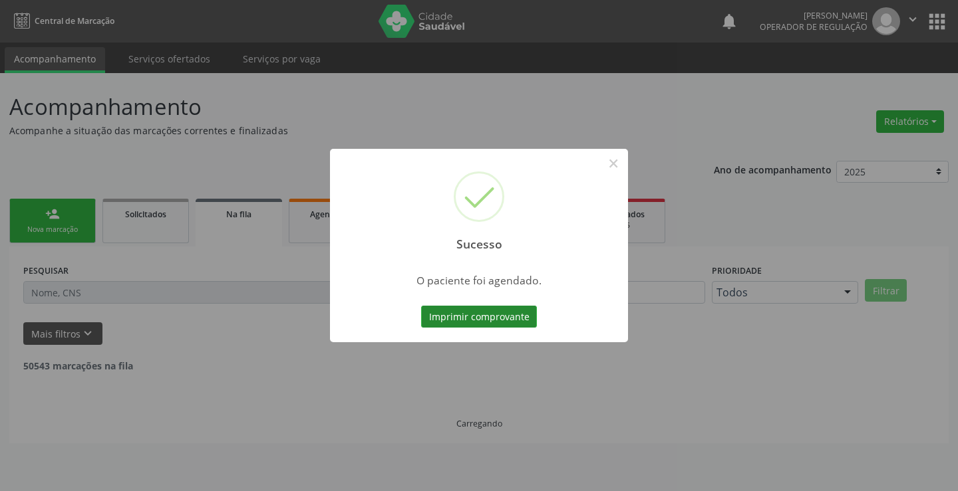
click at [477, 313] on button "Imprimir comprovante" at bounding box center [479, 317] width 116 height 23
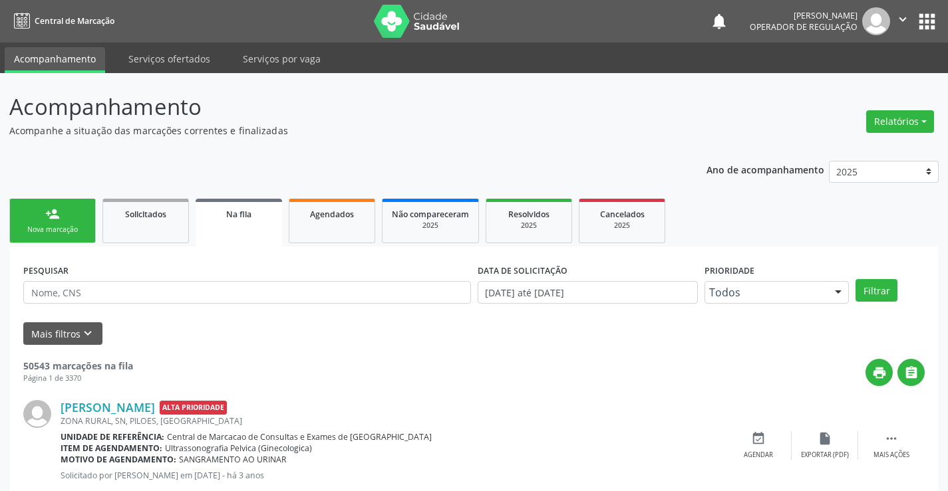
click at [66, 211] on link "person_add Nova marcação" at bounding box center [52, 221] width 86 height 45
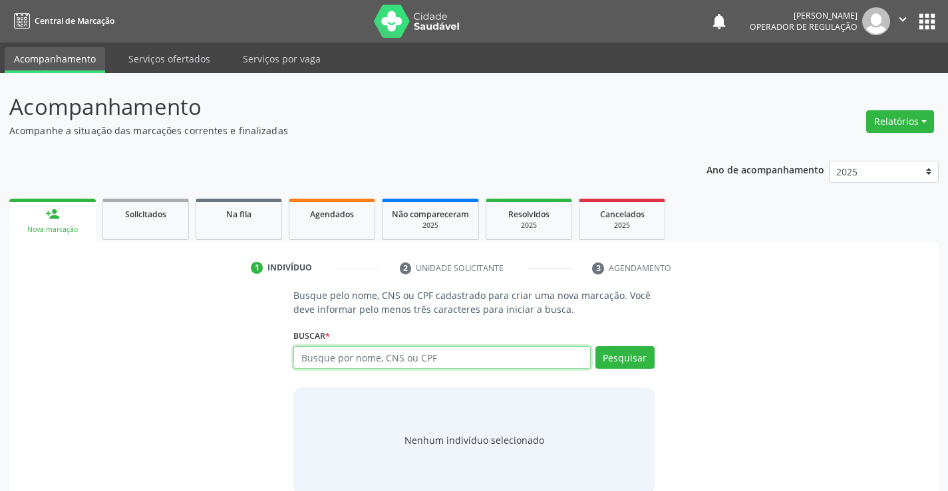
click at [447, 360] on input "text" at bounding box center [441, 357] width 297 height 23
type input "700102902276811"
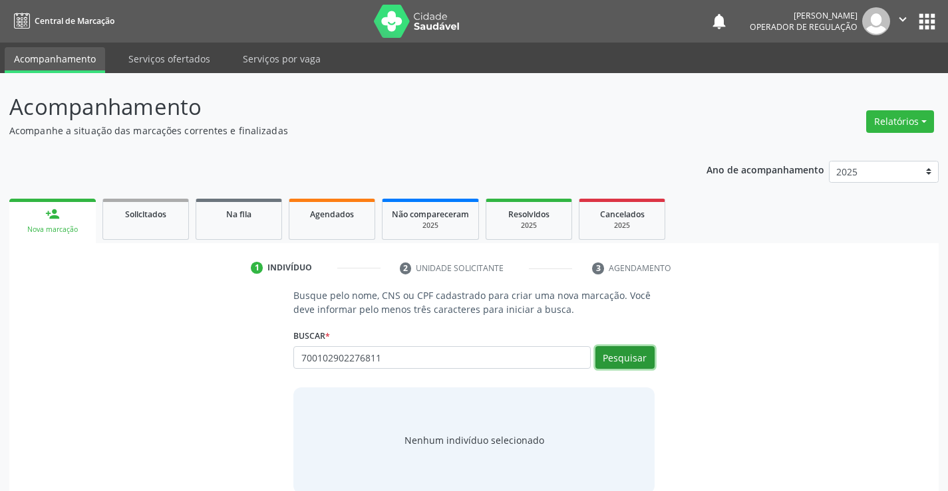
click at [630, 359] on button "Pesquisar" at bounding box center [624, 357] width 59 height 23
type input "700102902276811"
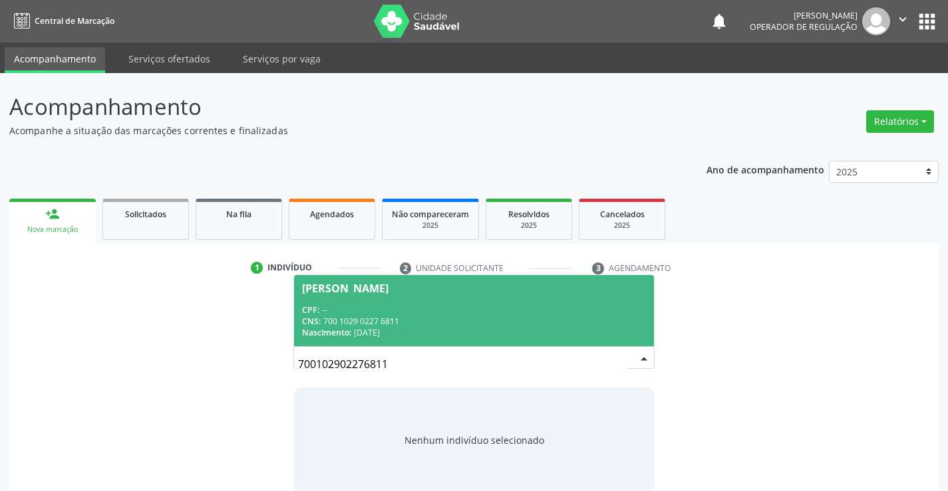
click at [401, 310] on div "CPF: --" at bounding box center [473, 310] width 343 height 11
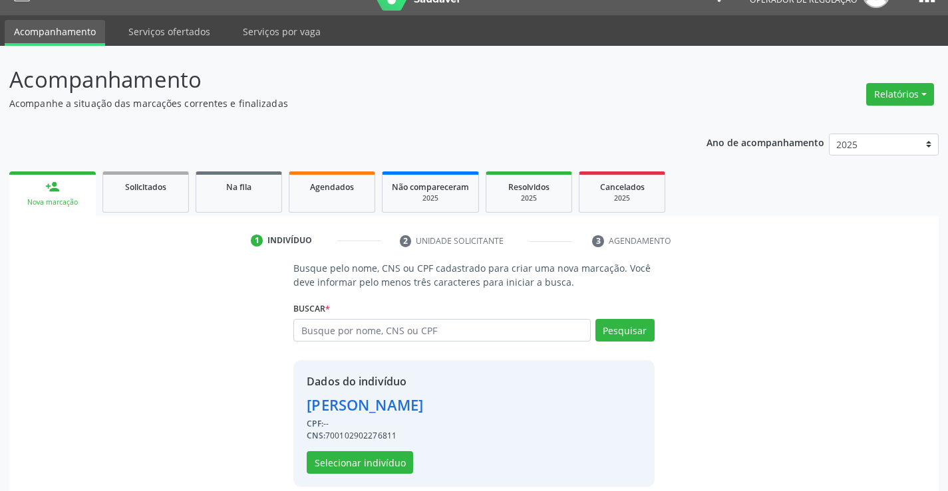
scroll to position [42, 0]
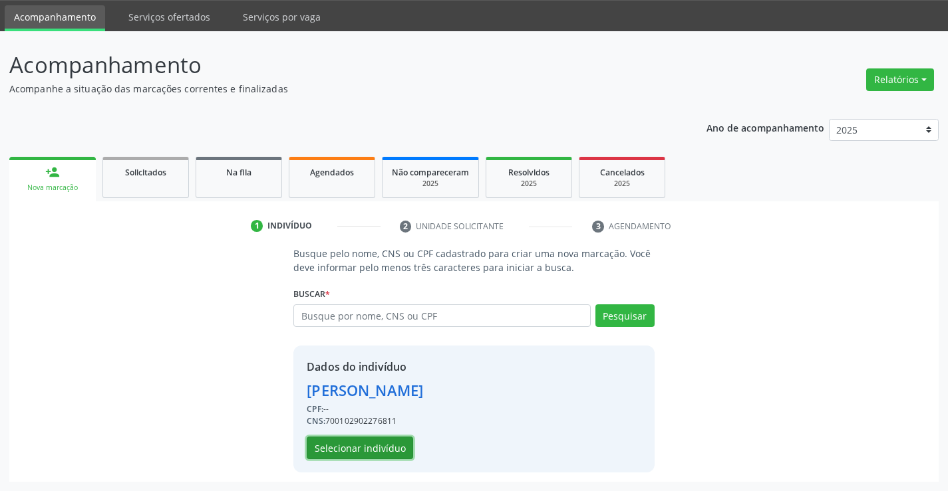
click at [364, 448] on button "Selecionar indivíduo" at bounding box center [360, 448] width 106 height 23
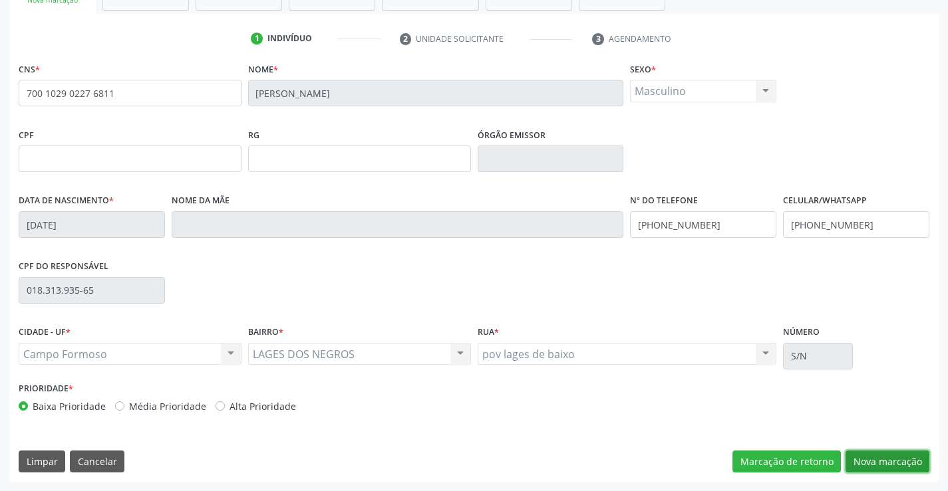
click at [890, 453] on button "Nova marcação" at bounding box center [887, 462] width 84 height 23
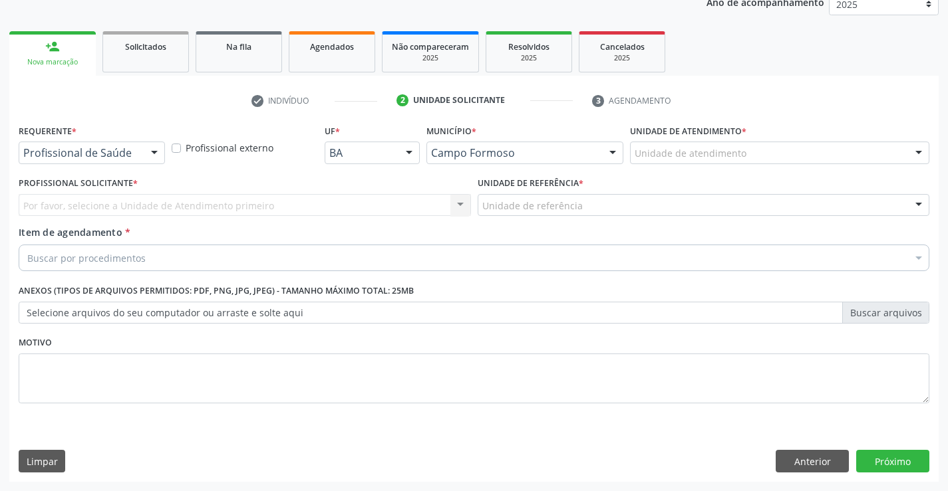
scroll to position [168, 0]
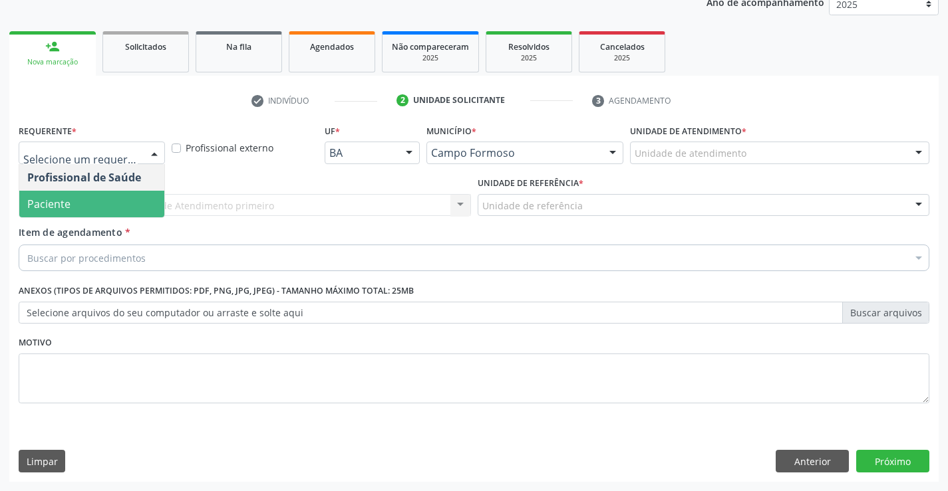
click at [89, 201] on span "Paciente" at bounding box center [91, 204] width 145 height 27
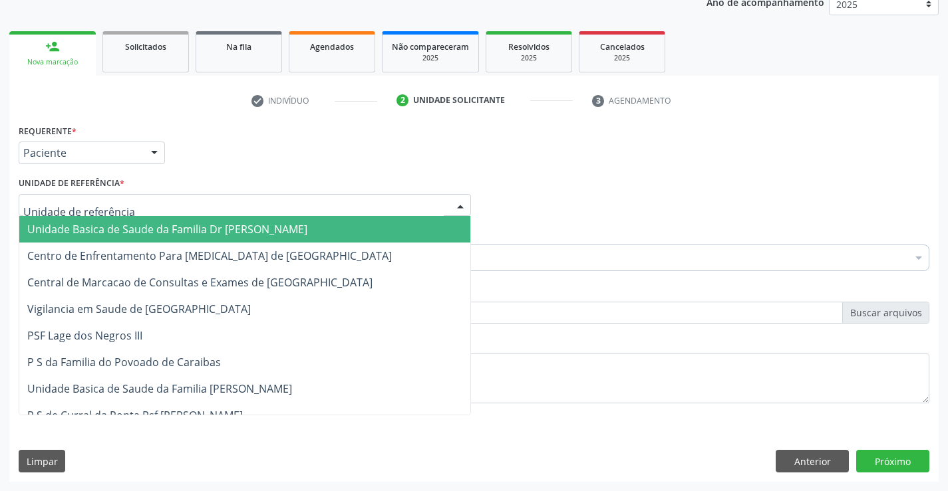
click at [108, 227] on span "Unidade Basica de Saude da Familia Dr [PERSON_NAME]" at bounding box center [167, 229] width 280 height 15
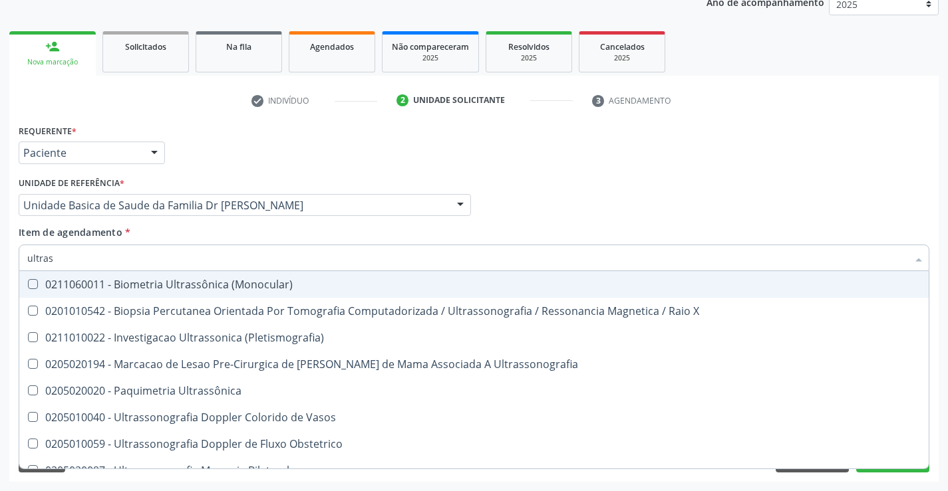
type input "ultrass"
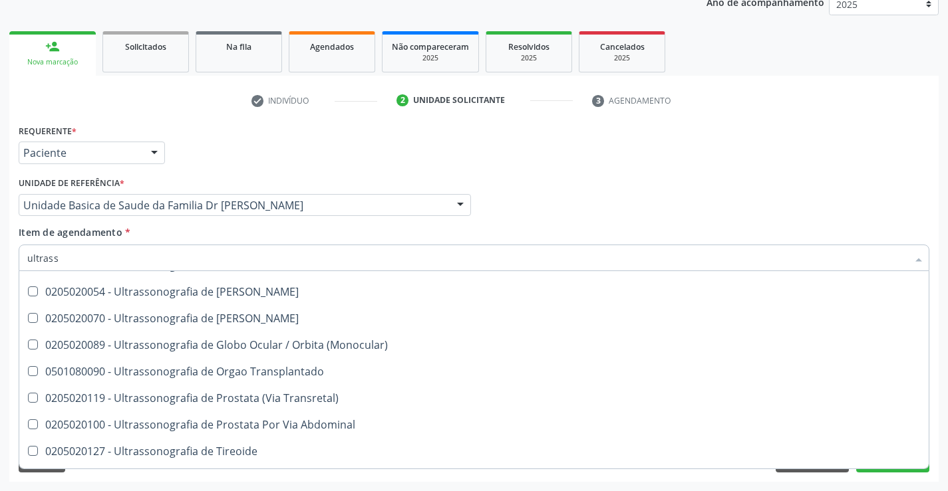
scroll to position [399, 0]
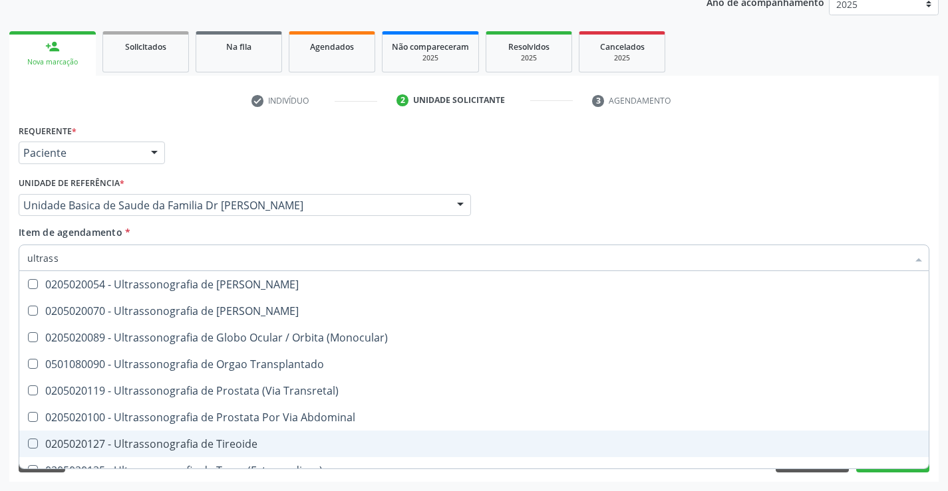
click at [285, 438] on span "0205020127 - Ultrassonografia de Tireoide" at bounding box center [473, 444] width 909 height 27
checkbox Tireoide "true"
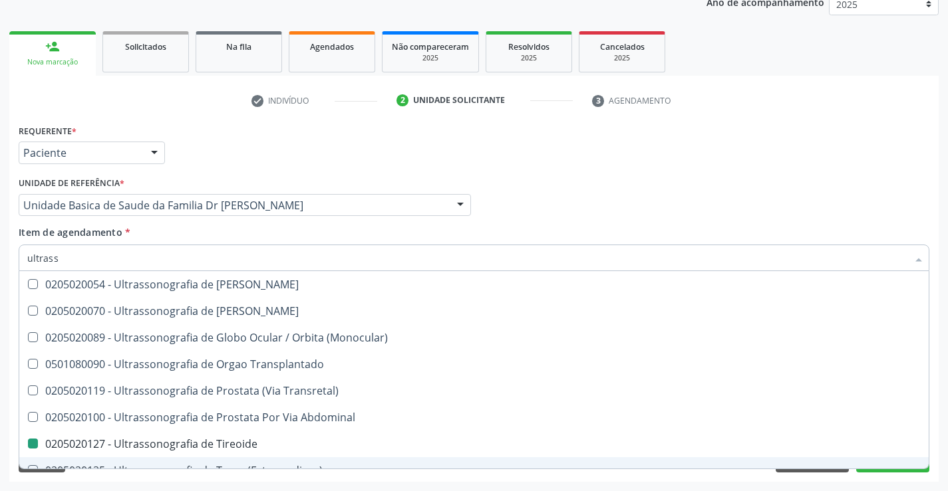
click at [938, 451] on div "Requerente * Paciente Profissional de Saúde Paciente Nenhum resultado encontrad…" at bounding box center [473, 301] width 929 height 361
checkbox X "true"
checkbox Tireoide "false"
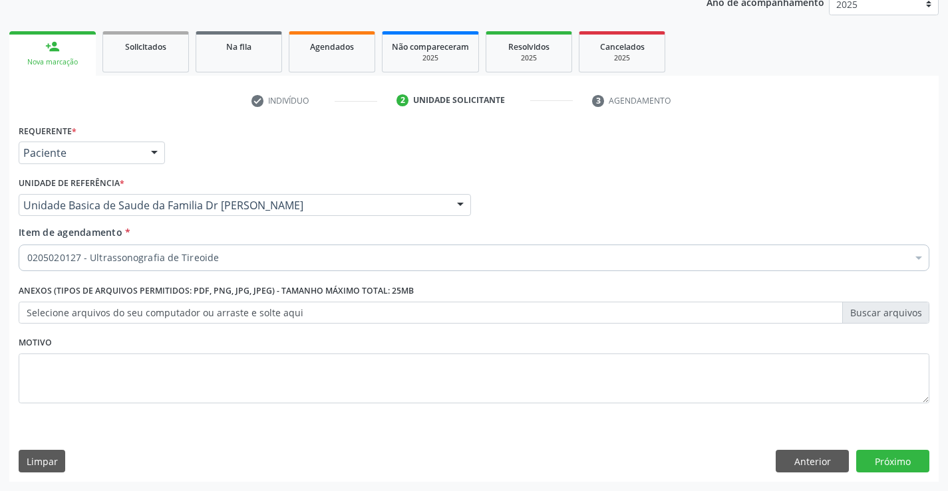
scroll to position [0, 0]
click at [898, 452] on button "Próximo" at bounding box center [892, 461] width 73 height 23
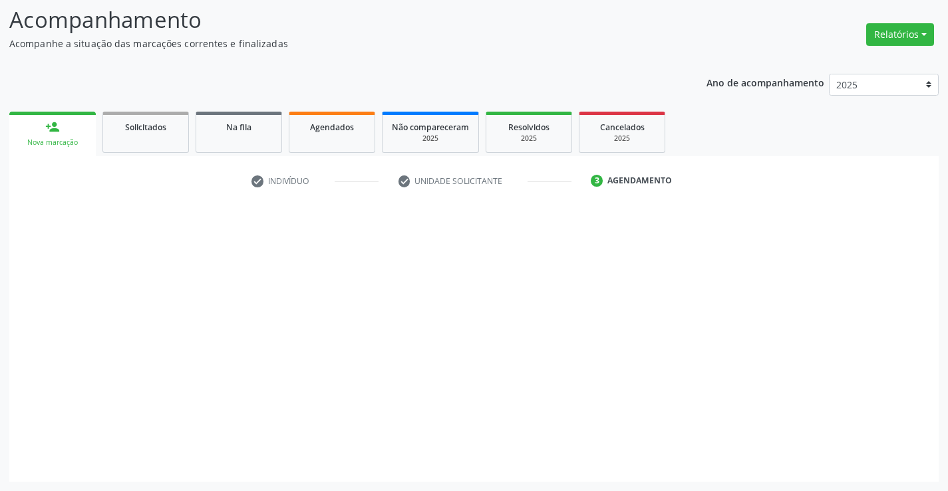
scroll to position [87, 0]
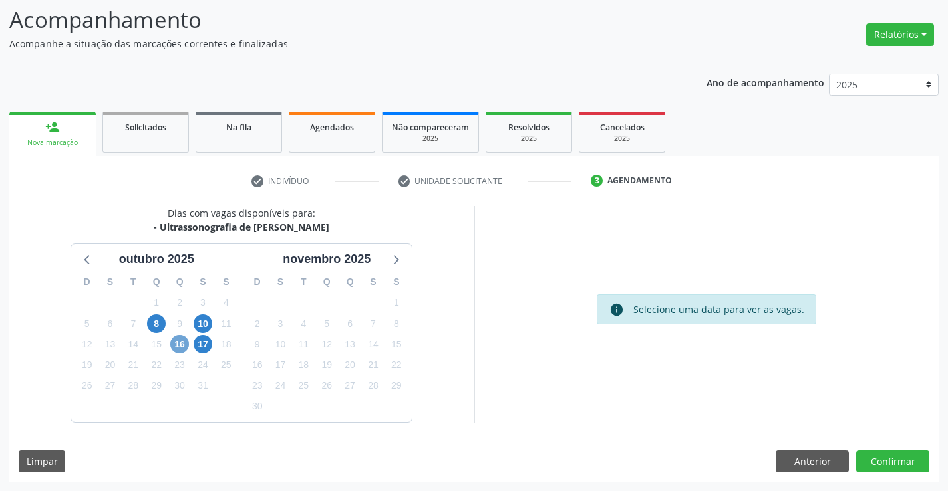
click at [178, 346] on span "16" at bounding box center [179, 344] width 19 height 19
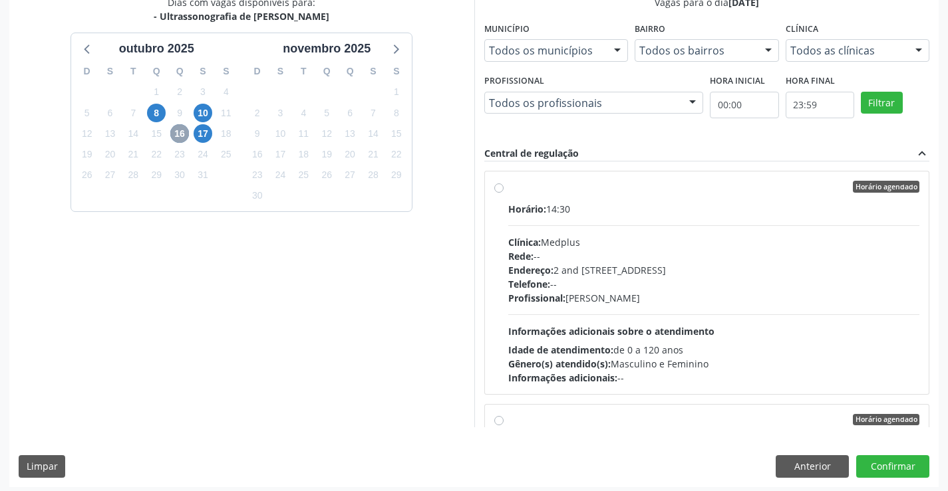
scroll to position [303, 0]
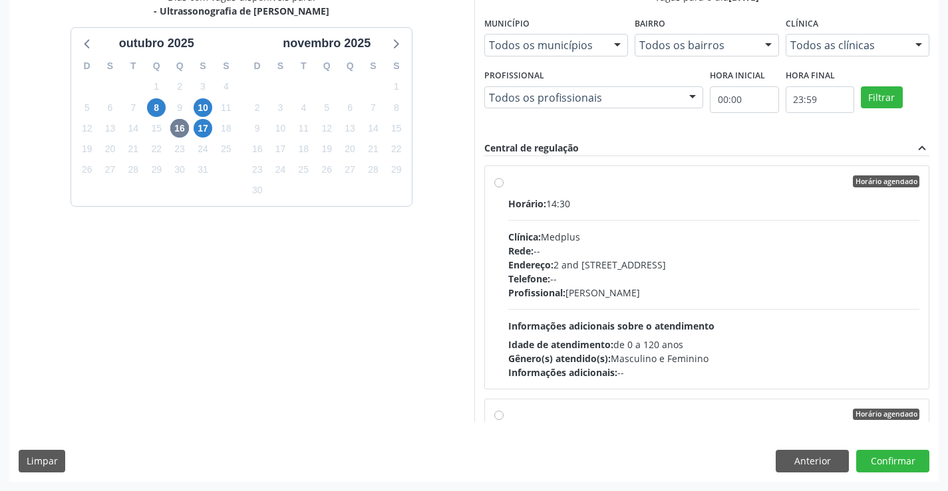
click at [624, 177] on div "Horário agendado" at bounding box center [714, 182] width 412 height 12
click at [503, 177] on input "Horário agendado Horário: 14:30 Clínica: Medplus Rede: -- Endereço: 2 and [STRE…" at bounding box center [498, 182] width 9 height 12
radio input "true"
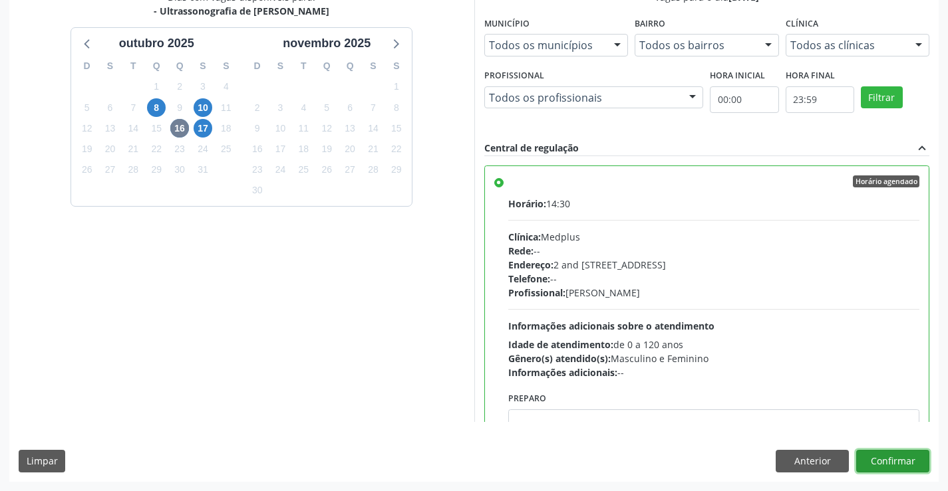
click at [890, 462] on button "Confirmar" at bounding box center [892, 461] width 73 height 23
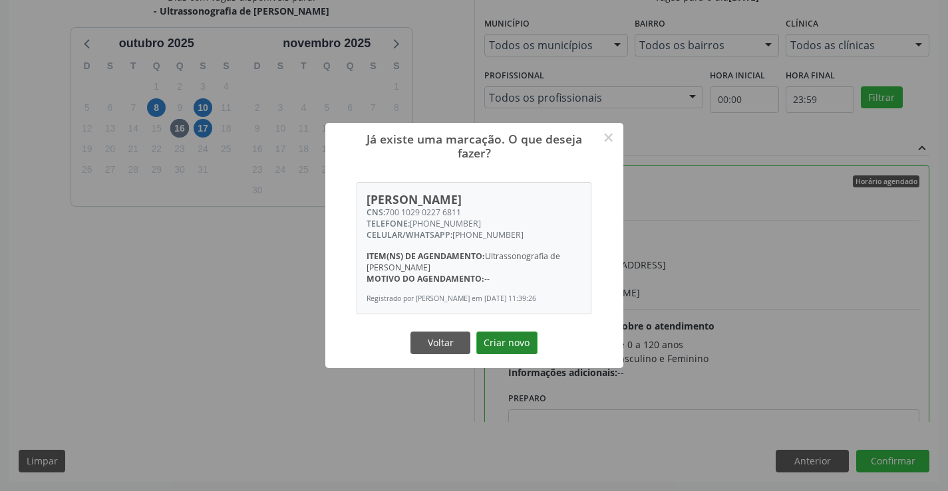
click at [507, 344] on button "Criar novo" at bounding box center [506, 343] width 61 height 23
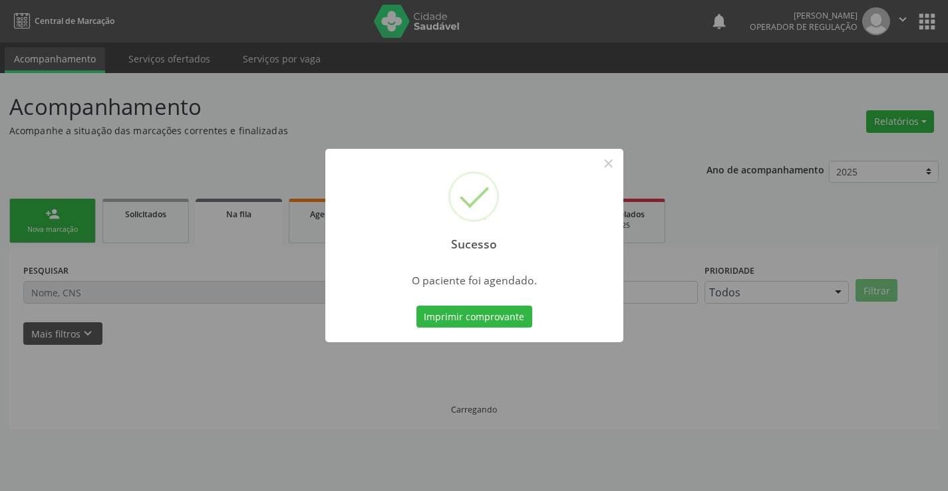
scroll to position [0, 0]
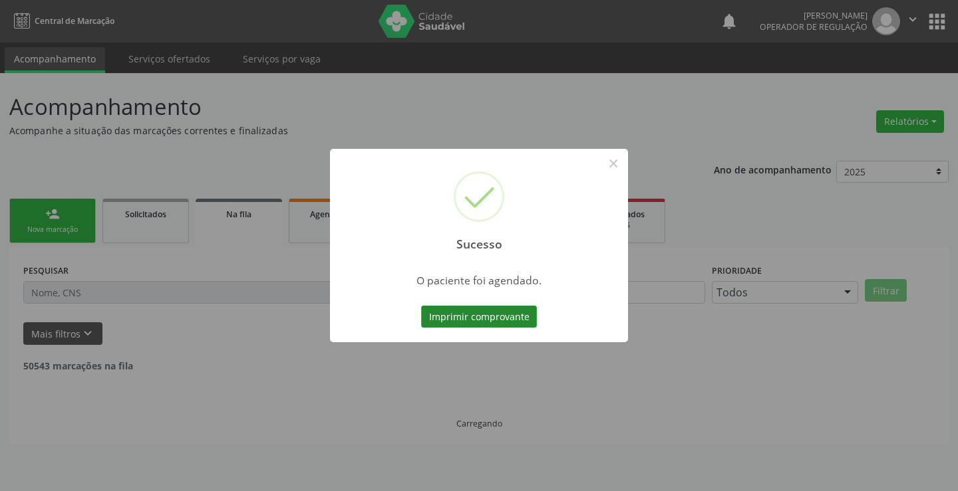
click at [497, 317] on button "Imprimir comprovante" at bounding box center [479, 317] width 116 height 23
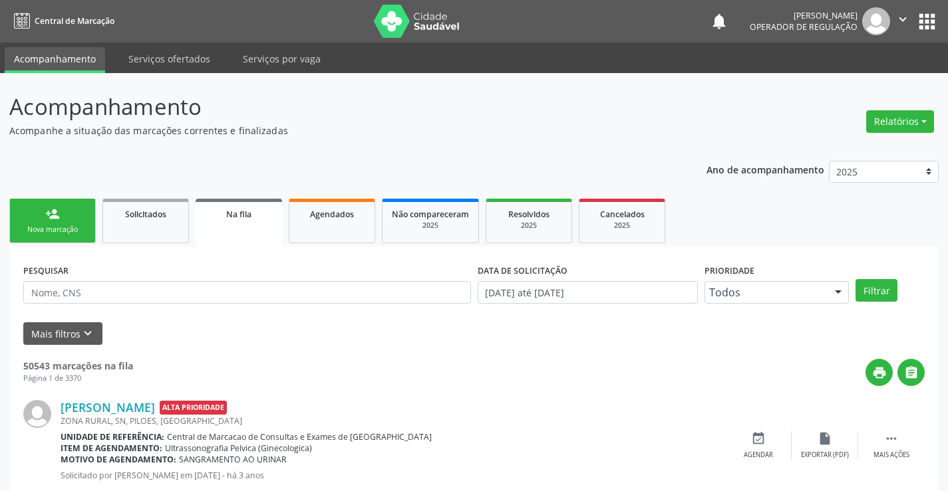
click at [62, 216] on link "person_add Nova marcação" at bounding box center [52, 221] width 86 height 45
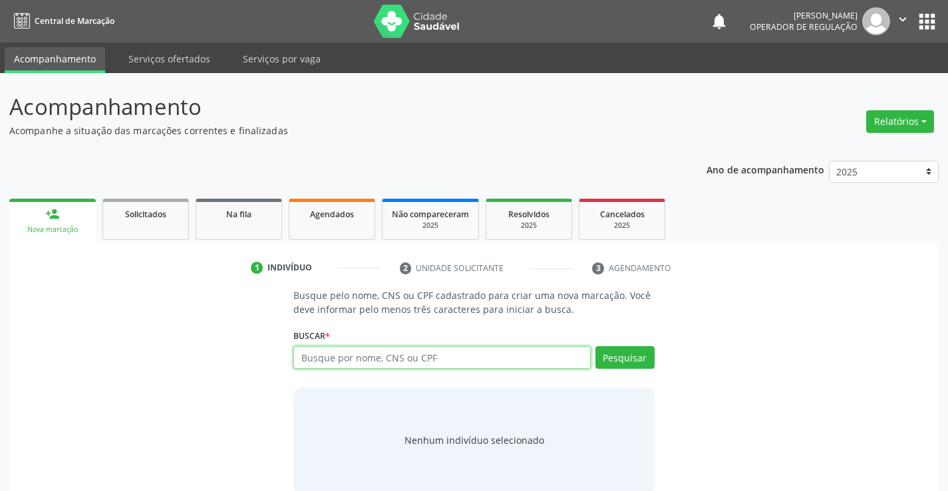
click at [473, 357] on input "text" at bounding box center [441, 357] width 297 height 23
type input "700500122920058"
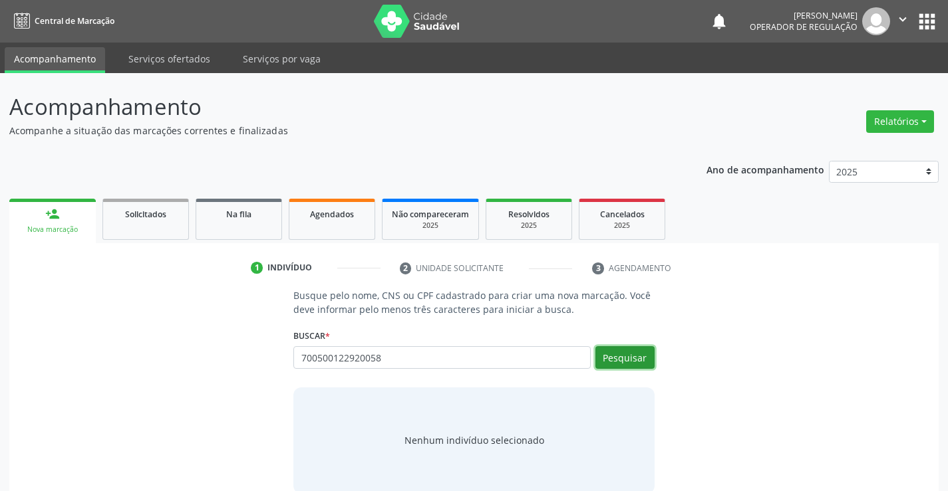
click at [630, 355] on button "Pesquisar" at bounding box center [624, 357] width 59 height 23
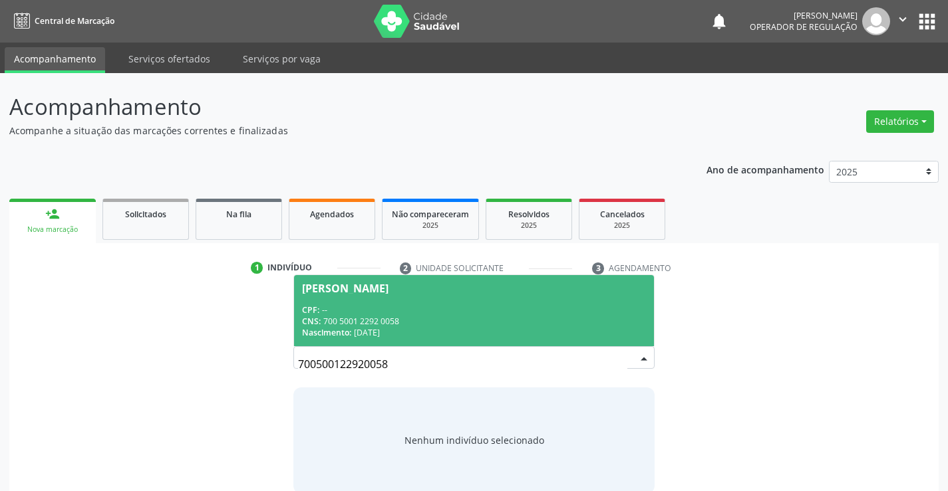
click at [904, 19] on icon "" at bounding box center [902, 19] width 15 height 15
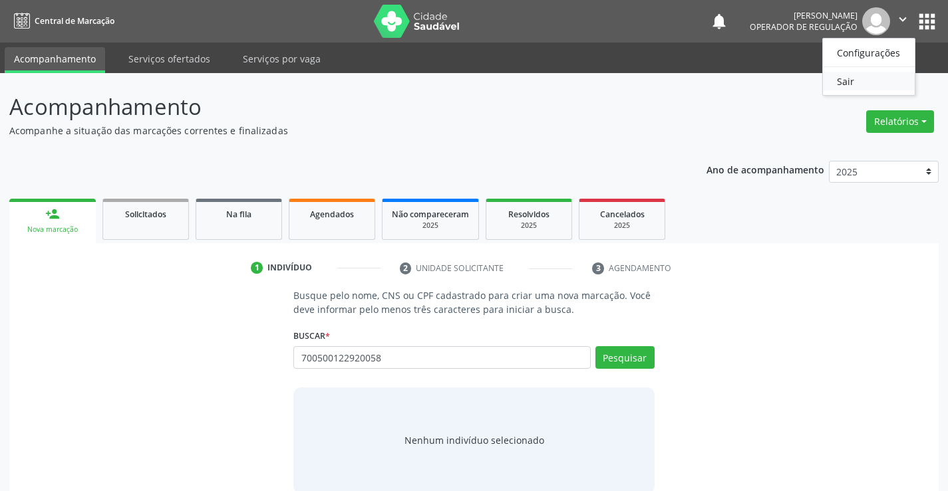
click at [856, 76] on link "Sair" at bounding box center [869, 81] width 92 height 19
